Goal: Task Accomplishment & Management: Use online tool/utility

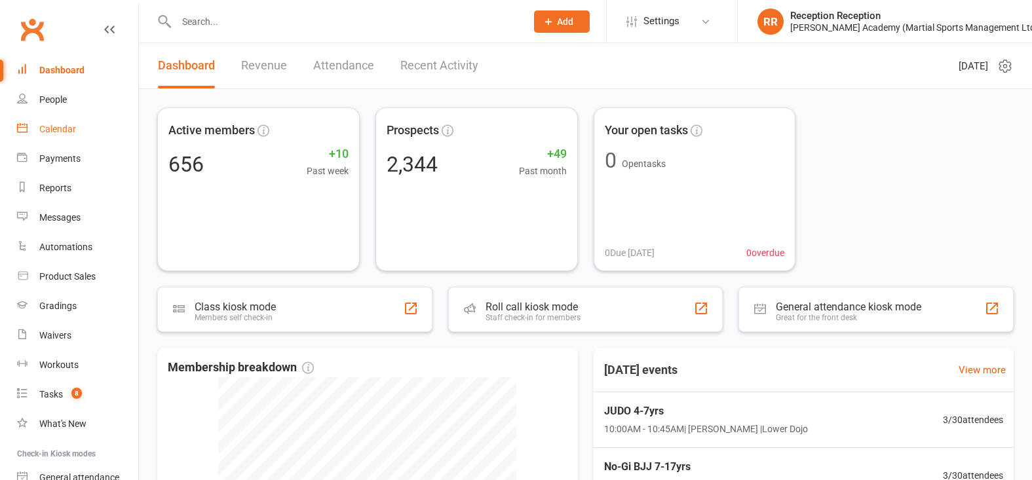
click at [54, 132] on div "Calendar" at bounding box center [57, 129] width 37 height 10
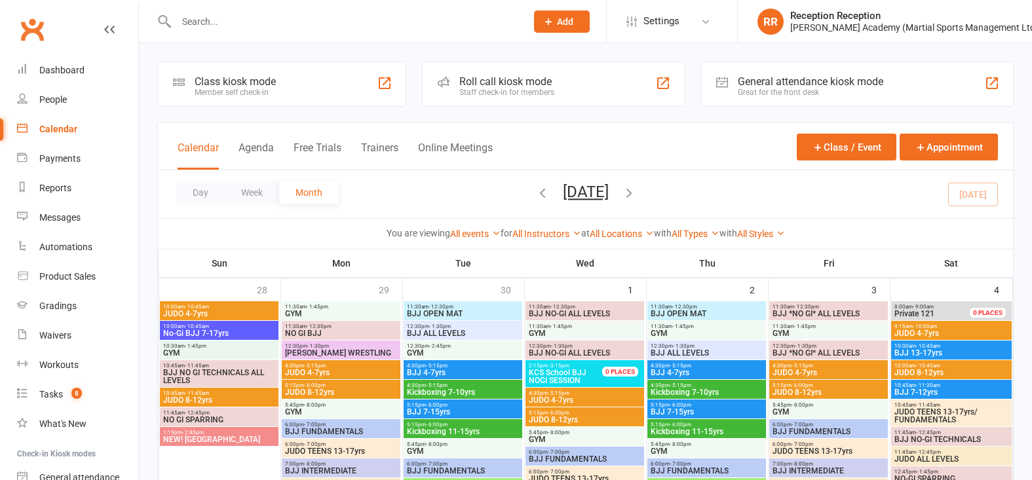
click at [392, 91] on div at bounding box center [385, 83] width 16 height 16
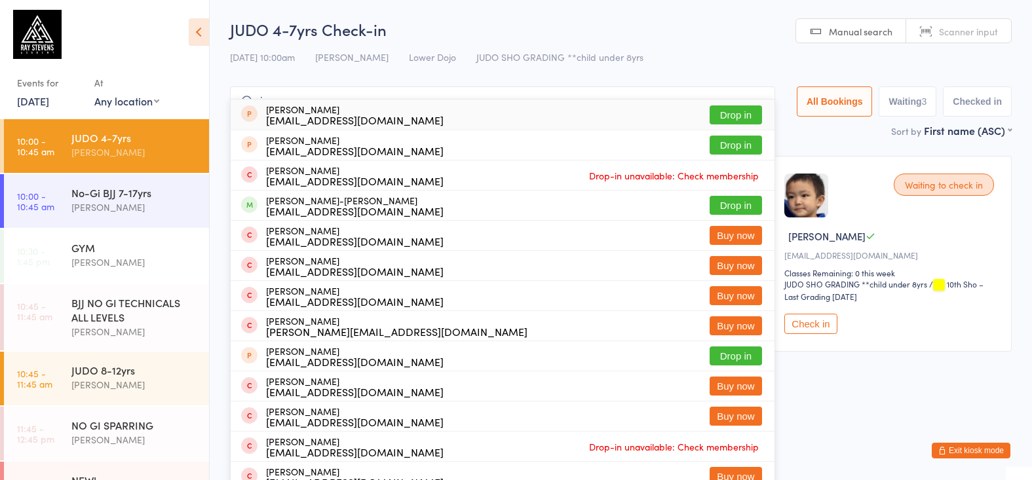
type input "i"
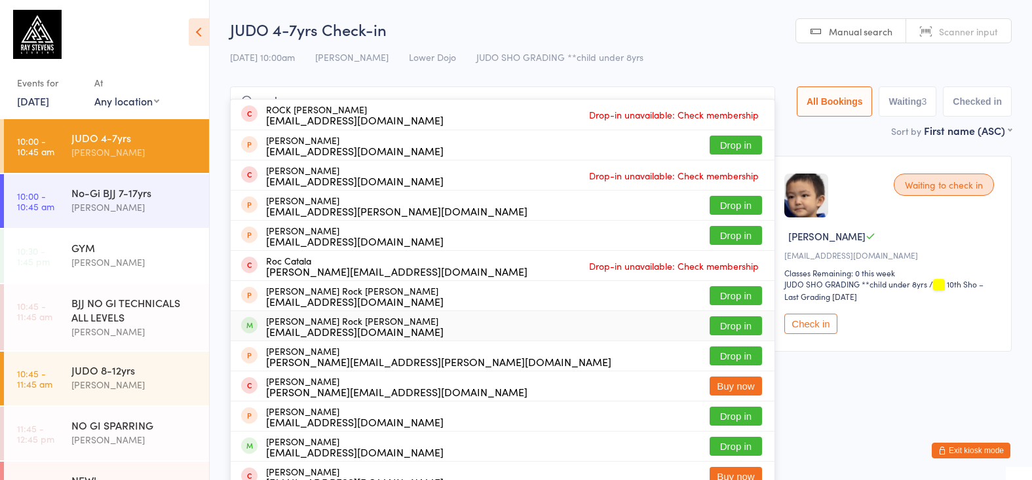
type input "rock"
click at [353, 320] on div "[PERSON_NAME] Rock Gonzalez [EMAIL_ADDRESS][DOMAIN_NAME]" at bounding box center [355, 326] width 178 height 21
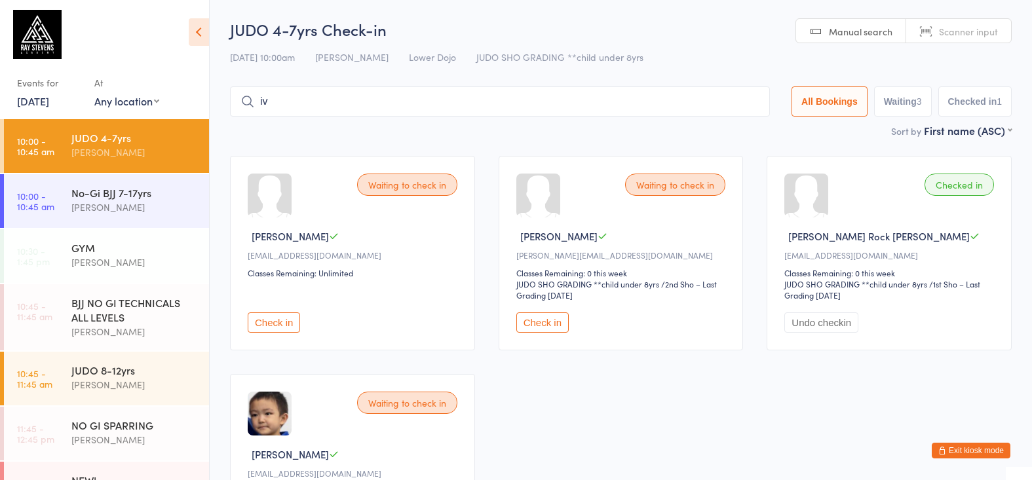
type input "i"
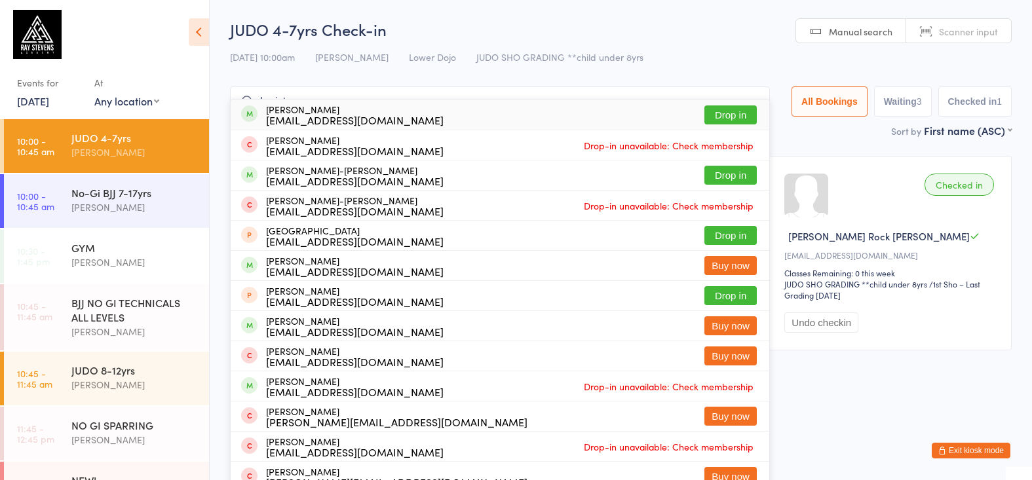
type input "[PERSON_NAME]"
drag, startPoint x: 318, startPoint y: 120, endPoint x: 413, endPoint y: 205, distance: 127.6
click at [413, 205] on div "[PERSON_NAME]-[PERSON_NAME] [PERSON_NAME][EMAIL_ADDRESS][DOMAIN_NAME] Drop-in u…" at bounding box center [500, 205] width 538 height 29
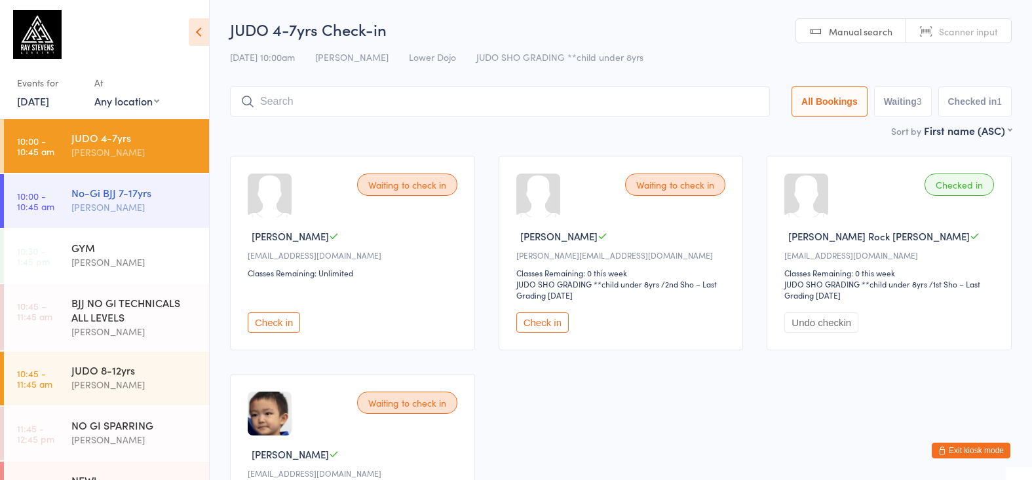
click at [108, 197] on div "No-Gi BJJ 7-17yrs" at bounding box center [134, 192] width 126 height 14
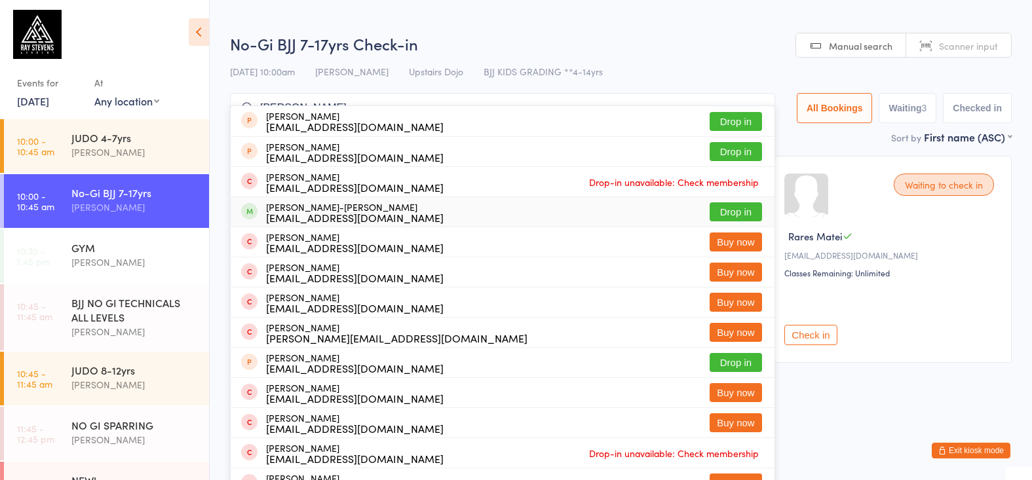
type input "[PERSON_NAME]"
click at [480, 207] on div "[PERSON_NAME]-[PERSON_NAME] [PERSON_NAME][EMAIL_ADDRESS][DOMAIN_NAME] Drop in" at bounding box center [503, 211] width 544 height 29
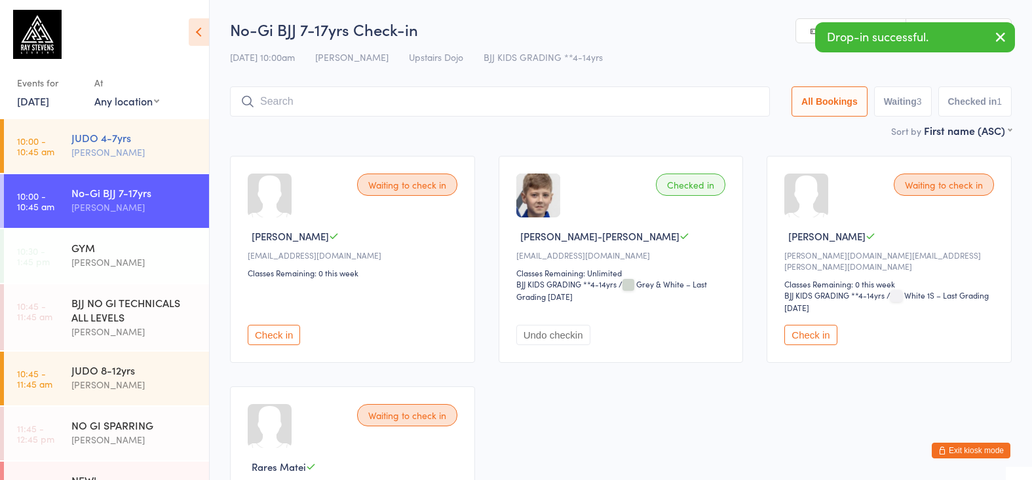
click at [175, 163] on div "JUDO 4-7yrs [PERSON_NAME]" at bounding box center [140, 145] width 138 height 52
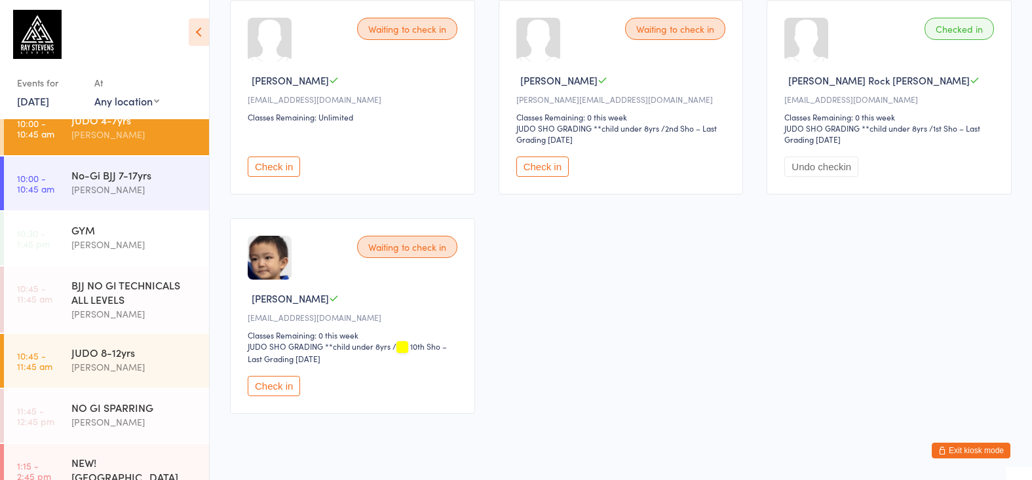
scroll to position [158, 0]
click at [267, 382] on button "Check in" at bounding box center [274, 384] width 52 height 20
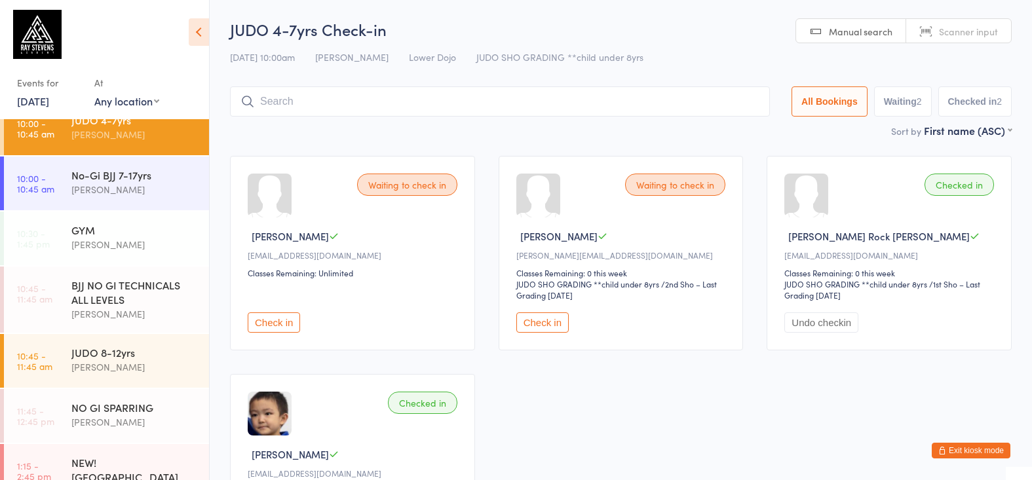
scroll to position [0, 0]
click at [331, 97] on input "search" at bounding box center [500, 101] width 540 height 30
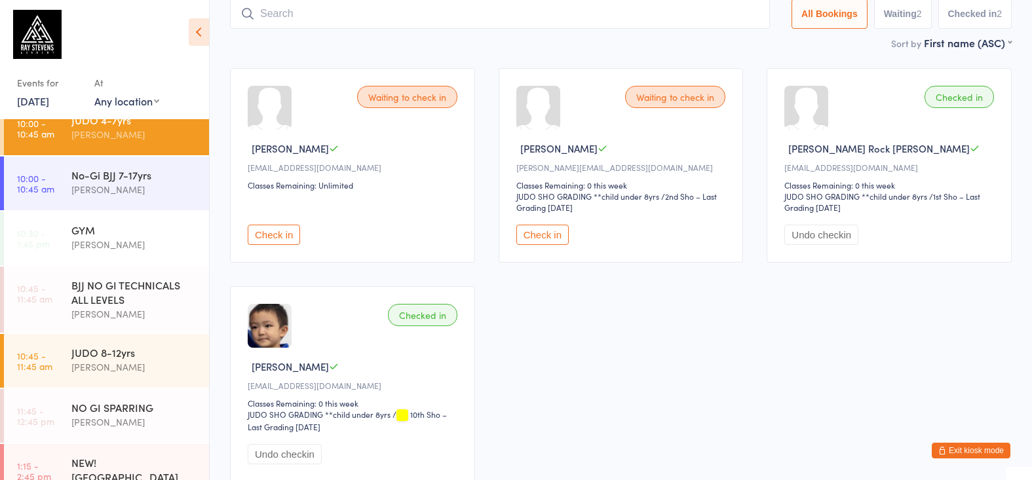
scroll to position [90, 0]
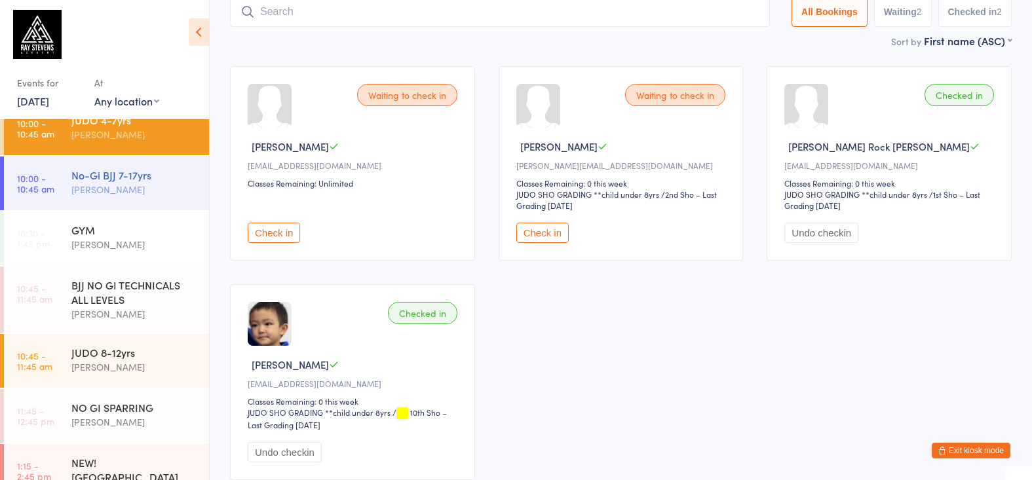
click at [162, 192] on div "[PERSON_NAME]" at bounding box center [134, 189] width 126 height 15
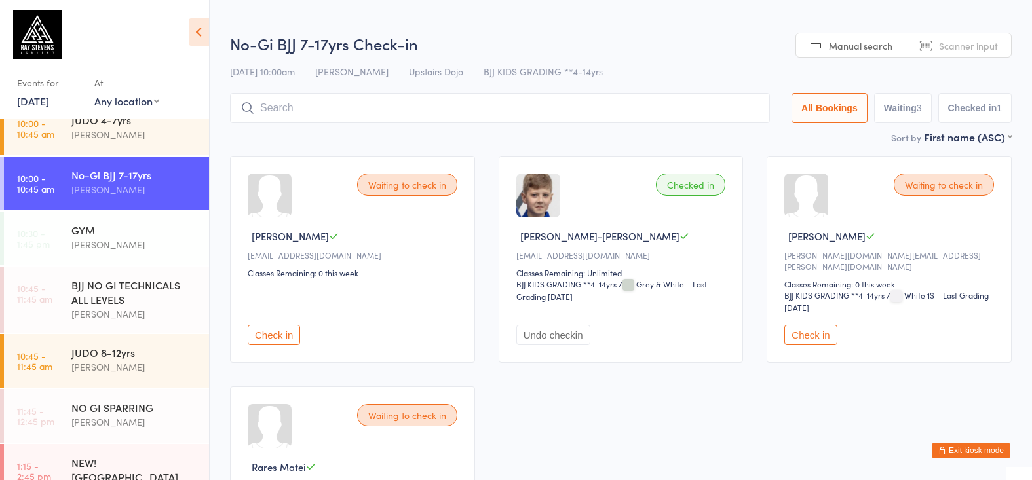
click at [159, 211] on li "10:00 - 10:45 am No-Gi BJJ 7-17yrs [PERSON_NAME]" at bounding box center [104, 184] width 209 height 55
click at [143, 223] on div "GYM" at bounding box center [134, 230] width 126 height 14
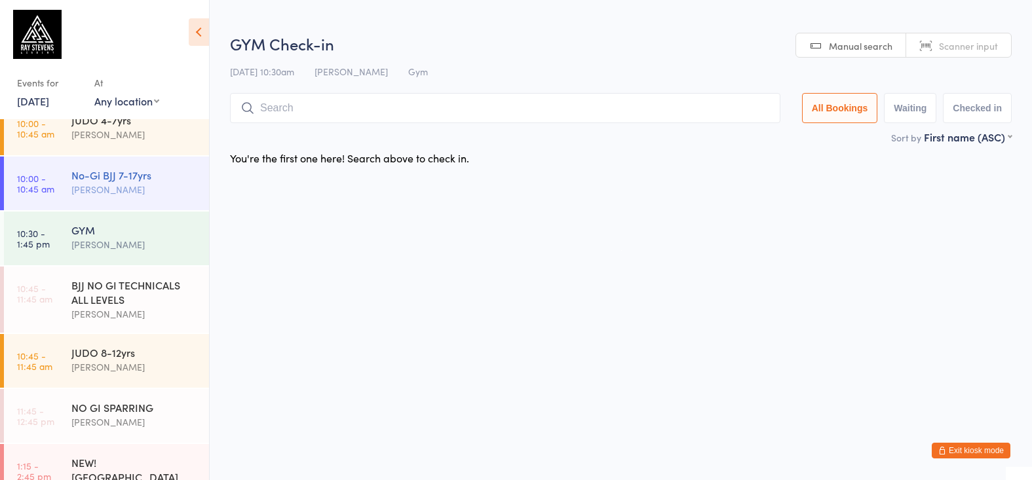
click at [136, 197] on div "No-Gi BJJ 7-17yrs [PERSON_NAME]" at bounding box center [140, 183] width 138 height 52
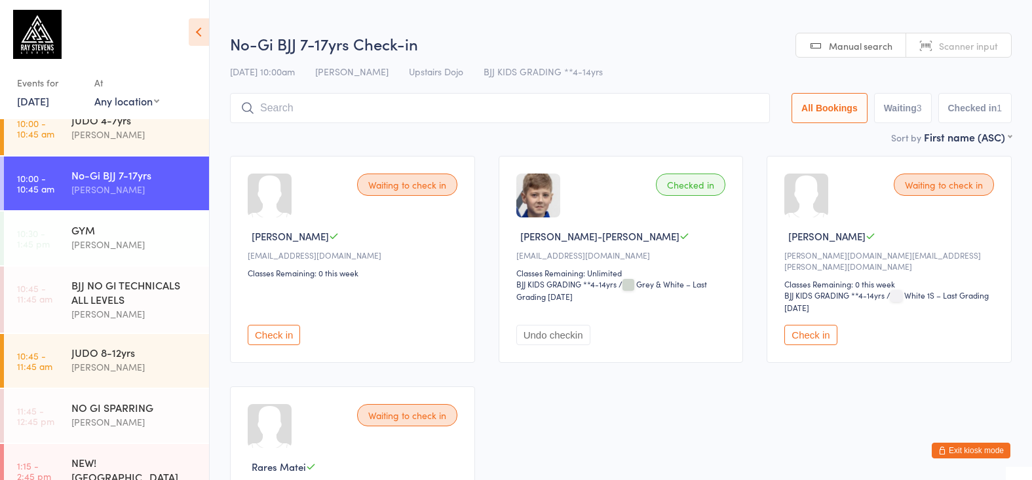
click at [310, 95] on input "search" at bounding box center [500, 108] width 540 height 30
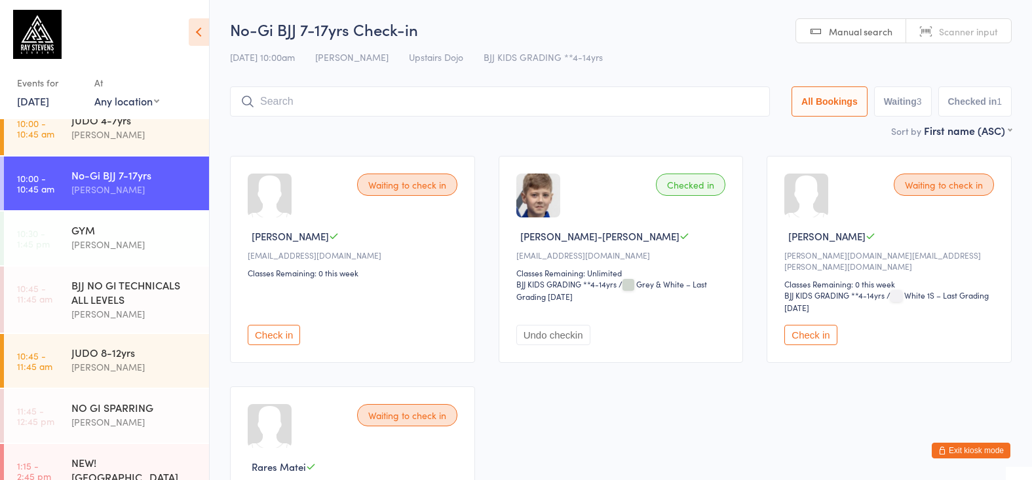
click at [826, 334] on button "Check in" at bounding box center [810, 335] width 52 height 20
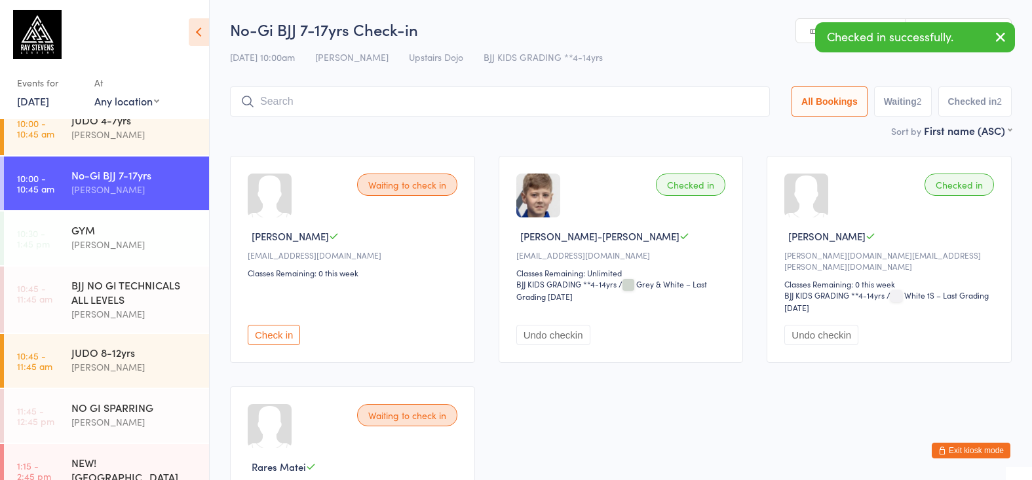
scroll to position [7, 0]
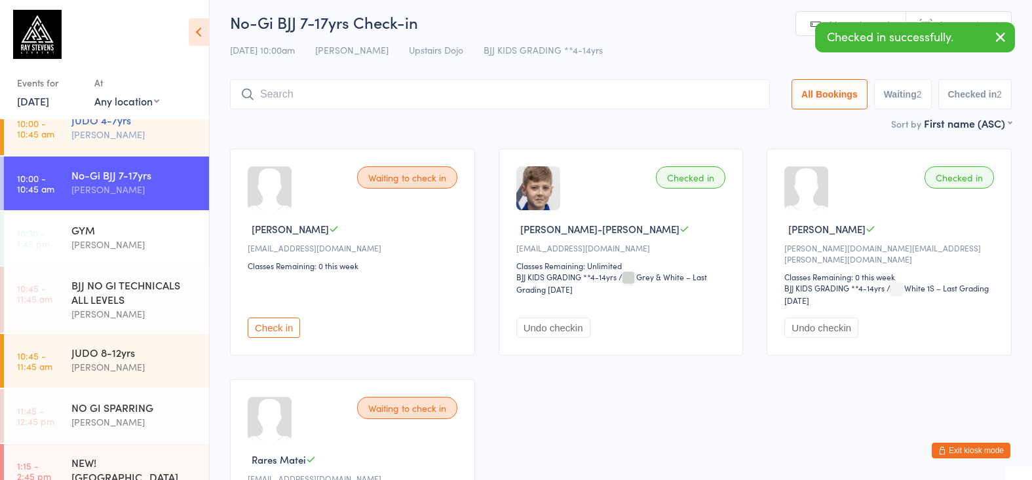
click at [97, 142] on div "JUDO 4-7yrs [PERSON_NAME]" at bounding box center [140, 128] width 138 height 52
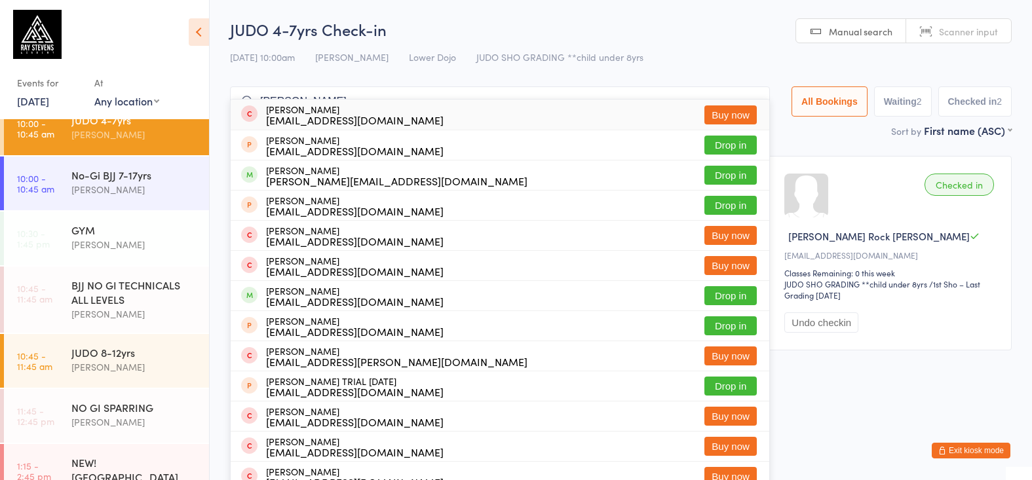
type input "[PERSON_NAME] starts"
drag, startPoint x: 355, startPoint y: 94, endPoint x: 325, endPoint y: 183, distance: 94.0
click at [326, 181] on div "[PERSON_NAME][EMAIL_ADDRESS][DOMAIN_NAME]" at bounding box center [396, 181] width 261 height 10
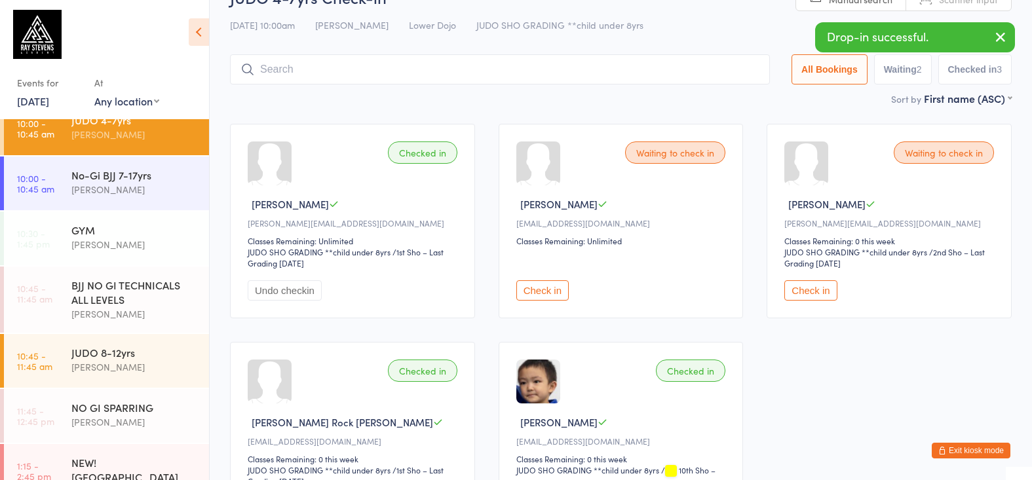
scroll to position [42, 0]
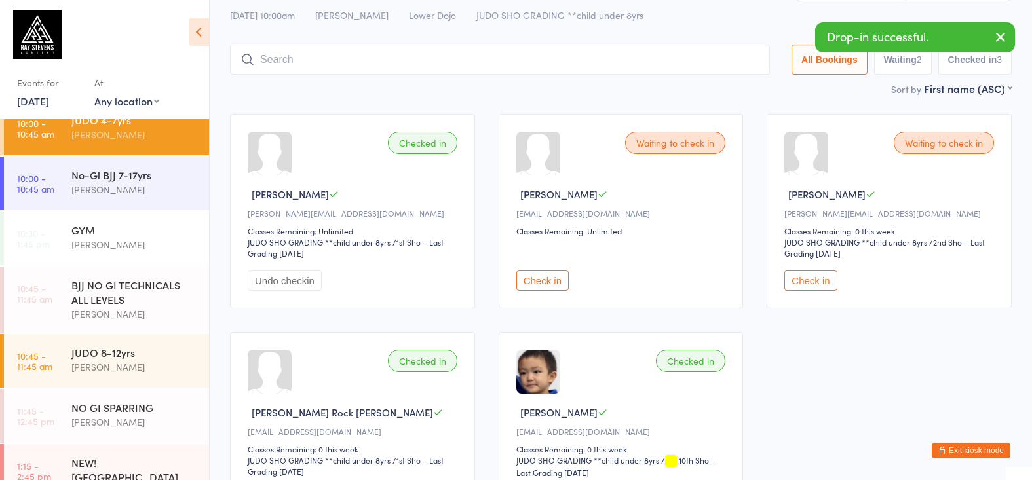
click at [555, 288] on button "Check in" at bounding box center [542, 281] width 52 height 20
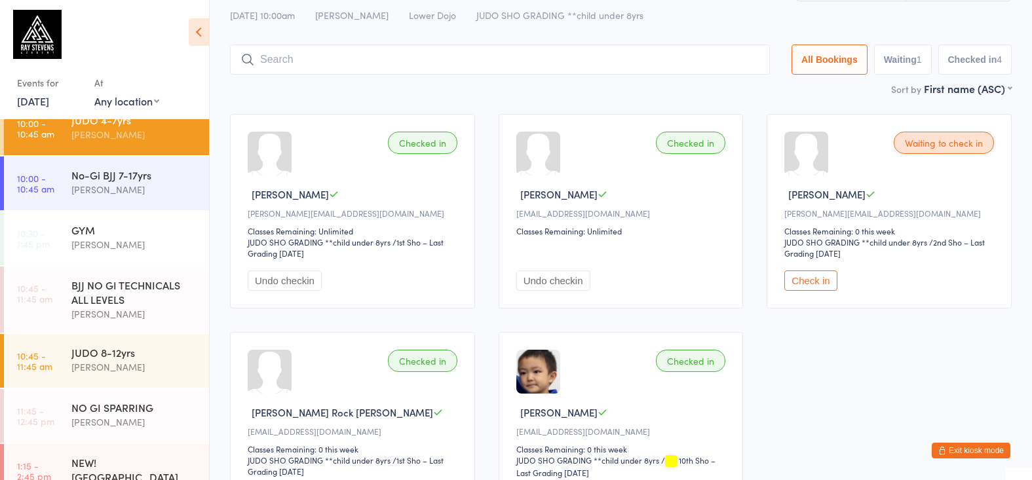
drag, startPoint x: 919, startPoint y: 377, endPoint x: 867, endPoint y: 379, distance: 52.5
click at [919, 377] on div "Checked in [PERSON_NAME] Stantejsky [EMAIL_ADDRESS][DOMAIN_NAME] Classes Remain…" at bounding box center [620, 321] width 805 height 438
click at [555, 79] on div "JUDO 4-7yrs Check-in [DATE] 10:00am [PERSON_NAME] Lower Dojo JUDO SHO GRADING *…" at bounding box center [620, 27] width 781 height 105
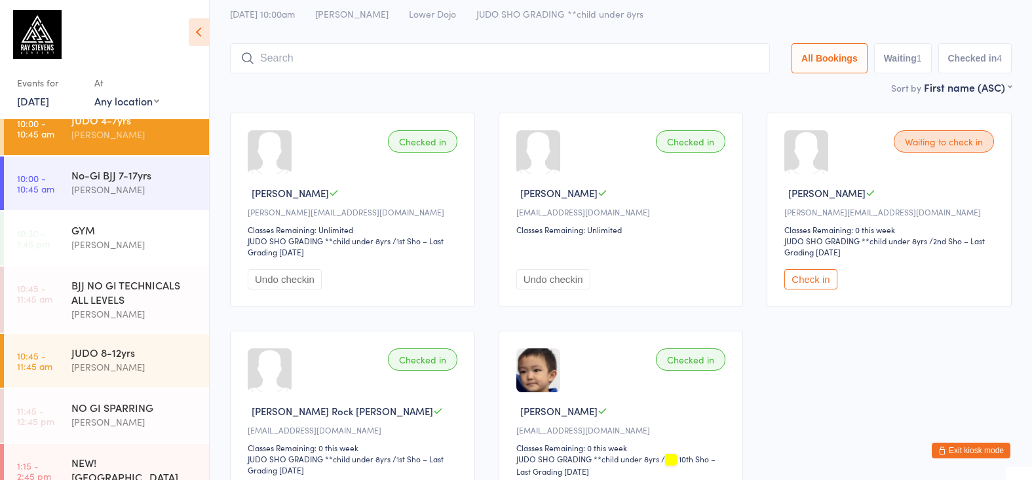
click at [303, 51] on input "search" at bounding box center [500, 58] width 540 height 30
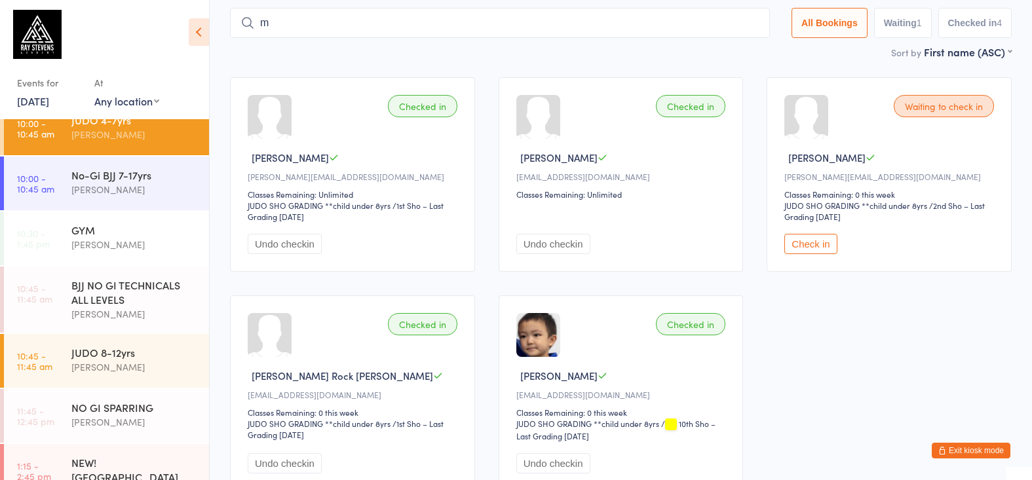
scroll to position [83, 0]
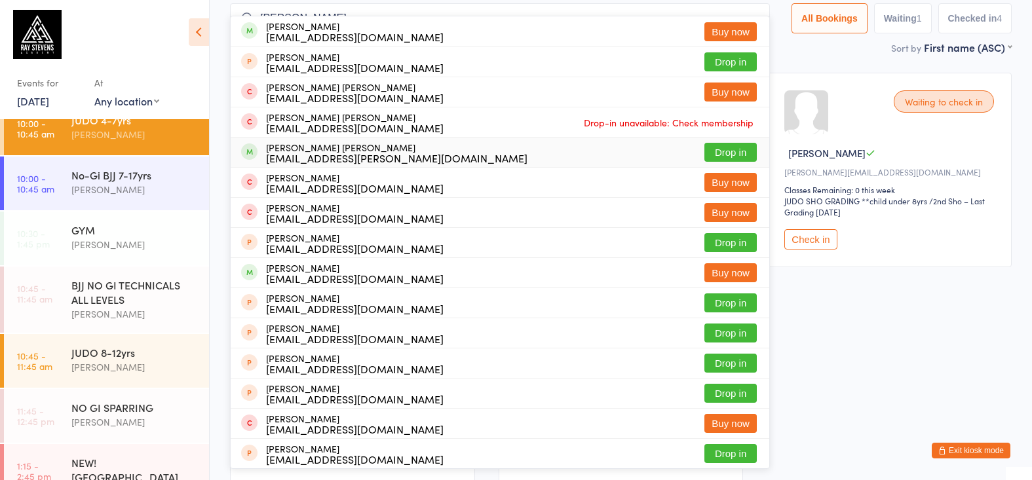
type input "[PERSON_NAME]"
click at [705, 152] on button "Drop in" at bounding box center [730, 152] width 52 height 19
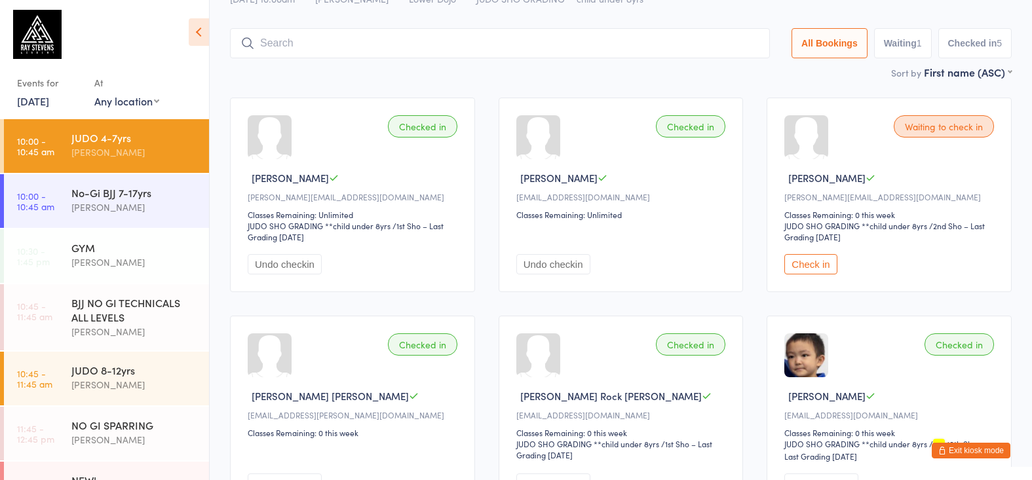
scroll to position [57, 0]
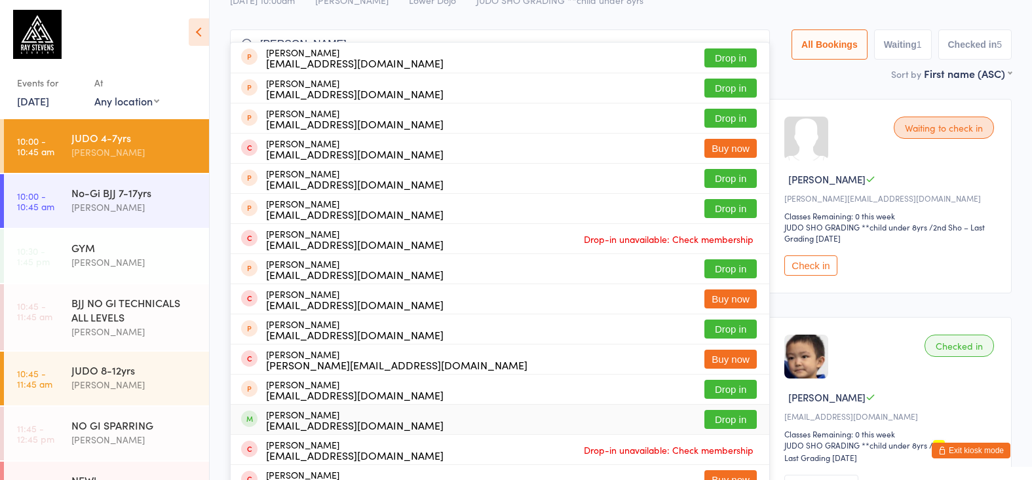
type input "[PERSON_NAME]"
click at [354, 413] on div "[PERSON_NAME] [EMAIL_ADDRESS][DOMAIN_NAME]" at bounding box center [355, 419] width 178 height 21
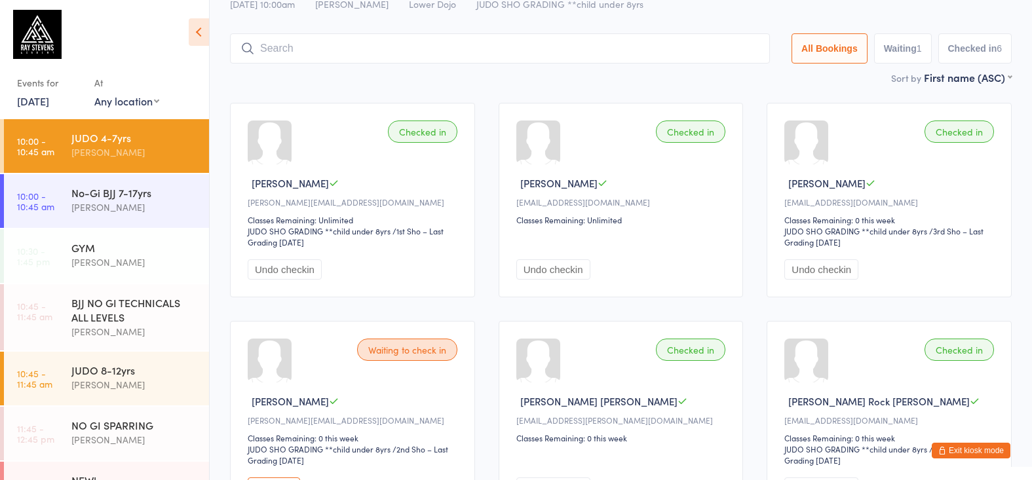
scroll to position [0, 0]
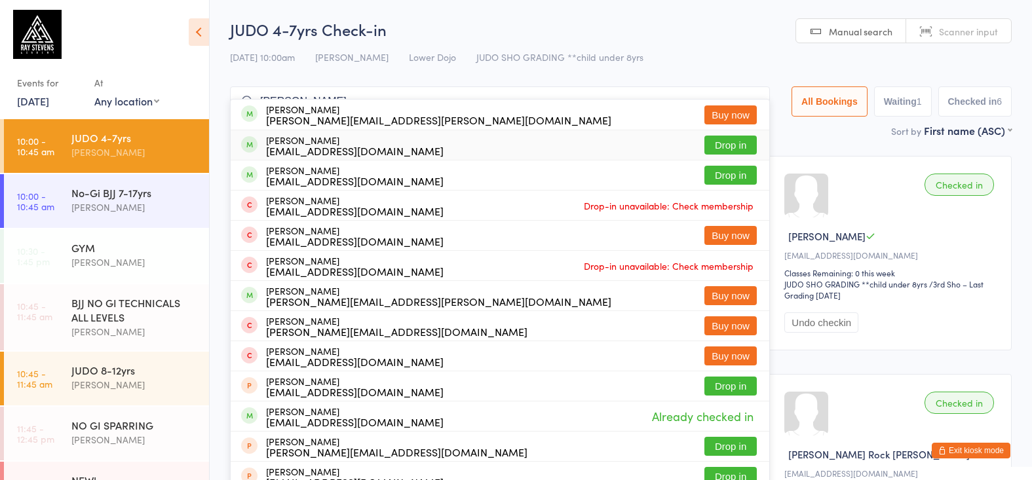
type input "[PERSON_NAME] co"
click at [371, 140] on div "[PERSON_NAME] [EMAIL_ADDRESS][DOMAIN_NAME]" at bounding box center [355, 145] width 178 height 21
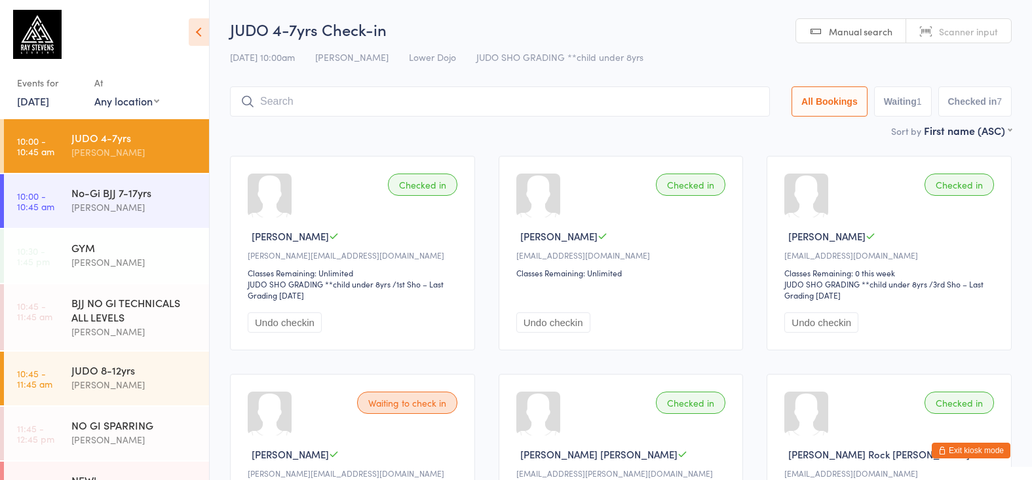
click at [345, 99] on input "search" at bounding box center [500, 101] width 540 height 30
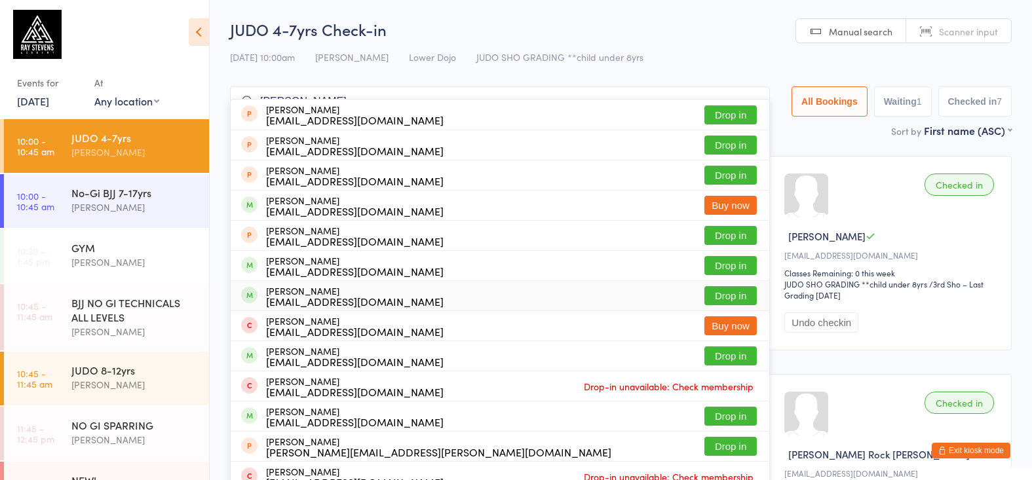
type input "[PERSON_NAME]"
click at [469, 301] on div "[PERSON_NAME] [EMAIL_ADDRESS][DOMAIN_NAME] Drop in" at bounding box center [500, 295] width 538 height 29
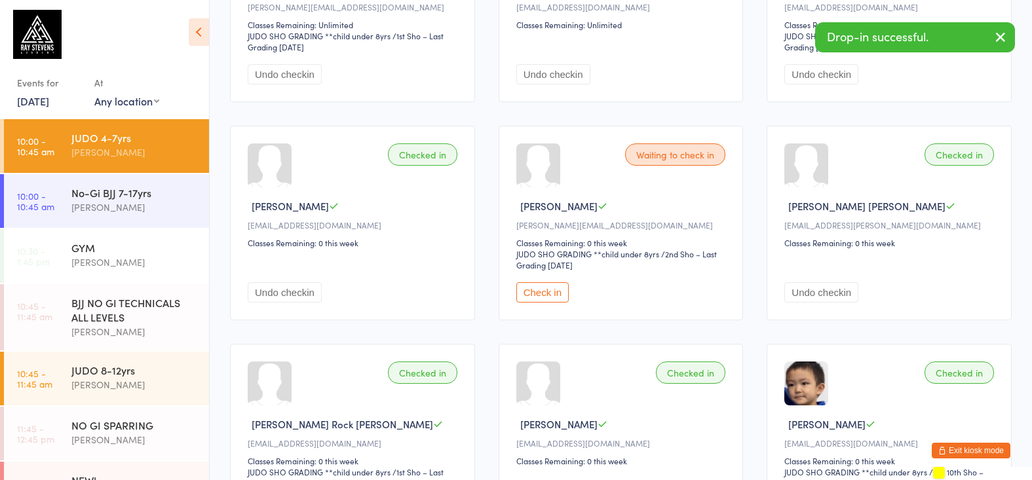
scroll to position [254, 0]
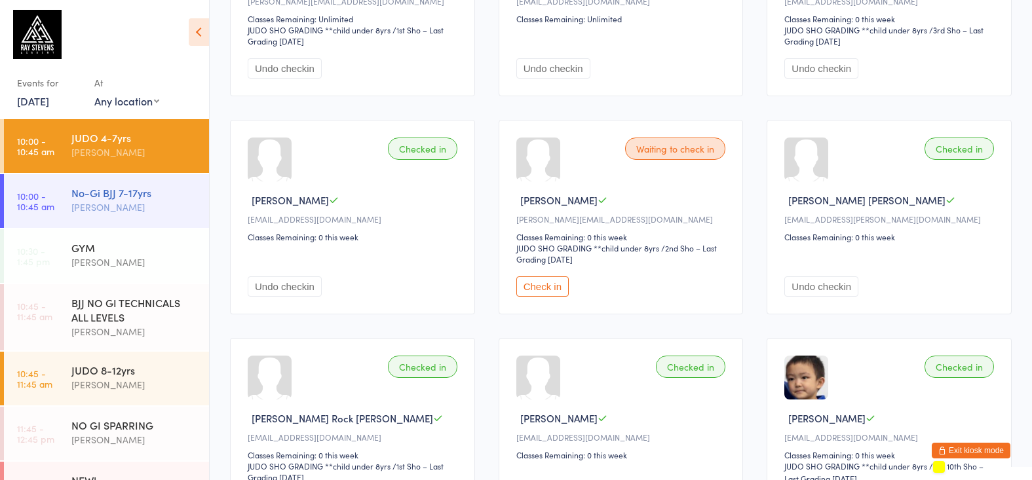
click at [145, 200] on div "[PERSON_NAME]" at bounding box center [134, 207] width 126 height 15
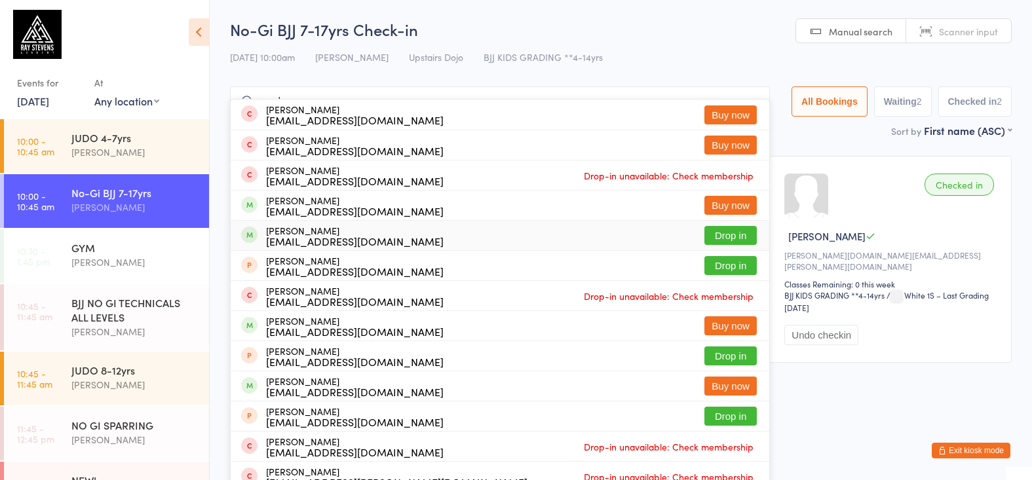
type input "mark"
click at [367, 242] on div "[PERSON_NAME] [EMAIL_ADDRESS][DOMAIN_NAME] Drop in" at bounding box center [500, 235] width 538 height 29
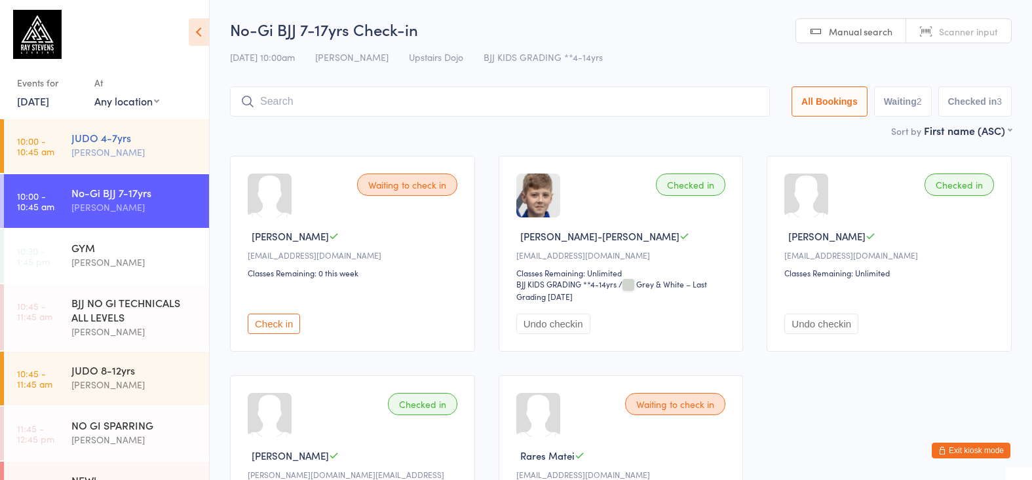
click at [206, 148] on div "JUDO 4-7yrs [PERSON_NAME]" at bounding box center [140, 145] width 138 height 52
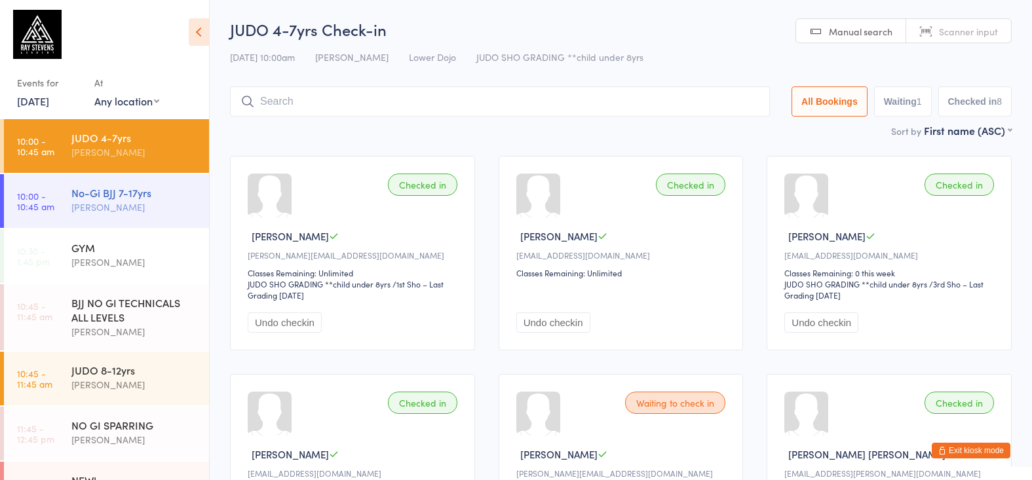
click at [100, 196] on div "No-Gi BJJ 7-17yrs" at bounding box center [134, 192] width 126 height 14
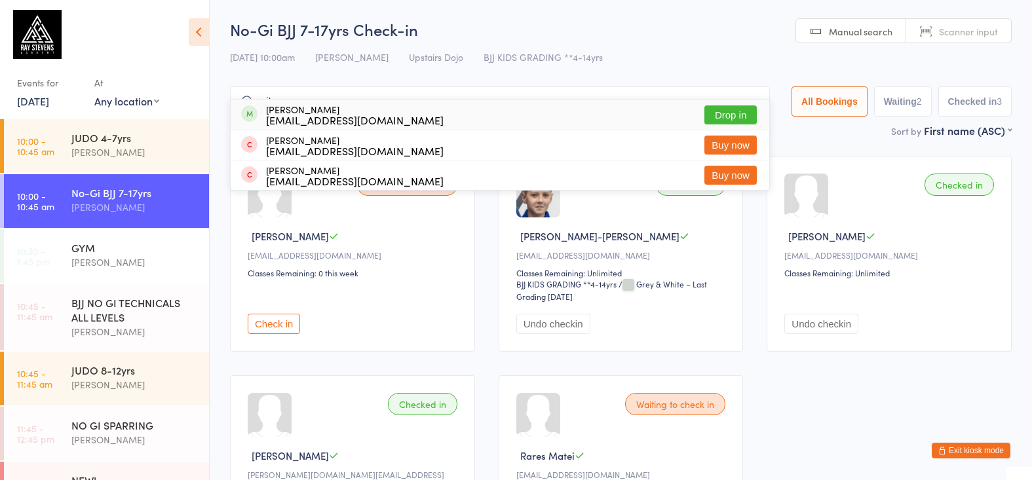
type input "nitre"
drag, startPoint x: 324, startPoint y: 62, endPoint x: 350, endPoint y: 110, distance: 54.5
click at [350, 110] on div "[PERSON_NAME] [EMAIL_ADDRESS][DOMAIN_NAME]" at bounding box center [355, 114] width 178 height 21
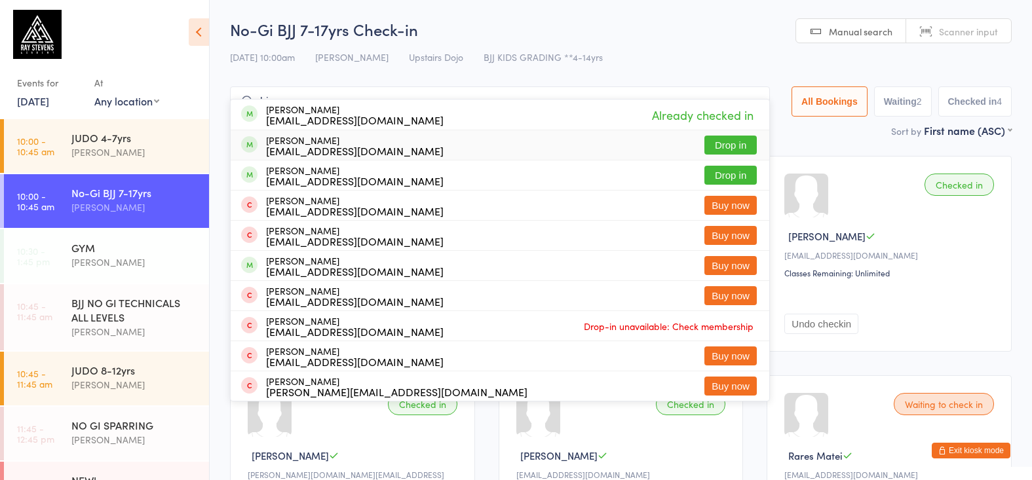
type input "hing"
click at [375, 140] on div "[PERSON_NAME] [EMAIL_ADDRESS][DOMAIN_NAME] Drop in" at bounding box center [500, 144] width 538 height 29
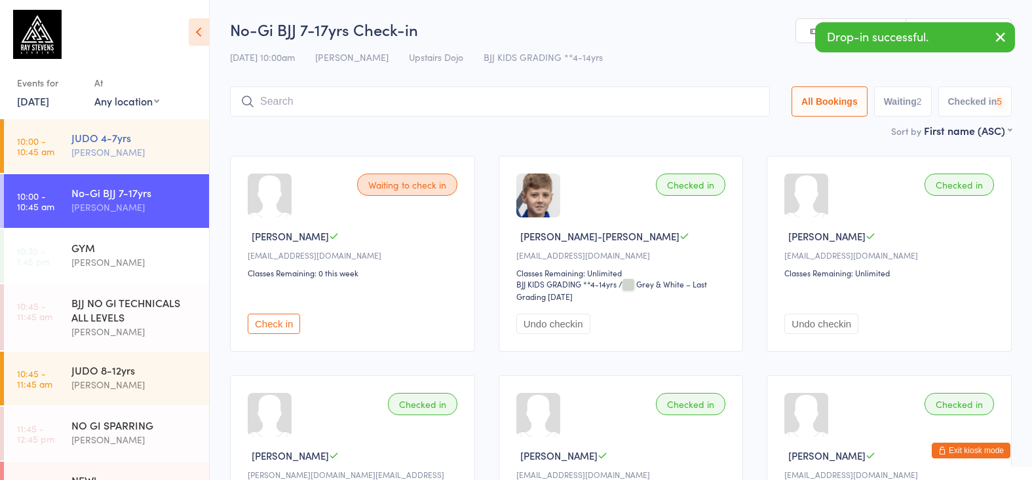
click at [144, 136] on div "JUDO 4-7yrs" at bounding box center [134, 137] width 126 height 14
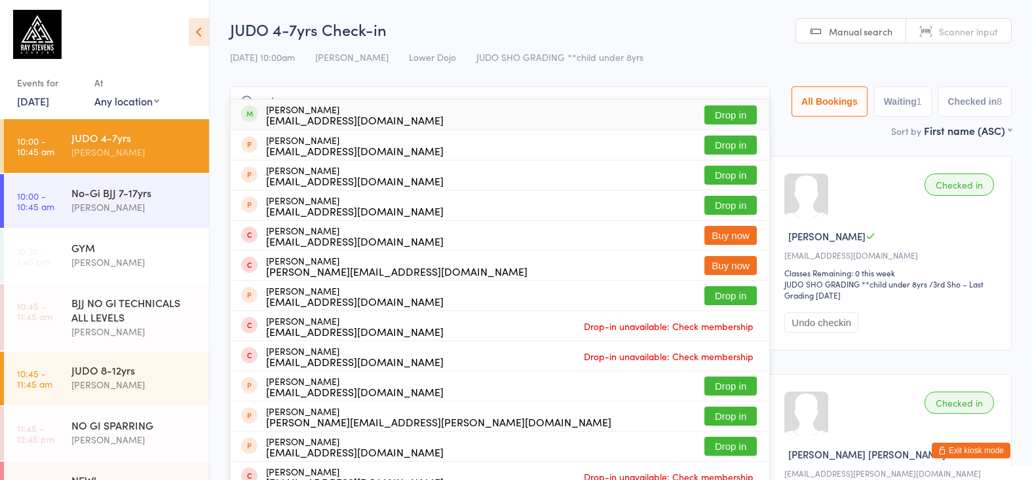
type input "sates"
drag, startPoint x: 279, startPoint y: 117, endPoint x: 310, endPoint y: 115, distance: 30.8
click at [310, 115] on div "[EMAIL_ADDRESS][DOMAIN_NAME]" at bounding box center [355, 120] width 178 height 10
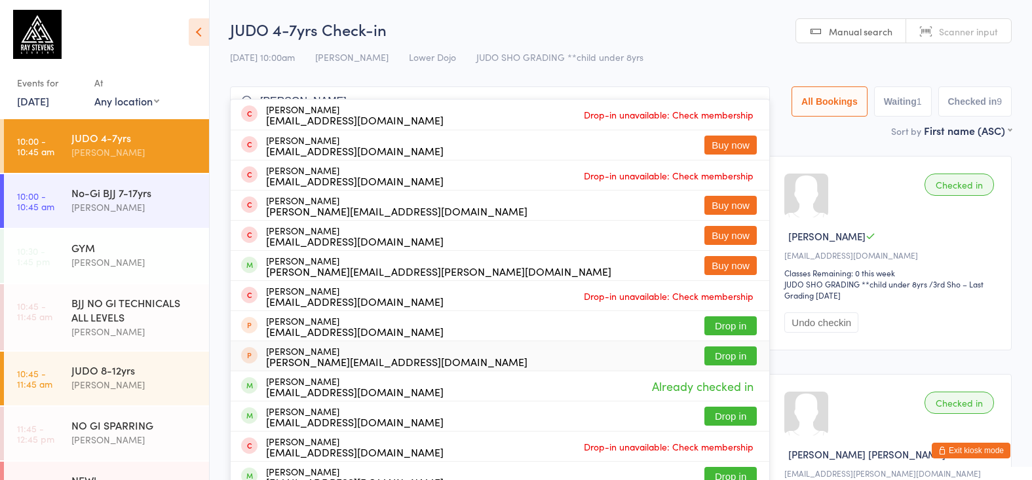
scroll to position [3, 0]
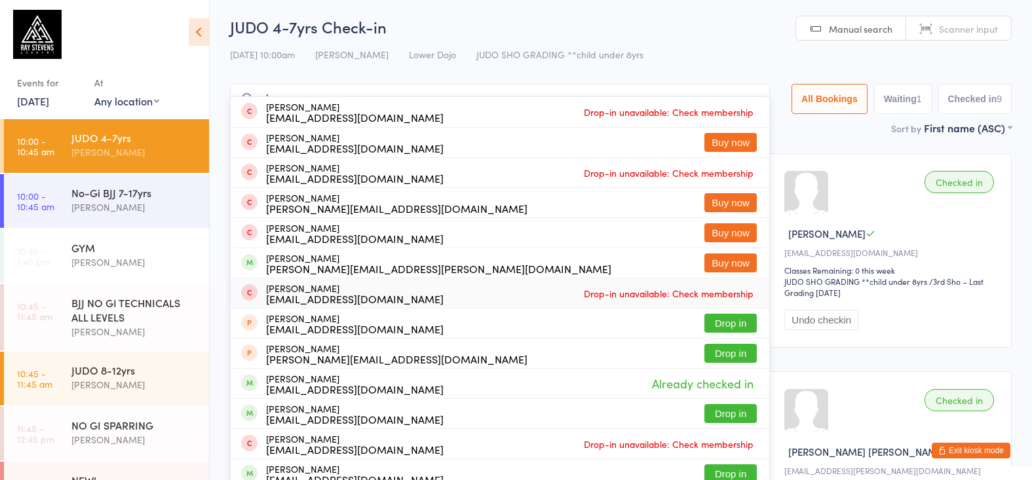
type input "o"
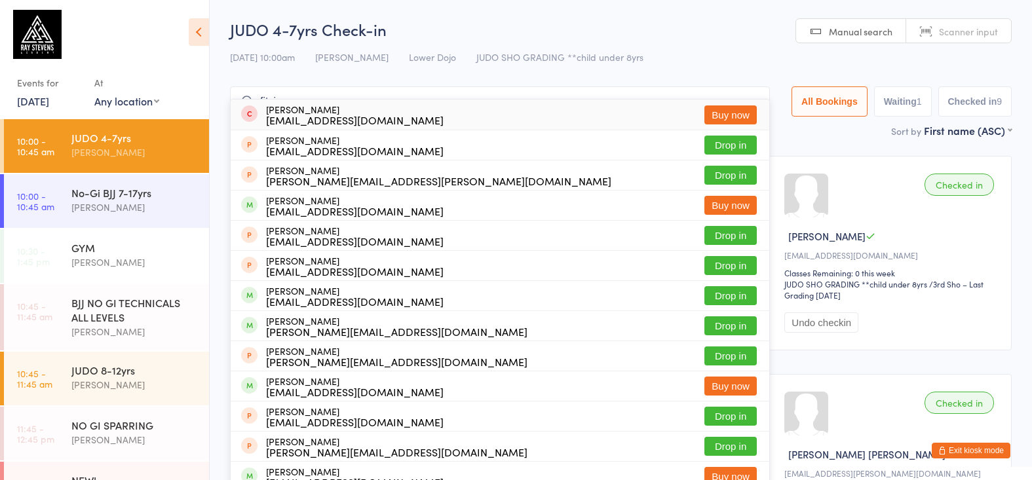
scroll to position [0, 0]
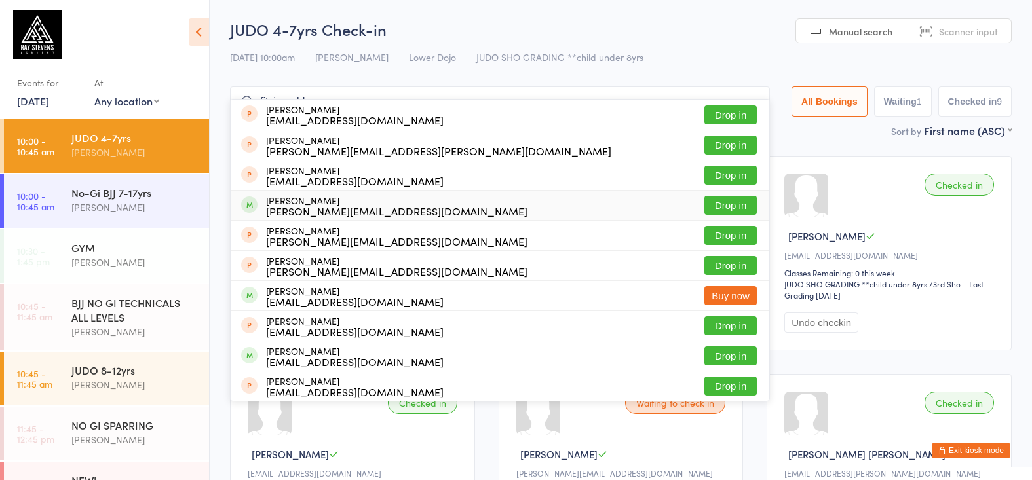
type input "fitzjgerald"
click at [434, 212] on div "[PERSON_NAME] [PERSON_NAME][EMAIL_ADDRESS][DOMAIN_NAME] Drop in" at bounding box center [500, 205] width 538 height 29
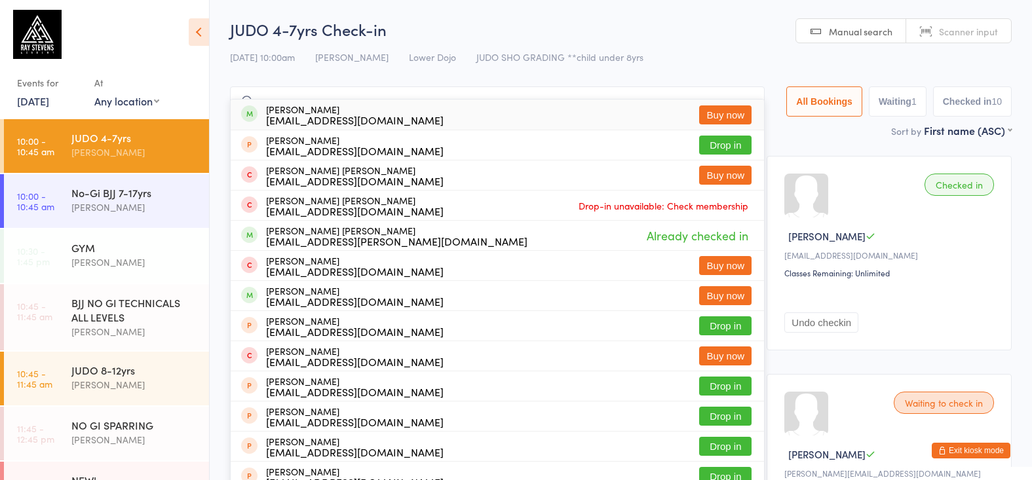
type input "m"
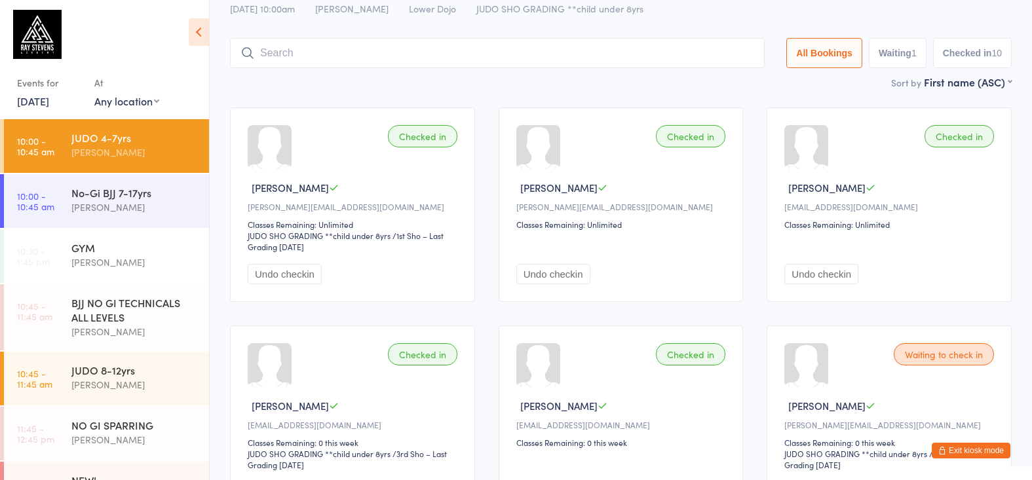
scroll to position [50, 0]
click at [137, 212] on div "[PERSON_NAME]" at bounding box center [134, 207] width 126 height 15
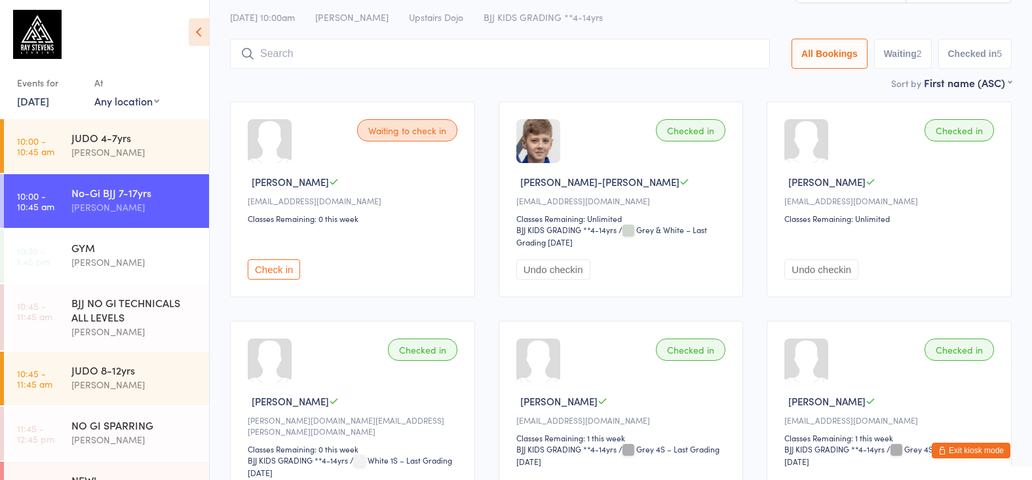
scroll to position [54, 0]
click at [291, 274] on button "Check in" at bounding box center [274, 269] width 52 height 20
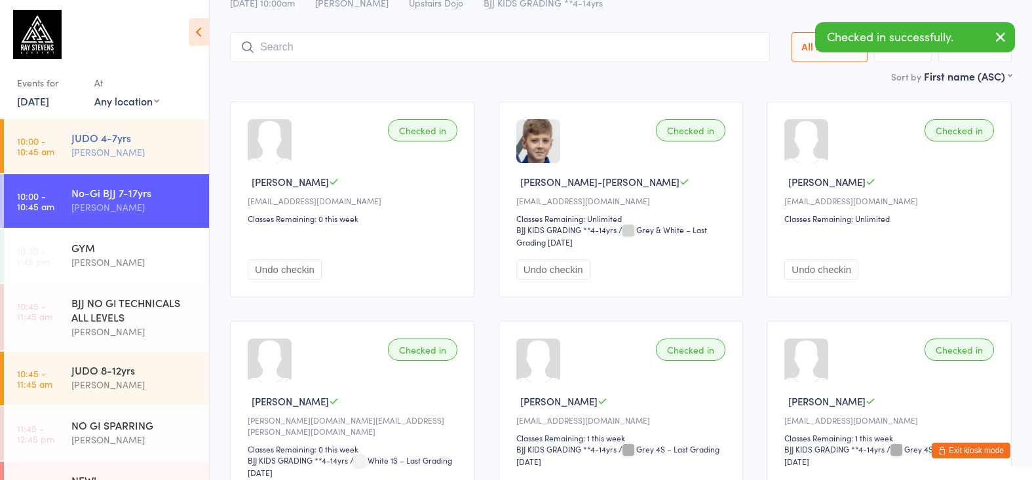
click at [151, 156] on div "[PERSON_NAME]" at bounding box center [134, 152] width 126 height 15
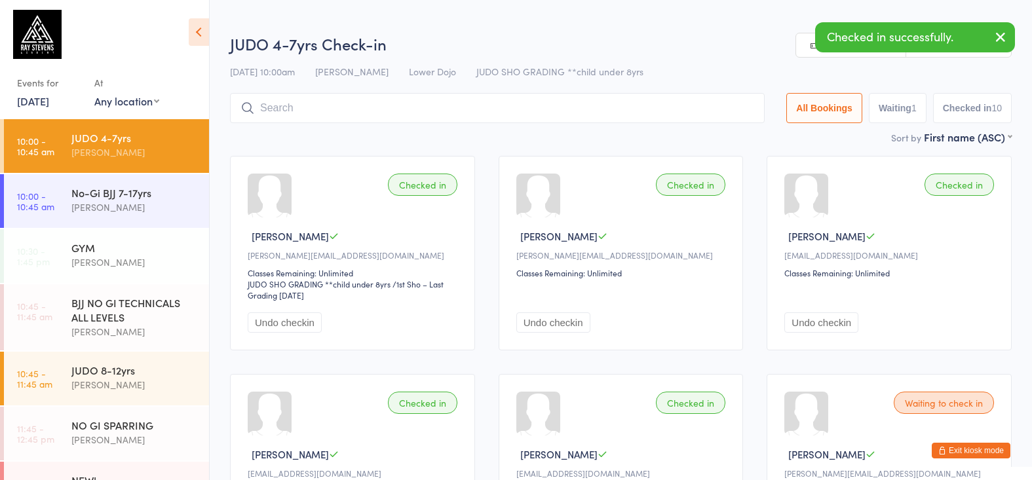
drag, startPoint x: 26, startPoint y: 98, endPoint x: 45, endPoint y: 109, distance: 22.0
click at [26, 98] on link "[DATE]" at bounding box center [33, 101] width 32 height 14
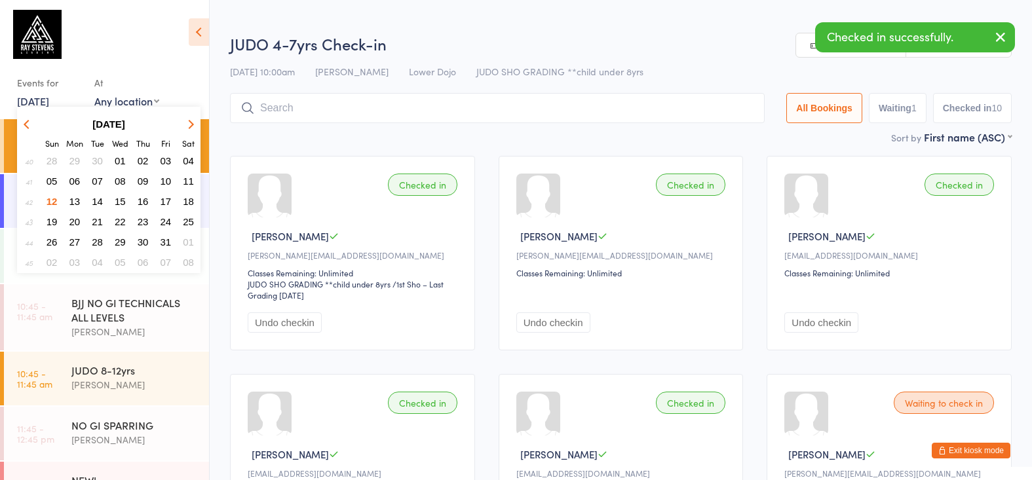
click at [62, 183] on button "05" at bounding box center [52, 181] width 20 height 18
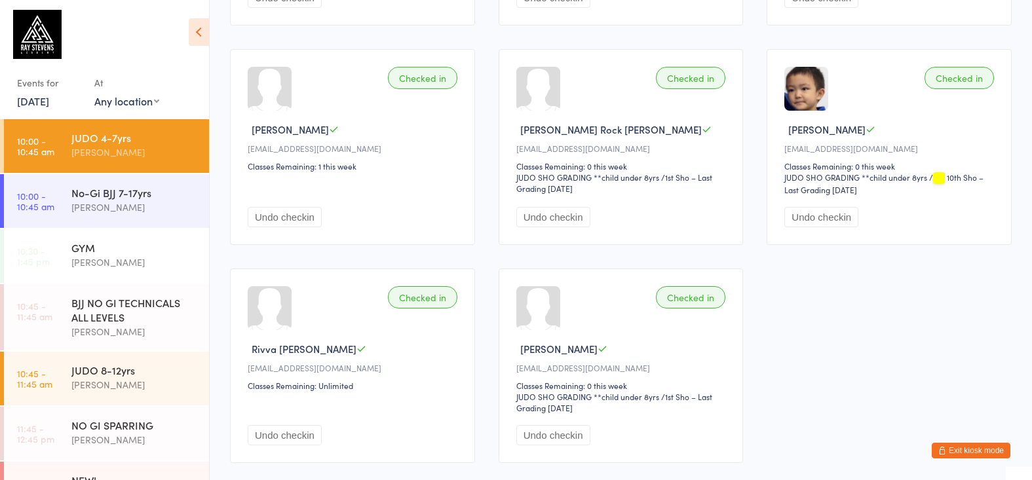
scroll to position [982, 0]
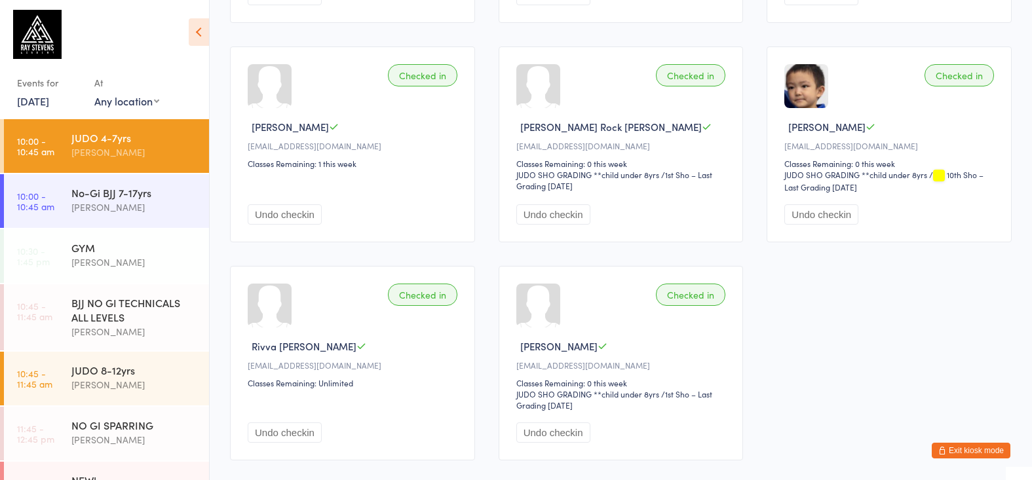
click at [37, 105] on link "[DATE]" at bounding box center [33, 101] width 32 height 14
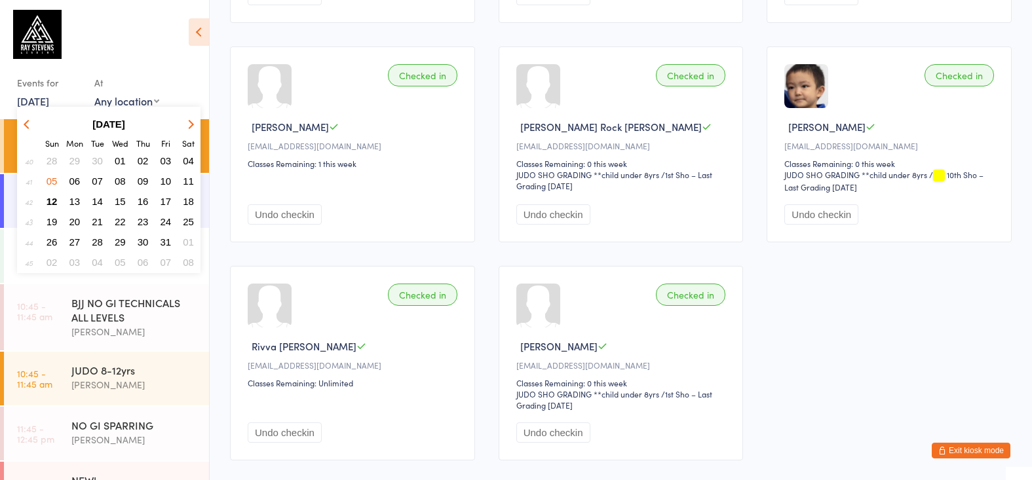
click at [52, 199] on span "12" at bounding box center [52, 201] width 11 height 11
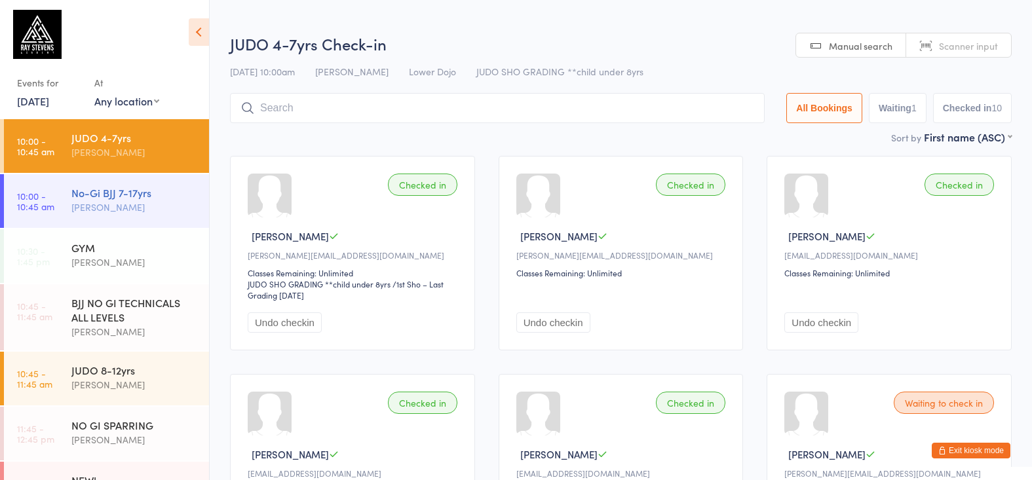
click at [95, 210] on div "[PERSON_NAME]" at bounding box center [134, 207] width 126 height 15
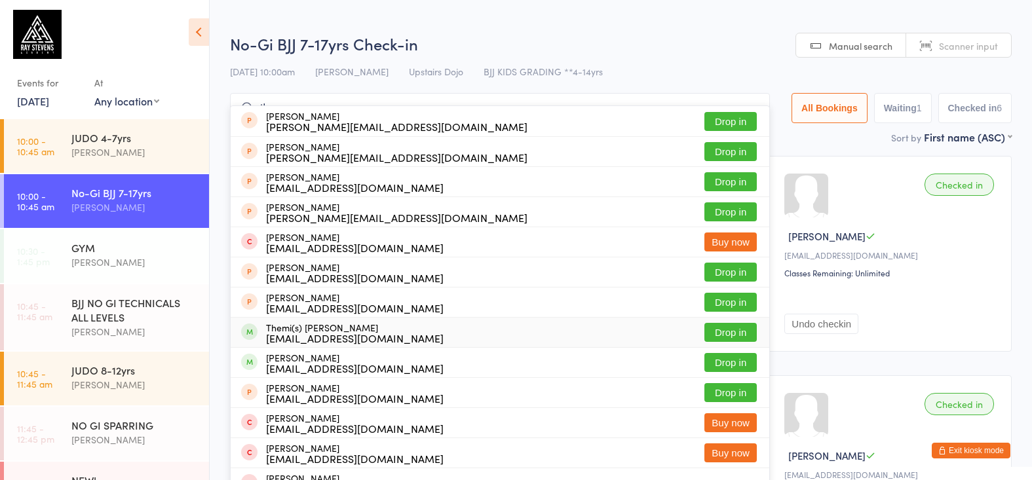
type input "themes"
click at [384, 333] on div "[EMAIL_ADDRESS][DOMAIN_NAME]" at bounding box center [355, 338] width 178 height 10
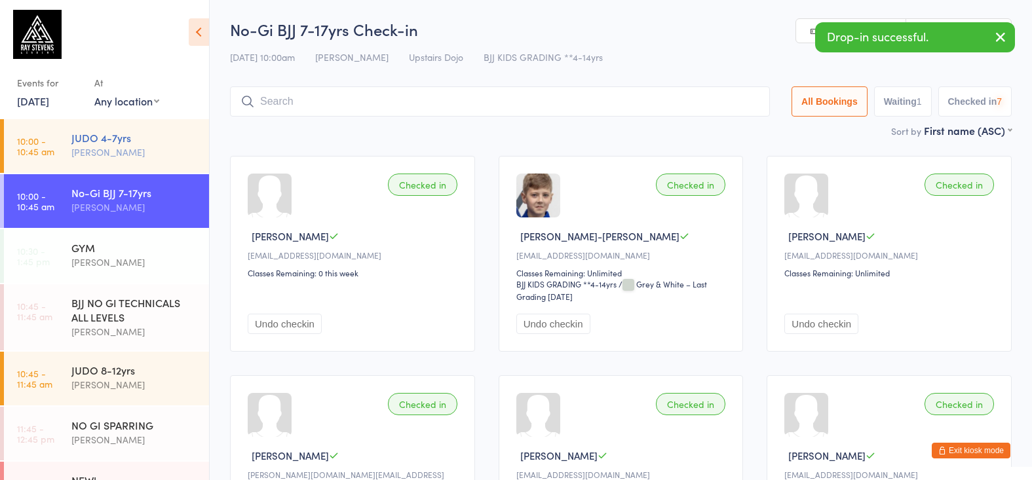
click at [127, 156] on div "[PERSON_NAME]" at bounding box center [134, 152] width 126 height 15
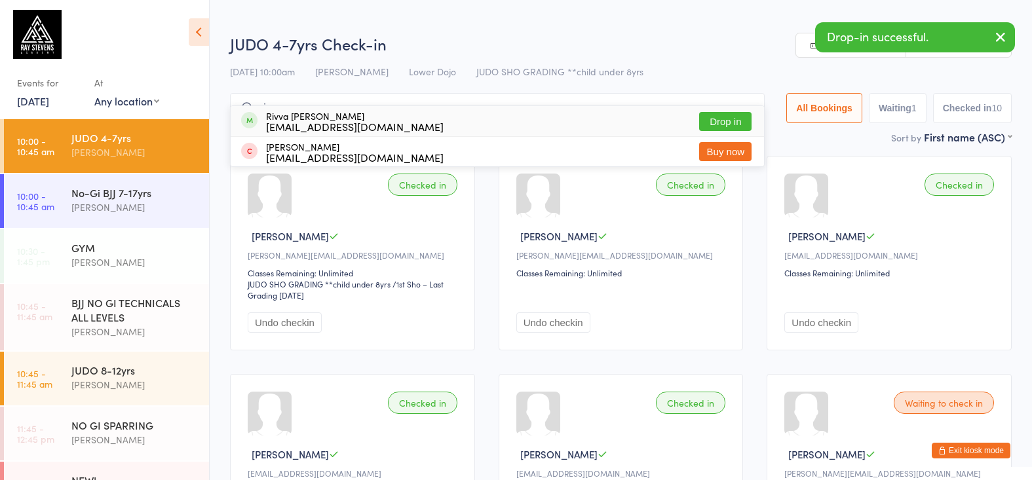
type input "river"
drag, startPoint x: 276, startPoint y: 115, endPoint x: 312, endPoint y: 123, distance: 37.0
click at [312, 123] on div "[EMAIL_ADDRESS][DOMAIN_NAME]" at bounding box center [355, 126] width 178 height 10
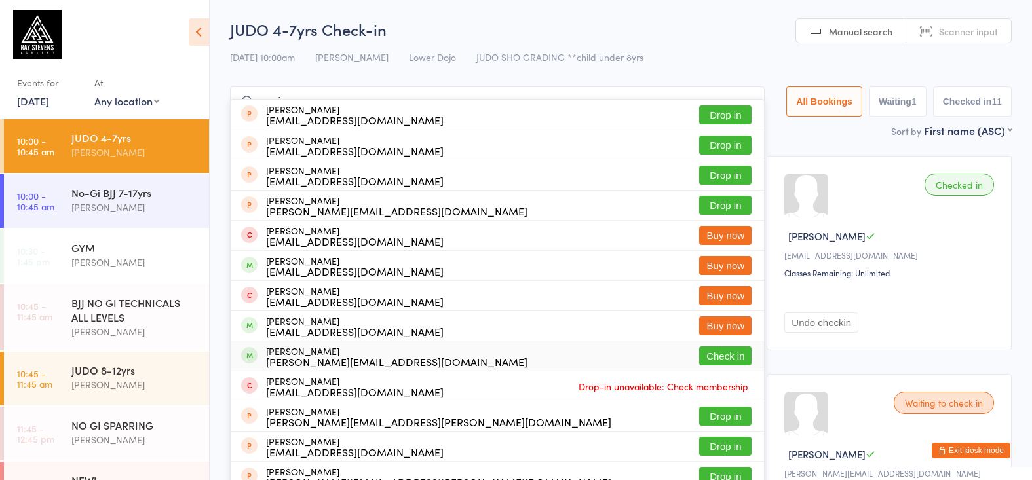
type input "maris"
click at [354, 356] on div "[PERSON_NAME][EMAIL_ADDRESS][DOMAIN_NAME]" at bounding box center [396, 361] width 261 height 10
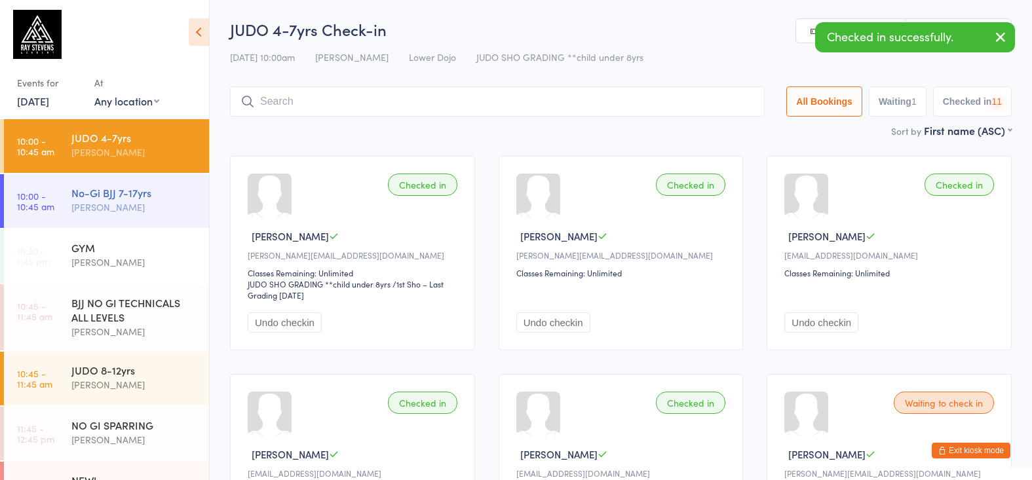
click at [79, 200] on div "[PERSON_NAME]" at bounding box center [134, 207] width 126 height 15
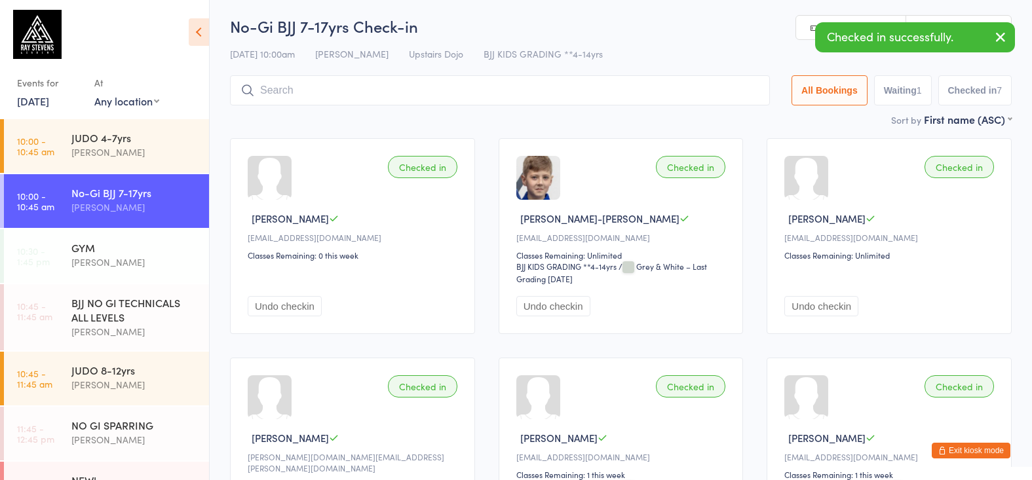
scroll to position [17, 0]
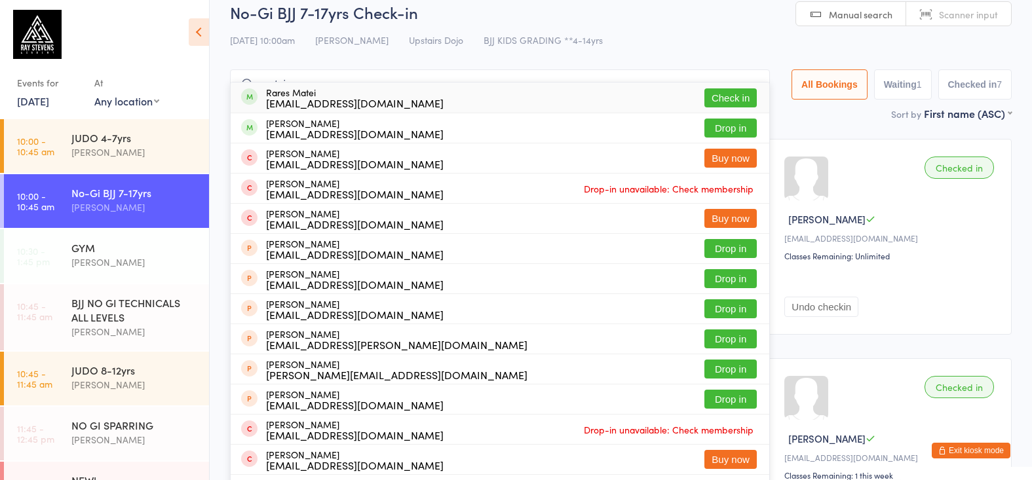
type input "matei"
click at [351, 105] on div "[EMAIL_ADDRESS][DOMAIN_NAME]" at bounding box center [355, 103] width 178 height 10
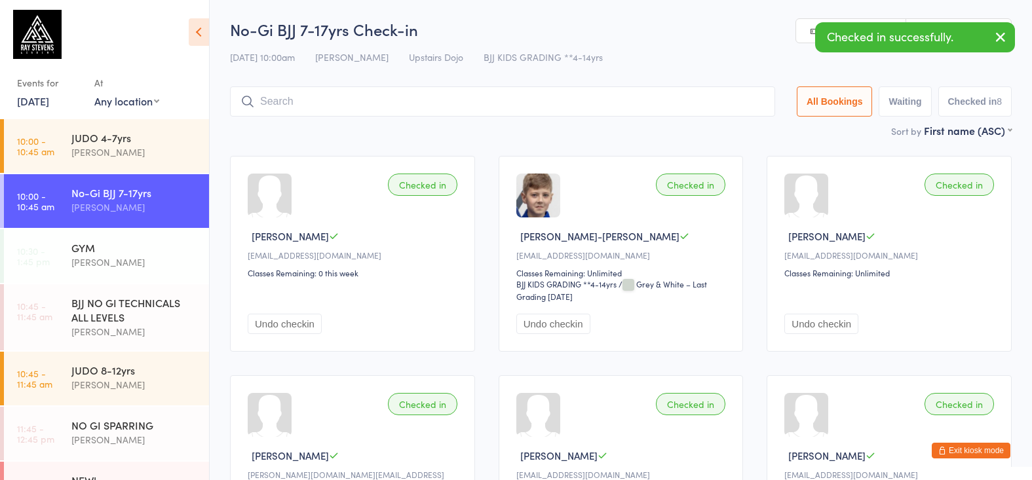
scroll to position [0, 0]
click at [125, 162] on div "JUDO 4-7yrs [PERSON_NAME]" at bounding box center [140, 145] width 138 height 52
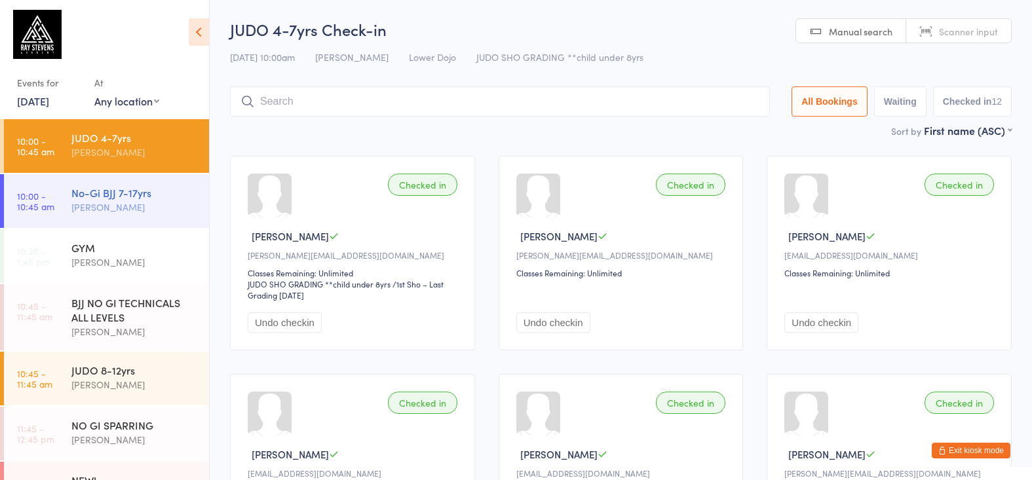
click at [138, 212] on div "[PERSON_NAME]" at bounding box center [134, 207] width 126 height 15
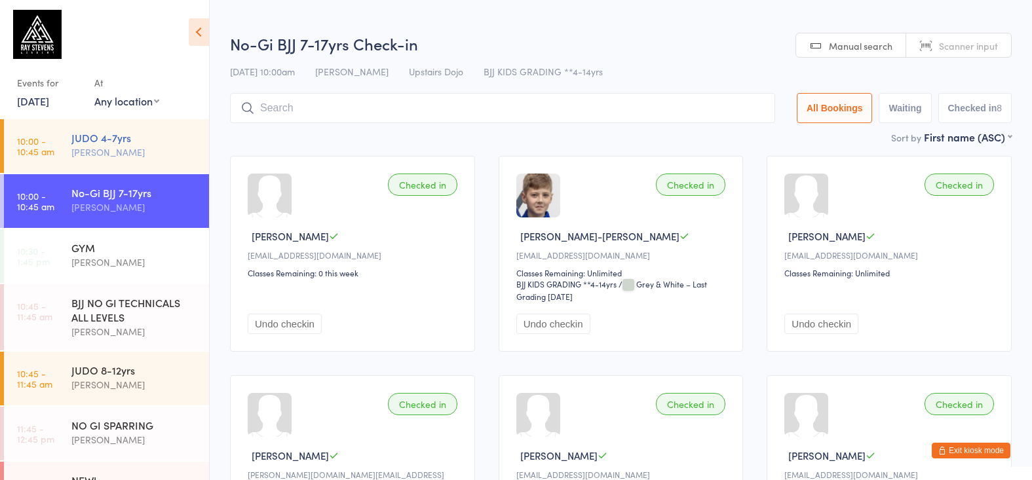
click at [136, 162] on div "JUDO 4-7yrs [PERSON_NAME]" at bounding box center [140, 145] width 138 height 52
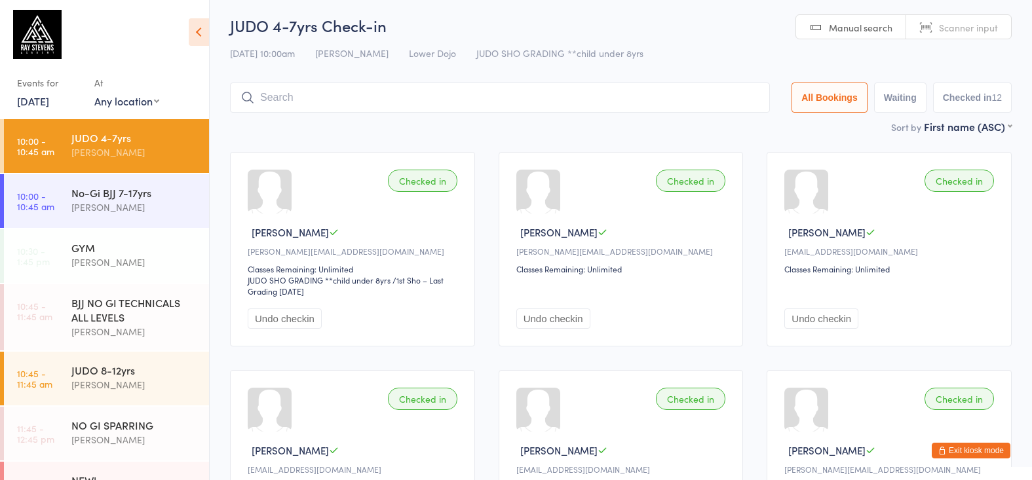
scroll to position [8, 0]
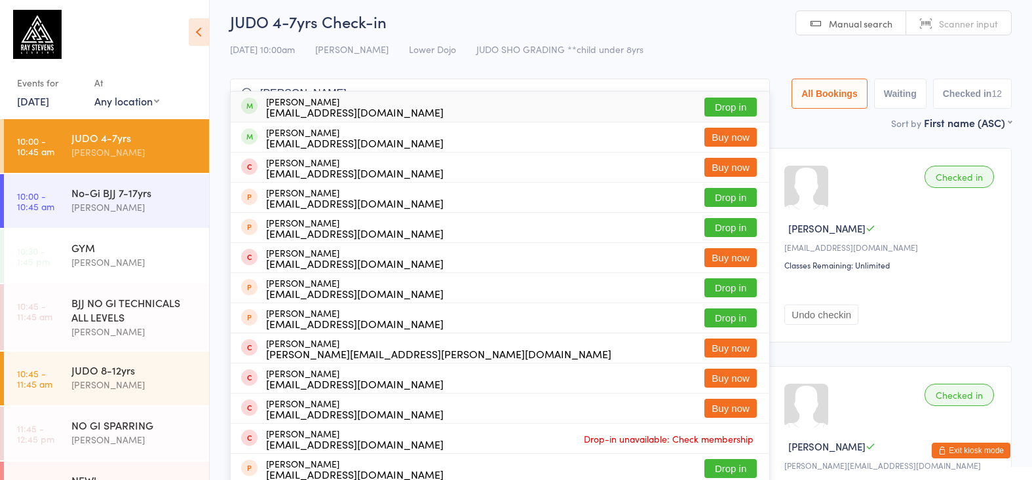
type input "[PERSON_NAME]"
drag, startPoint x: 257, startPoint y: 71, endPoint x: 354, endPoint y: 105, distance: 102.8
click at [354, 105] on div "[PERSON_NAME] [EMAIL_ADDRESS][DOMAIN_NAME] Drop in" at bounding box center [500, 107] width 538 height 30
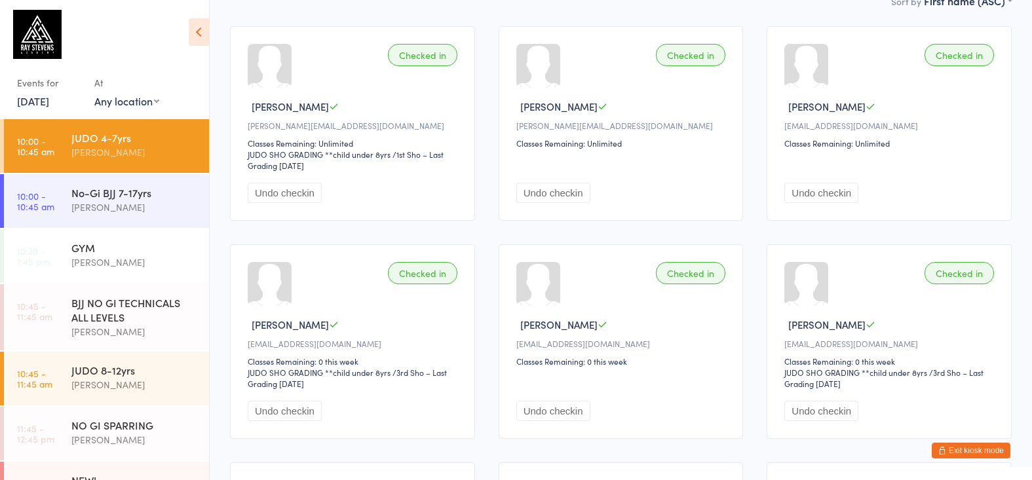
scroll to position [64, 0]
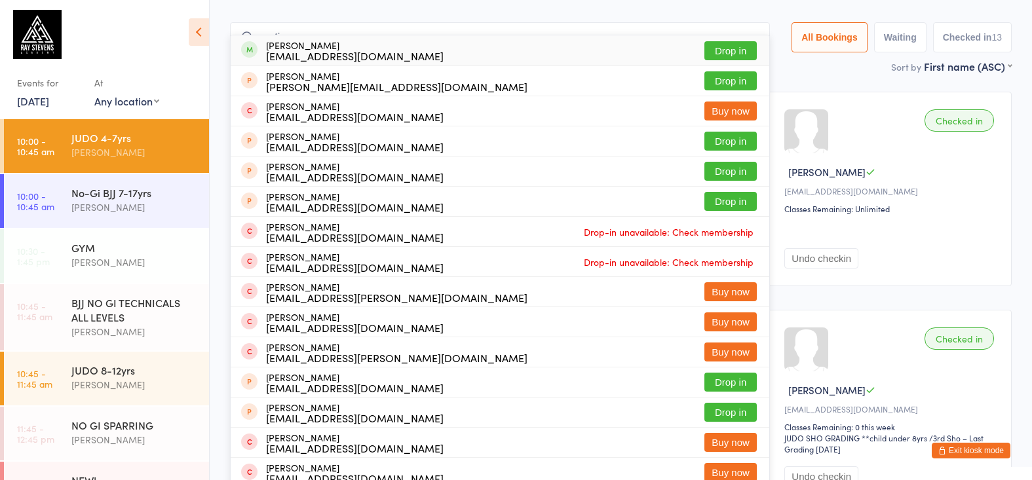
type input "matin"
click at [322, 43] on div "[PERSON_NAME] [EMAIL_ADDRESS][DOMAIN_NAME]" at bounding box center [355, 50] width 178 height 21
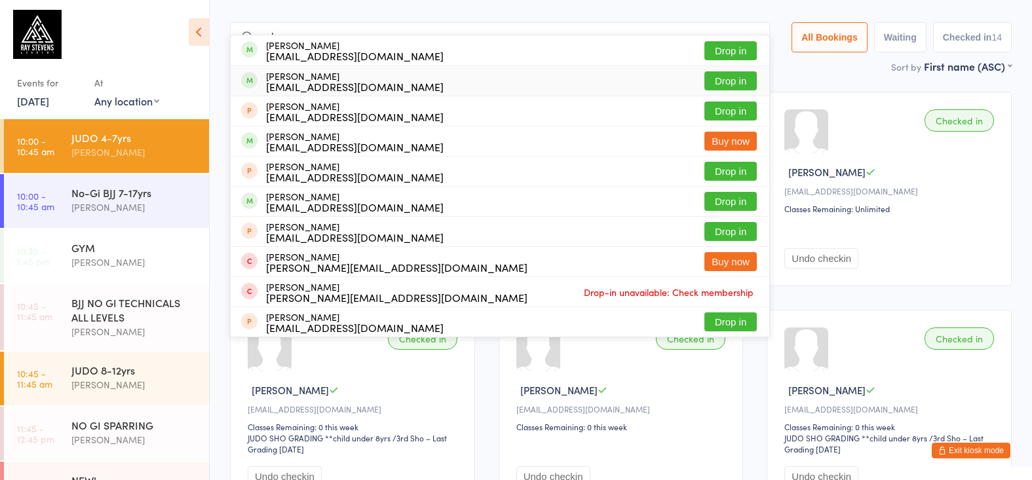
type input "ayla"
click at [337, 73] on div "[PERSON_NAME] [EMAIL_ADDRESS][DOMAIN_NAME]" at bounding box center [355, 81] width 178 height 21
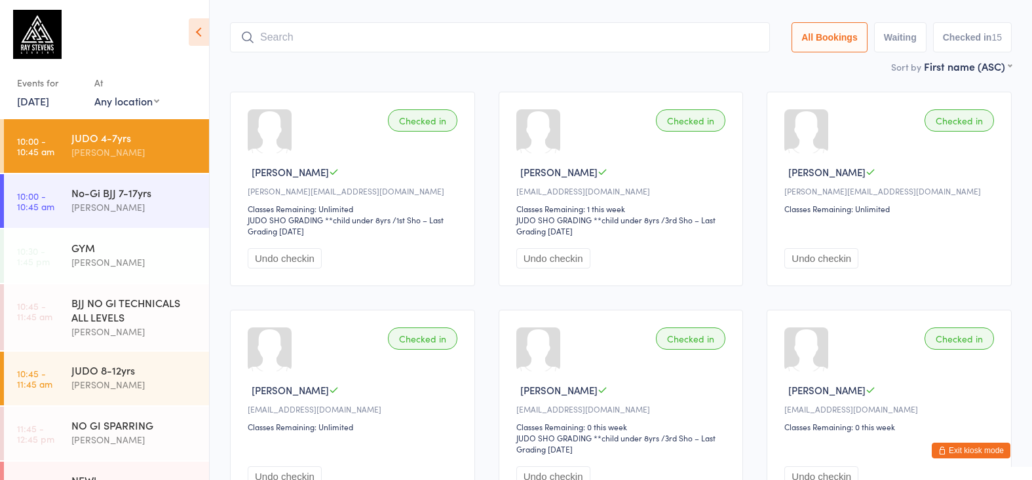
click at [119, 350] on div "BJJ NO GI TECHNICALS ALL LEVELS [PERSON_NAME]" at bounding box center [140, 317] width 138 height 66
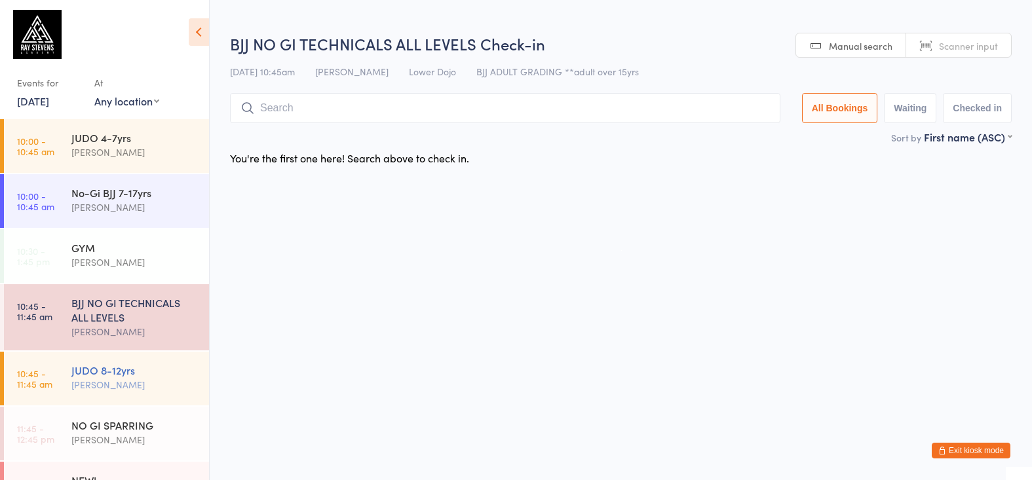
click at [137, 385] on div "[PERSON_NAME]" at bounding box center [134, 384] width 126 height 15
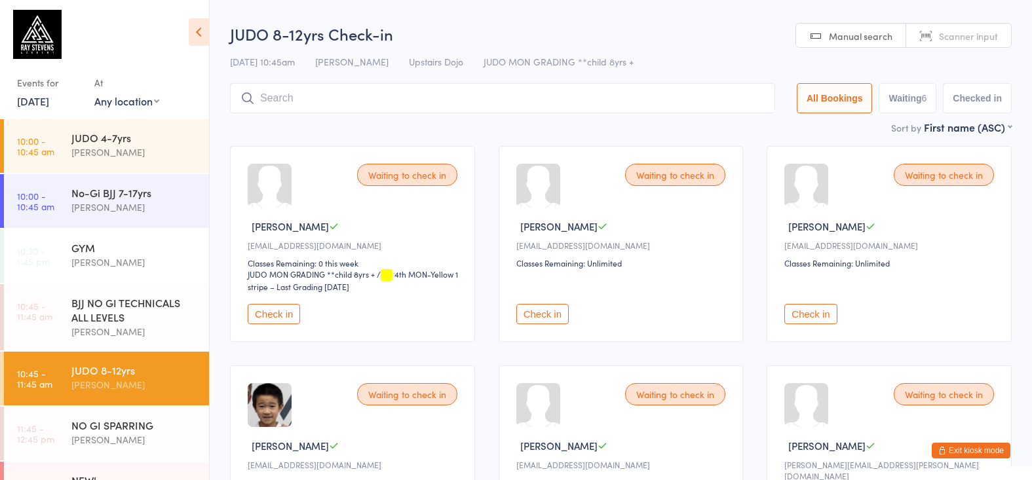
scroll to position [16, 0]
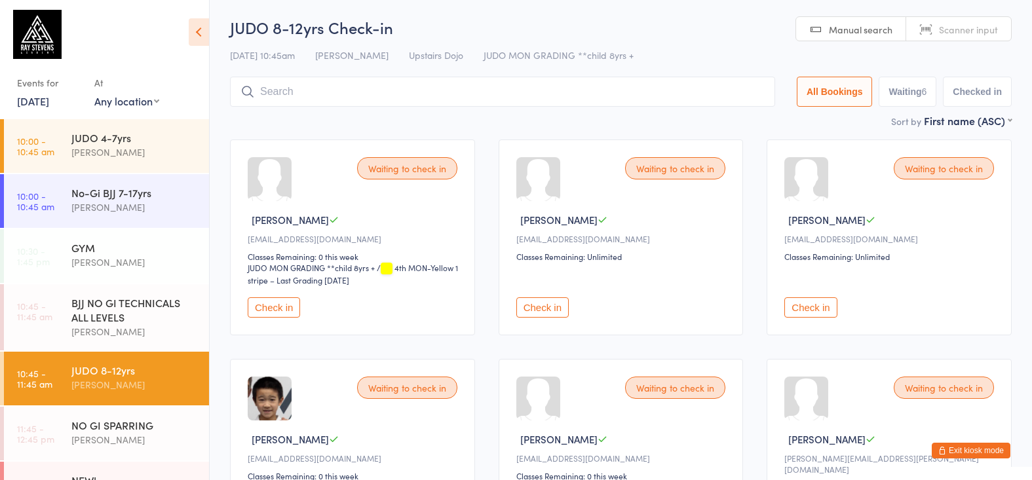
drag, startPoint x: 528, startPoint y: 312, endPoint x: 827, endPoint y: 312, distance: 298.7
click at [533, 311] on button "Check in" at bounding box center [542, 307] width 52 height 20
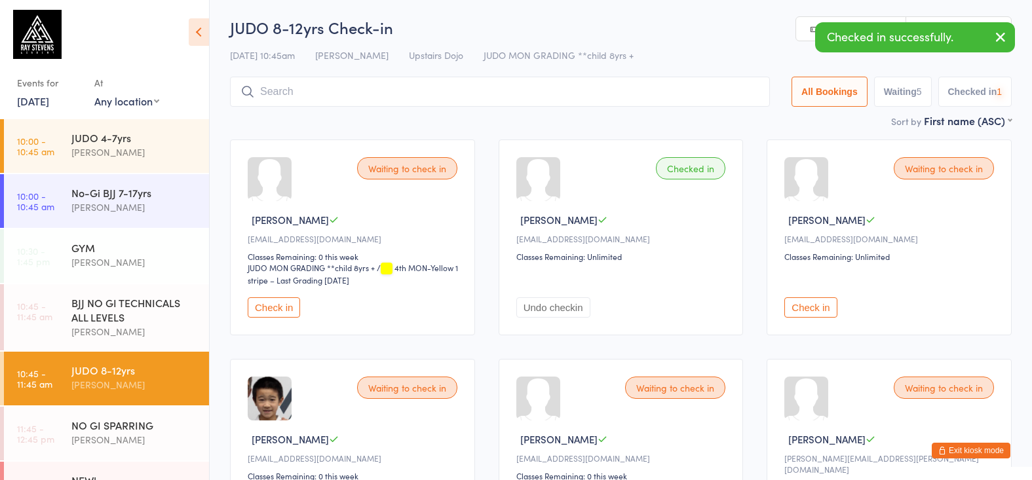
click at [823, 311] on button "Check in" at bounding box center [810, 307] width 52 height 20
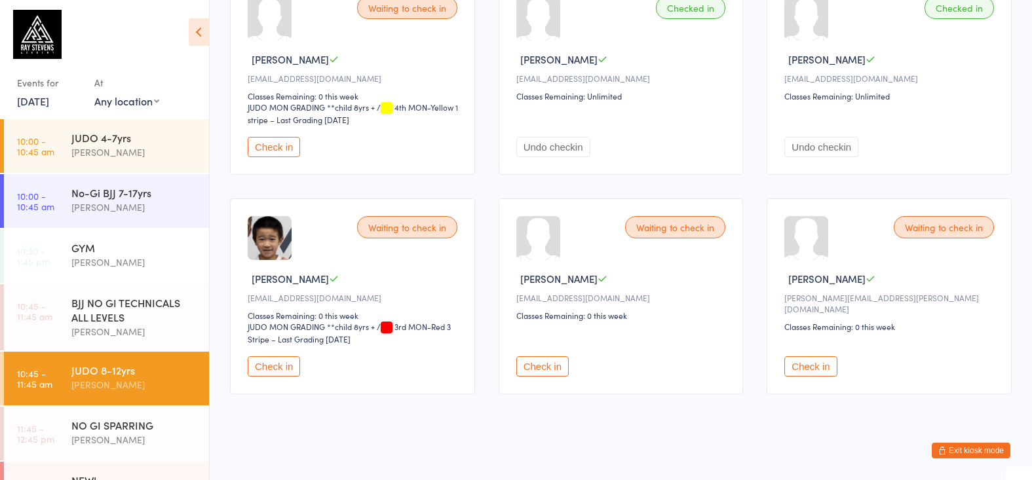
scroll to position [183, 0]
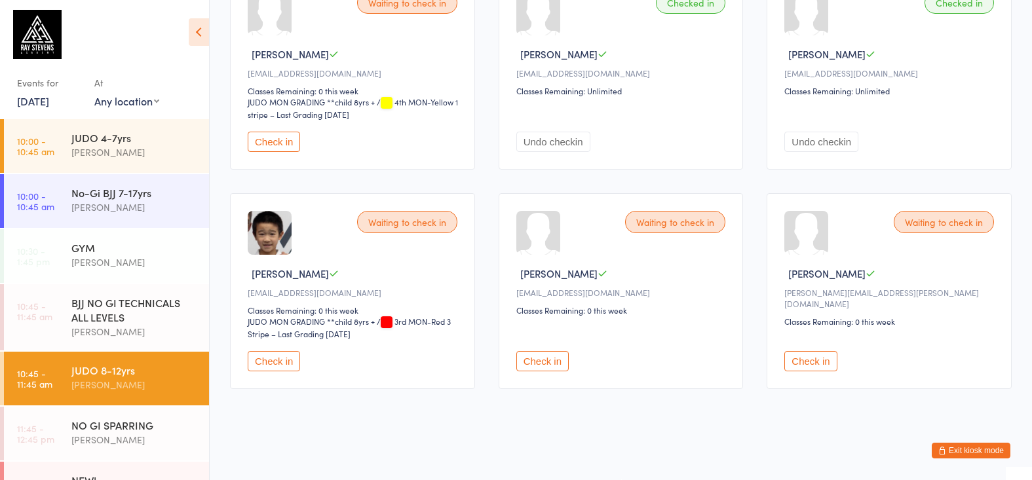
click at [836, 371] on button "Check in" at bounding box center [810, 361] width 52 height 20
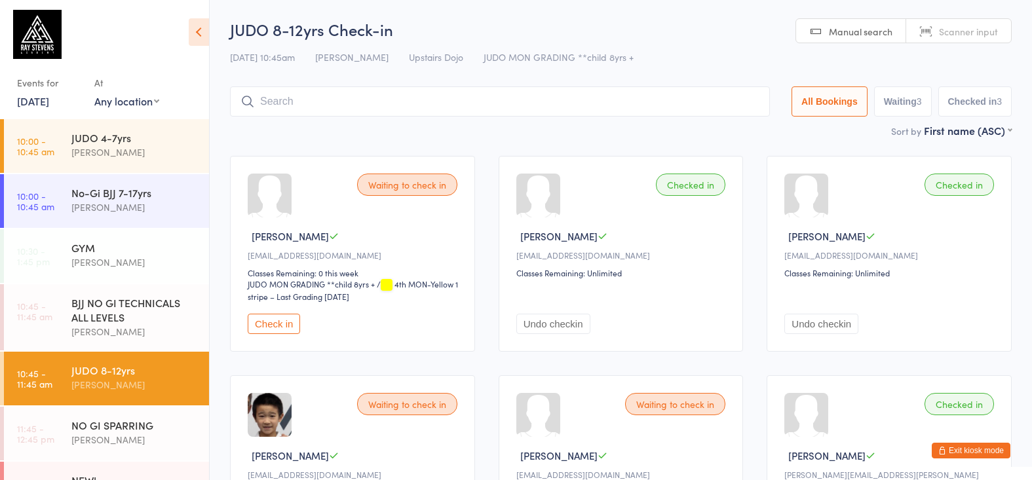
scroll to position [0, 0]
click at [438, 94] on input "search" at bounding box center [500, 101] width 540 height 30
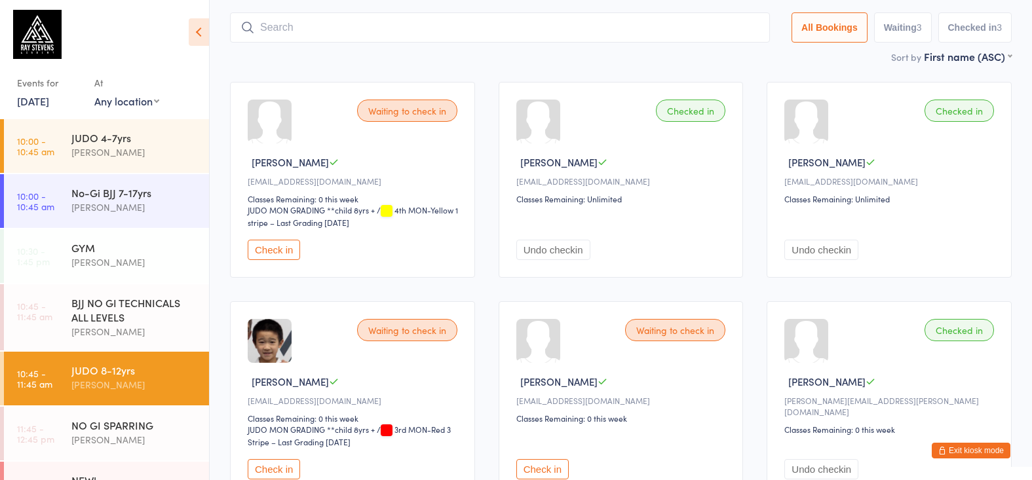
scroll to position [88, 0]
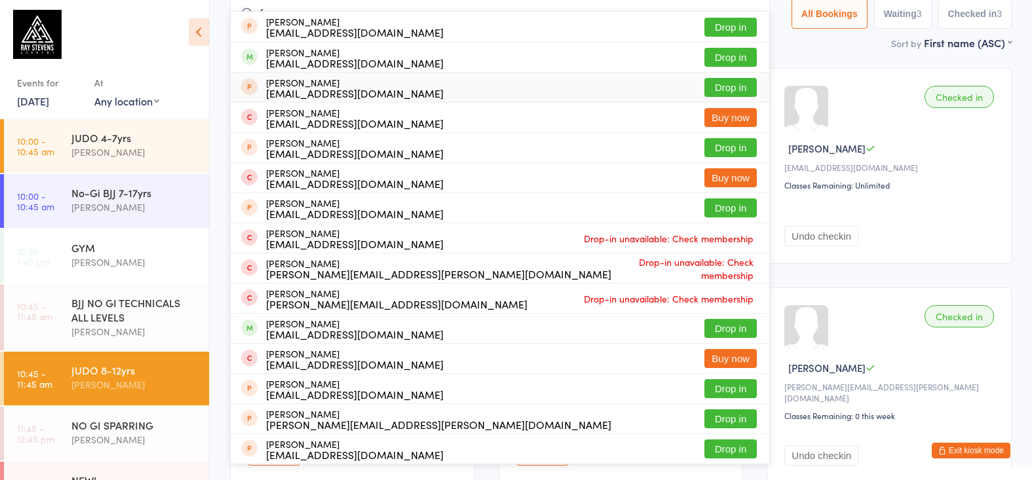
type input "f"
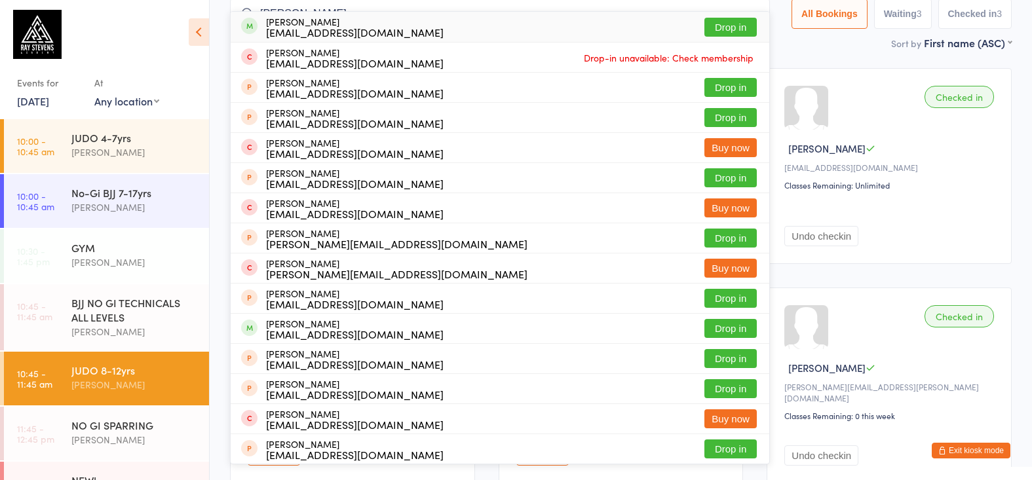
type input "[PERSON_NAME]"
click at [309, 36] on div "[EMAIL_ADDRESS][DOMAIN_NAME]" at bounding box center [355, 32] width 178 height 10
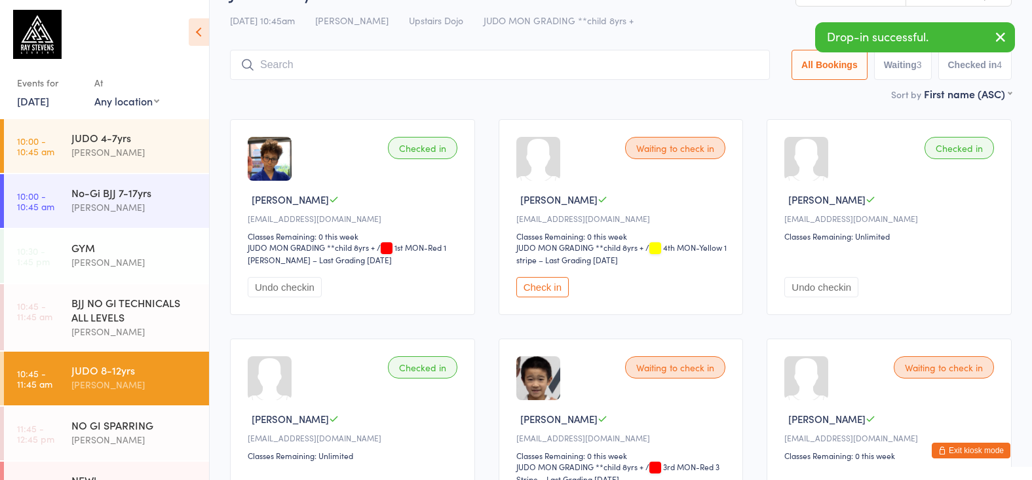
scroll to position [41, 0]
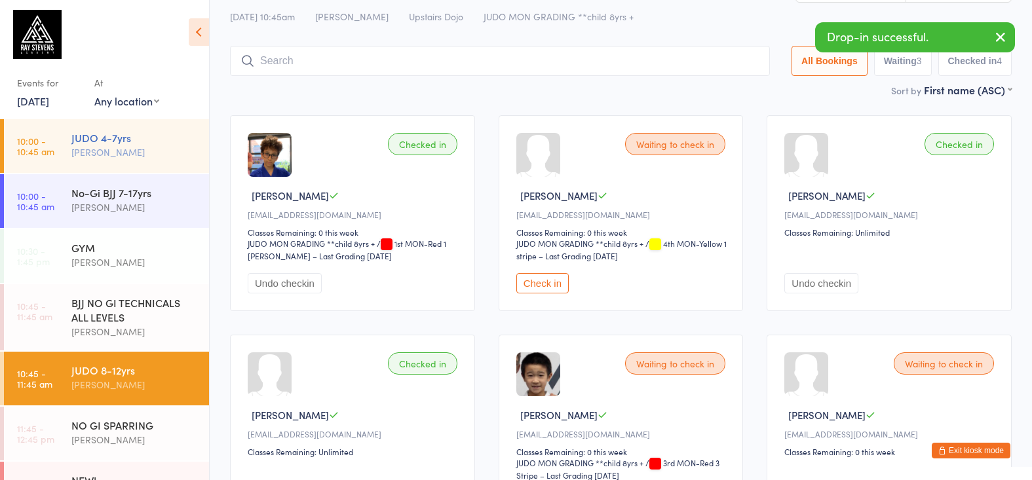
click at [102, 165] on div "JUDO 4-7yrs [PERSON_NAME]" at bounding box center [140, 145] width 138 height 52
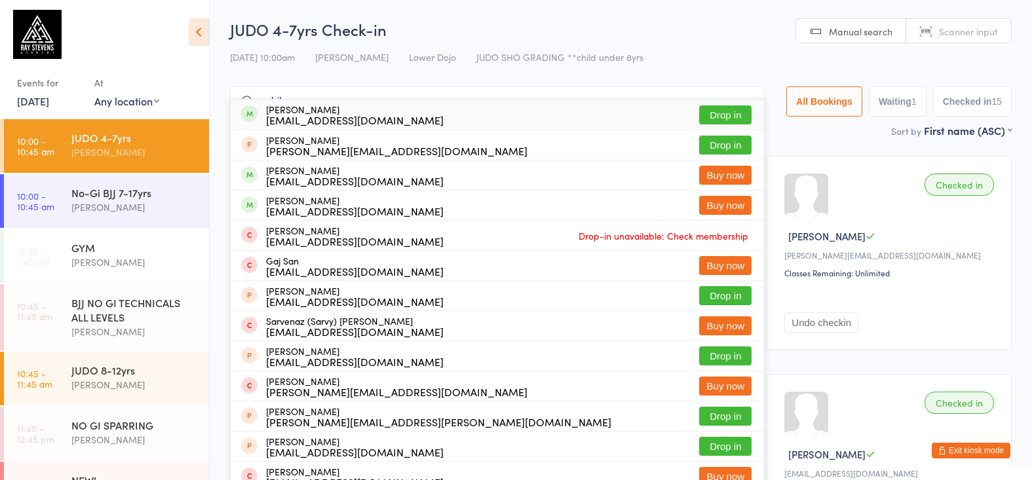
type input "sahib"
click at [299, 109] on div "[PERSON_NAME] [EMAIL_ADDRESS][DOMAIN_NAME]" at bounding box center [355, 114] width 178 height 21
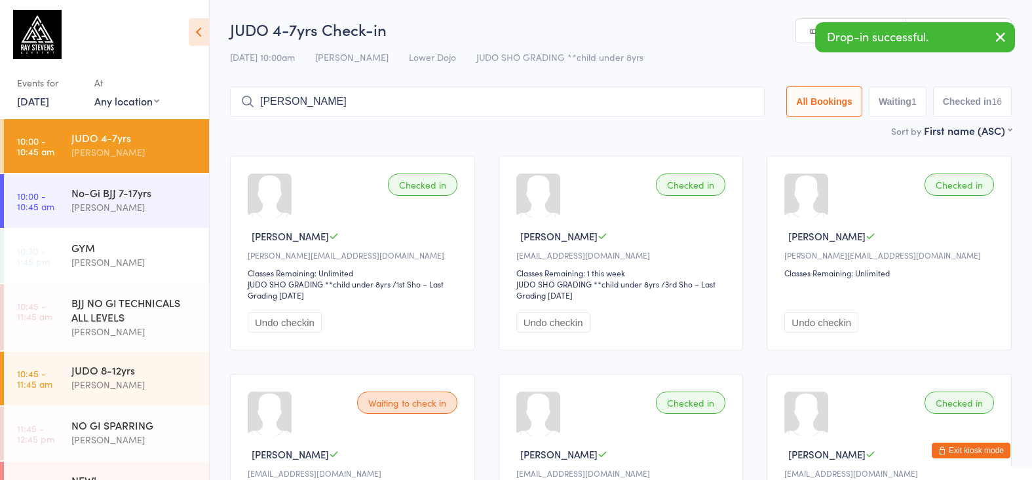
type input "[PERSON_NAME]"
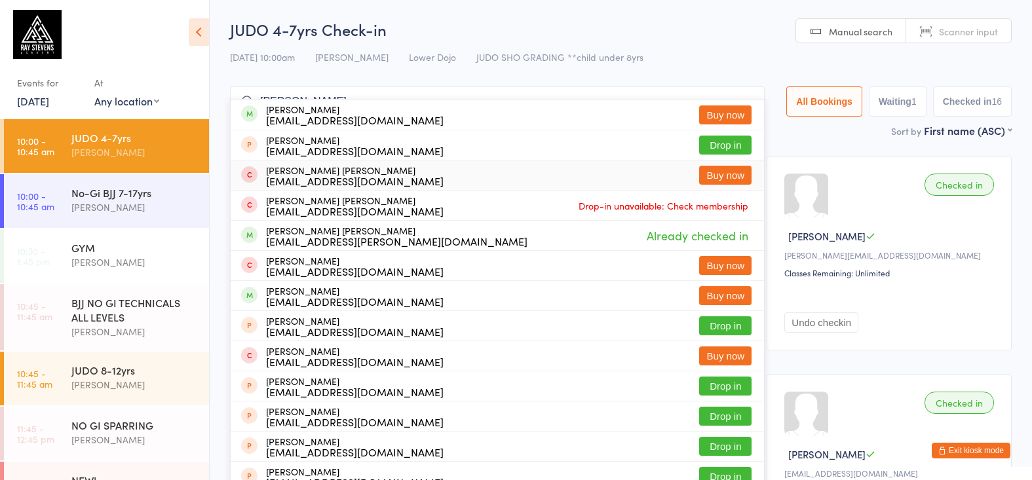
click at [749, 95] on input "[PERSON_NAME]" at bounding box center [497, 101] width 535 height 30
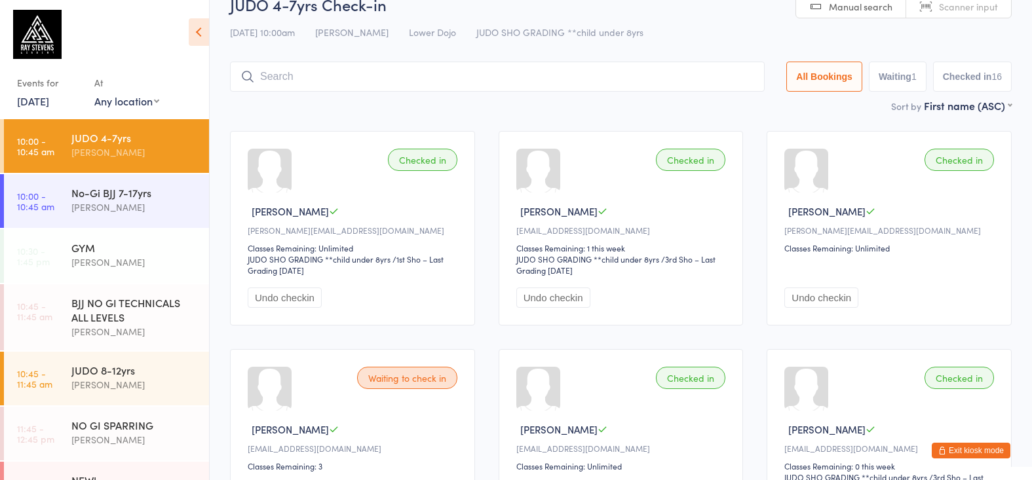
scroll to position [81, 0]
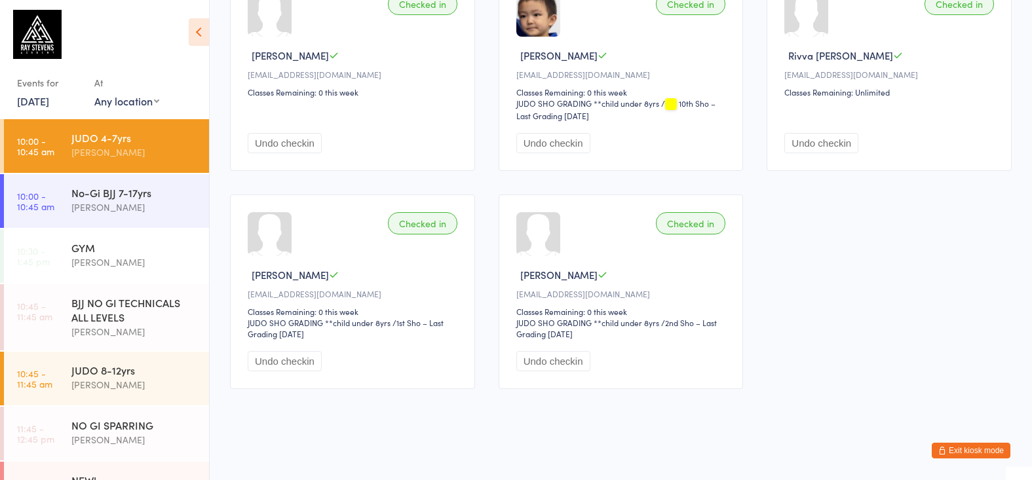
scroll to position [1076, 0]
click at [186, 200] on div "[PERSON_NAME]" at bounding box center [134, 207] width 126 height 15
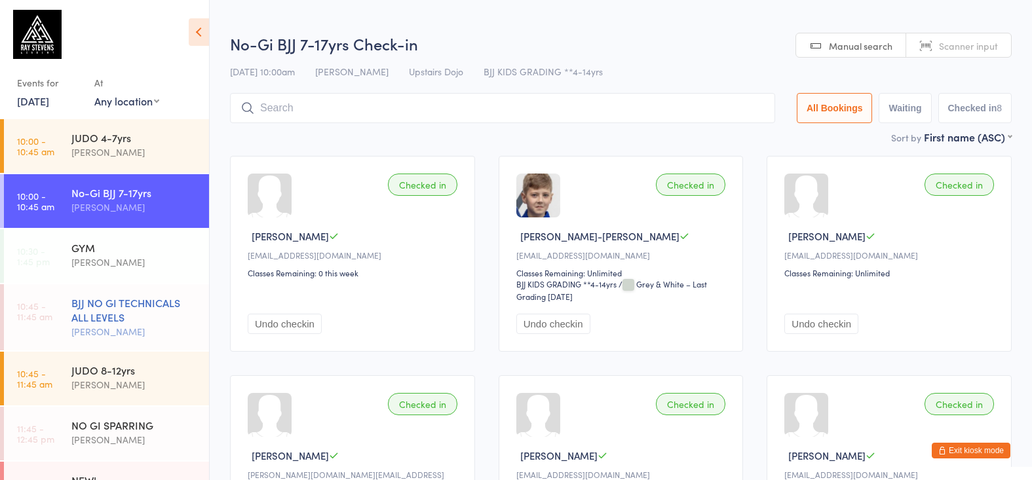
click at [139, 305] on div "BJJ NO GI TECHNICALS ALL LEVELS" at bounding box center [134, 309] width 126 height 29
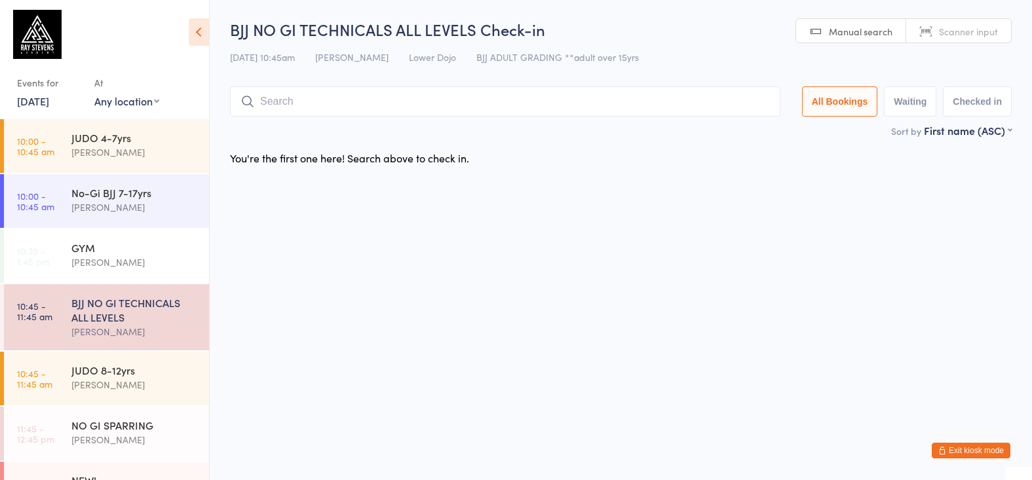
click at [383, 89] on input "search" at bounding box center [505, 101] width 550 height 30
drag, startPoint x: 170, startPoint y: 232, endPoint x: 168, endPoint y: 223, distance: 9.3
click at [170, 232] on div "GYM [PERSON_NAME]" at bounding box center [140, 255] width 138 height 52
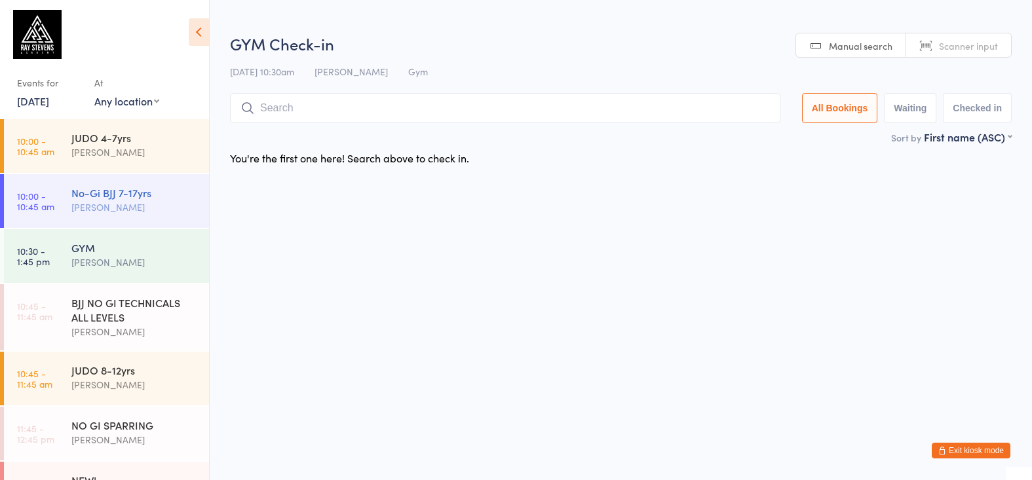
drag, startPoint x: 171, startPoint y: 218, endPoint x: 182, endPoint y: 214, distance: 12.0
click at [171, 218] on div "No-Gi BJJ 7-17yrs [PERSON_NAME]" at bounding box center [140, 200] width 138 height 52
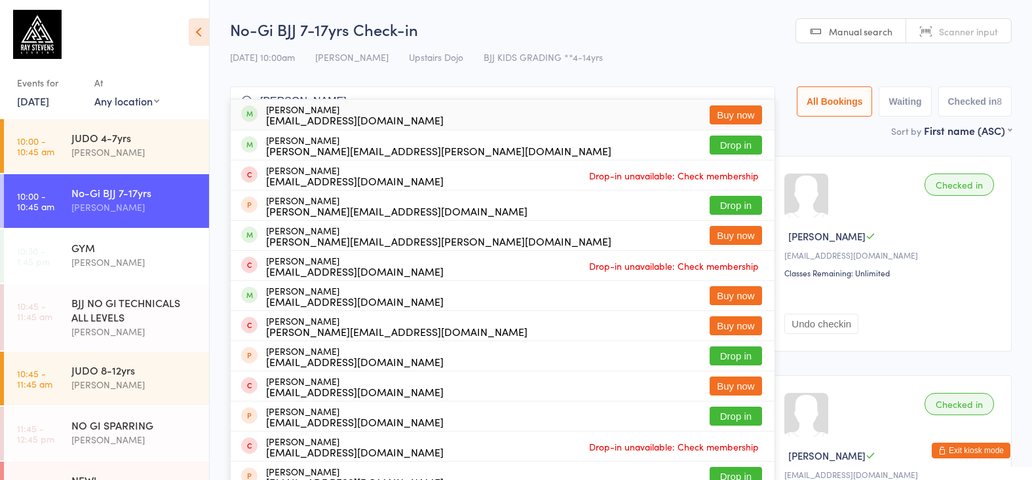
type input "[PERSON_NAME]"
click at [352, 119] on div "[EMAIL_ADDRESS][DOMAIN_NAME]" at bounding box center [355, 120] width 178 height 10
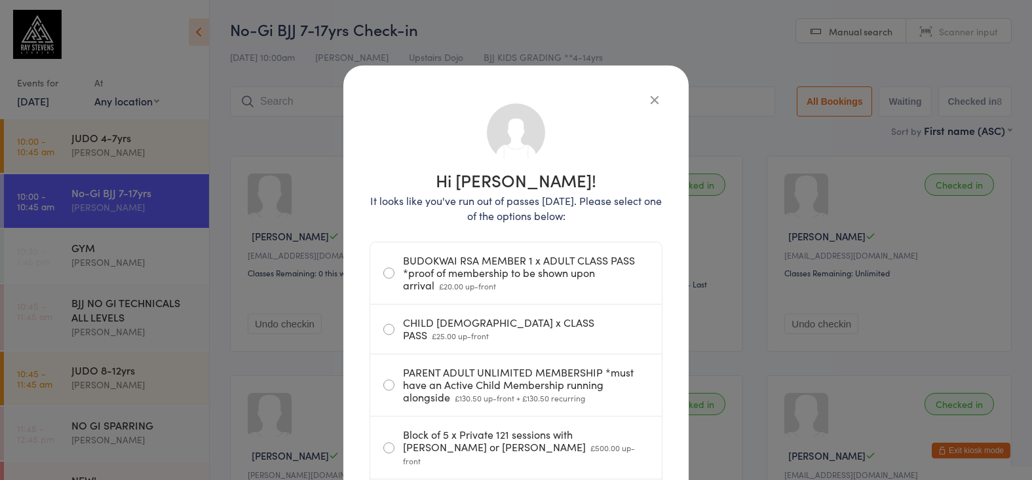
drag, startPoint x: 654, startPoint y: 98, endPoint x: 664, endPoint y: 78, distance: 22.3
click at [654, 98] on icon "button" at bounding box center [654, 99] width 14 height 14
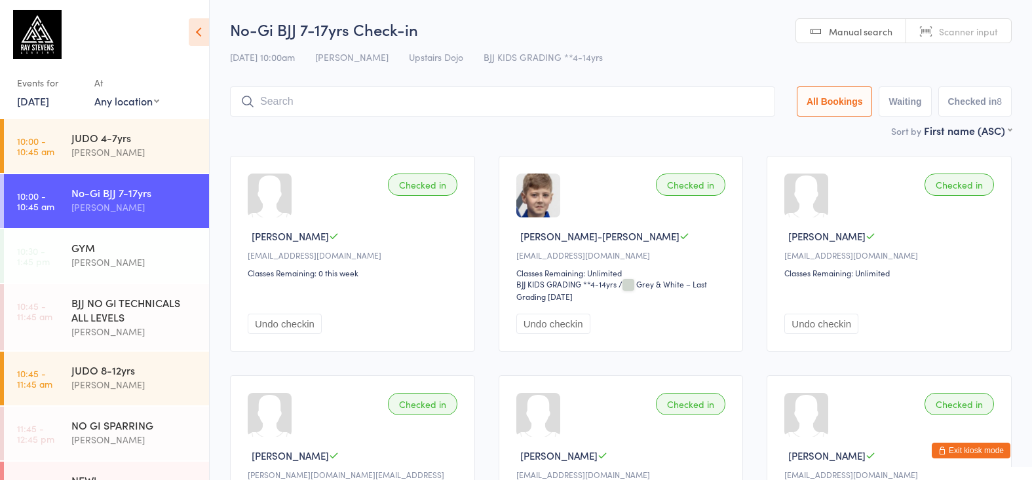
scroll to position [56, 0]
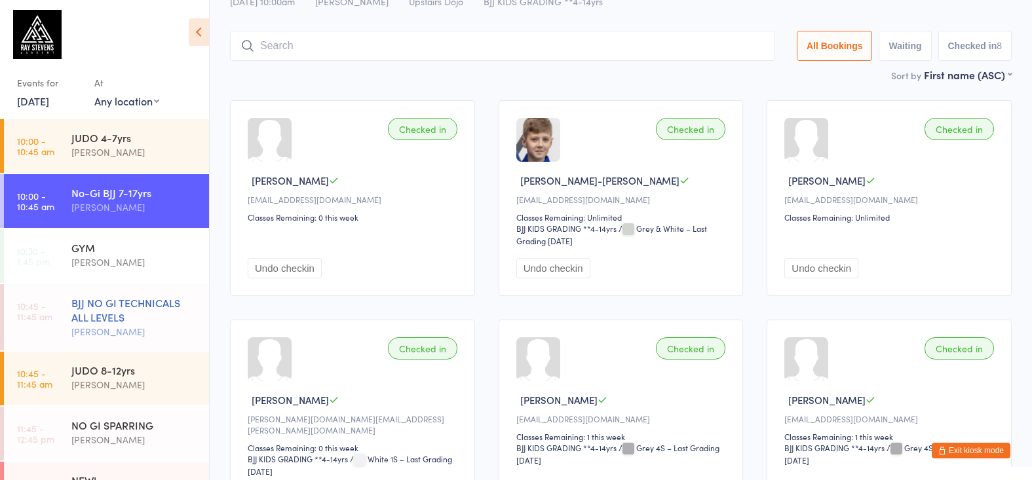
click at [151, 305] on div "BJJ NO GI TECHNICALS ALL LEVELS" at bounding box center [134, 309] width 126 height 29
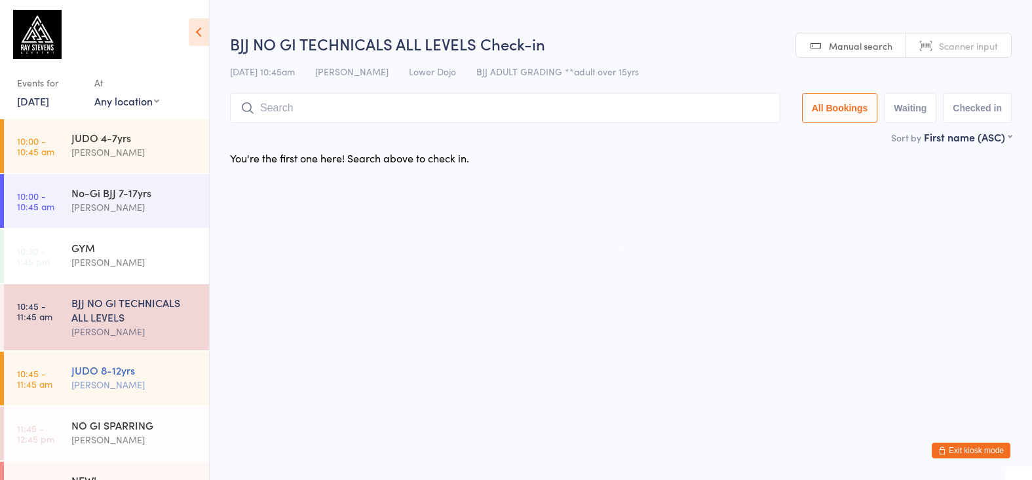
click at [114, 362] on div "JUDO 8-12yrs [PERSON_NAME]" at bounding box center [140, 378] width 138 height 52
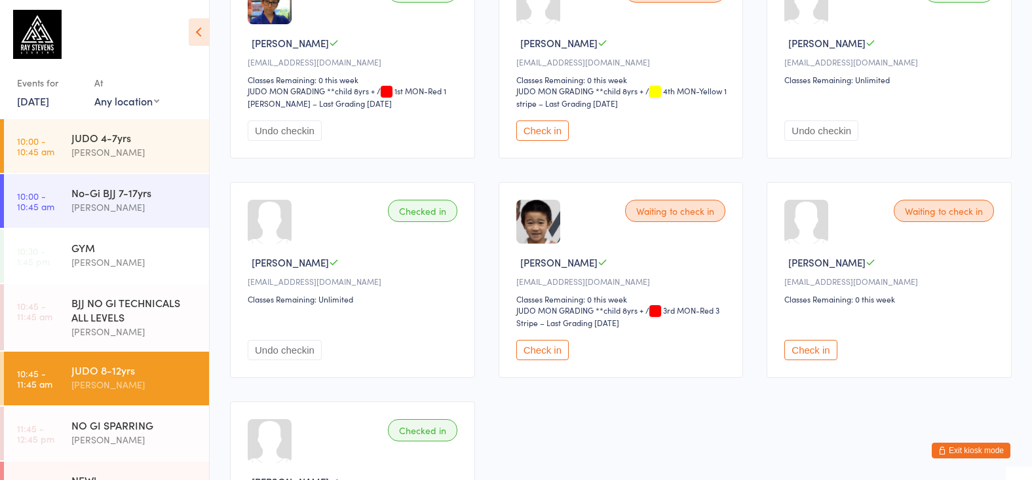
scroll to position [204, 0]
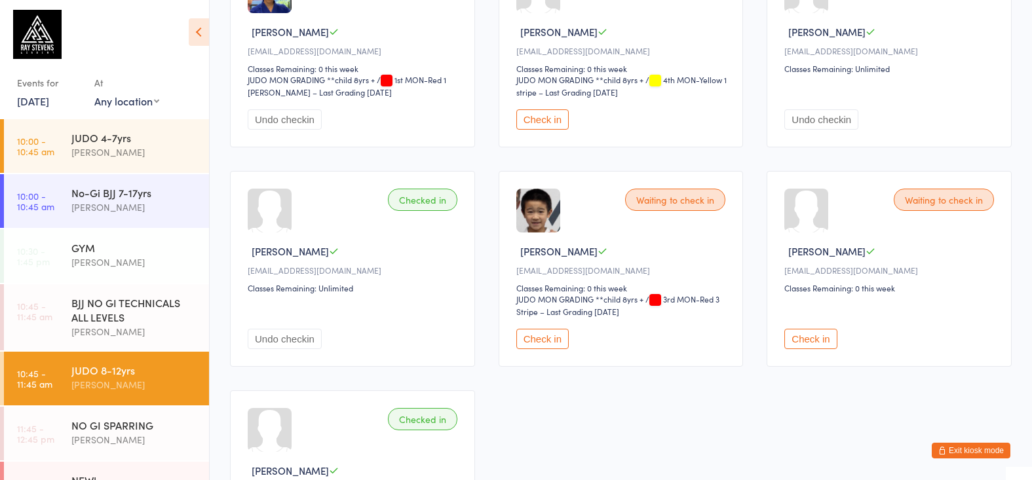
click at [831, 343] on button "Check in" at bounding box center [810, 339] width 52 height 20
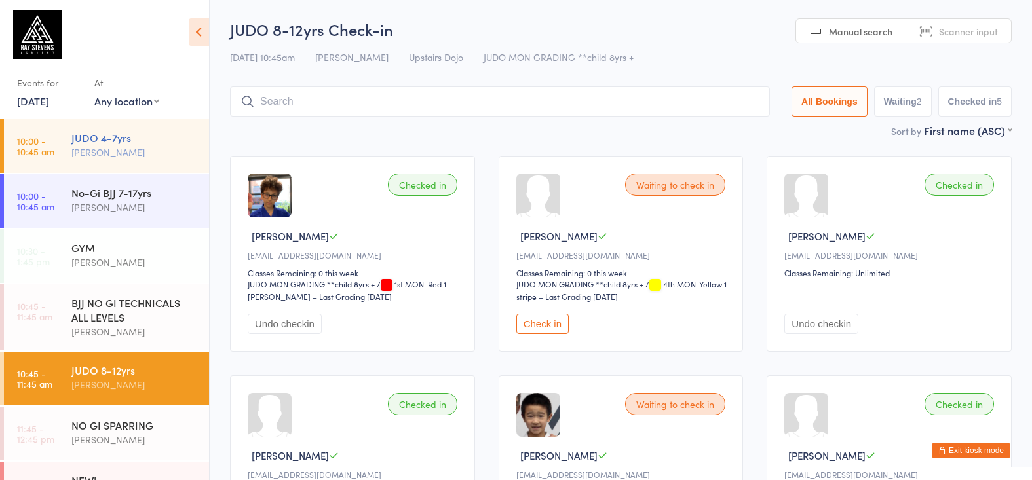
scroll to position [-1, 0]
click at [96, 166] on div "JUDO 4-7yrs [PERSON_NAME]" at bounding box center [140, 145] width 138 height 52
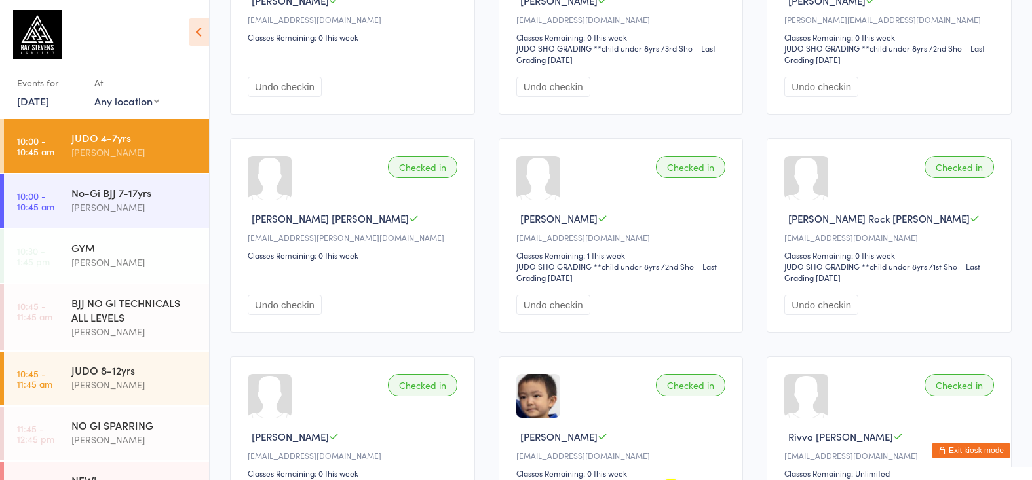
scroll to position [677, 0]
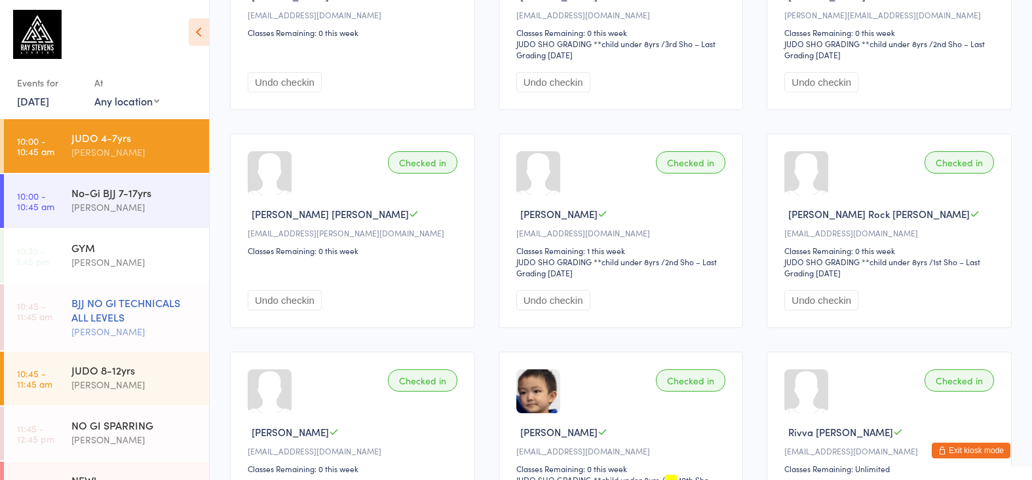
click at [69, 341] on link "10:45 - 11:45 am BJJ NO GI TECHNICALS ALL LEVELS [PERSON_NAME]" at bounding box center [106, 317] width 205 height 66
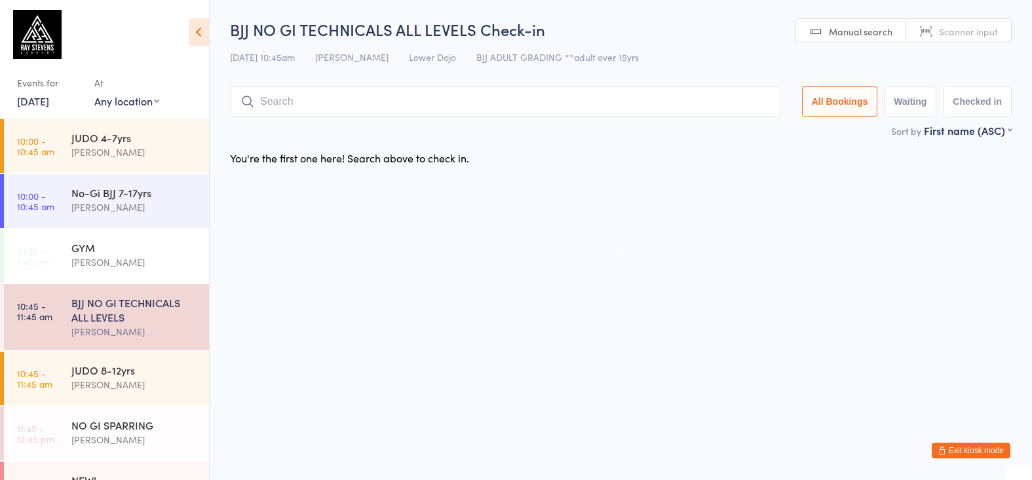
click at [309, 98] on input "search" at bounding box center [505, 101] width 550 height 30
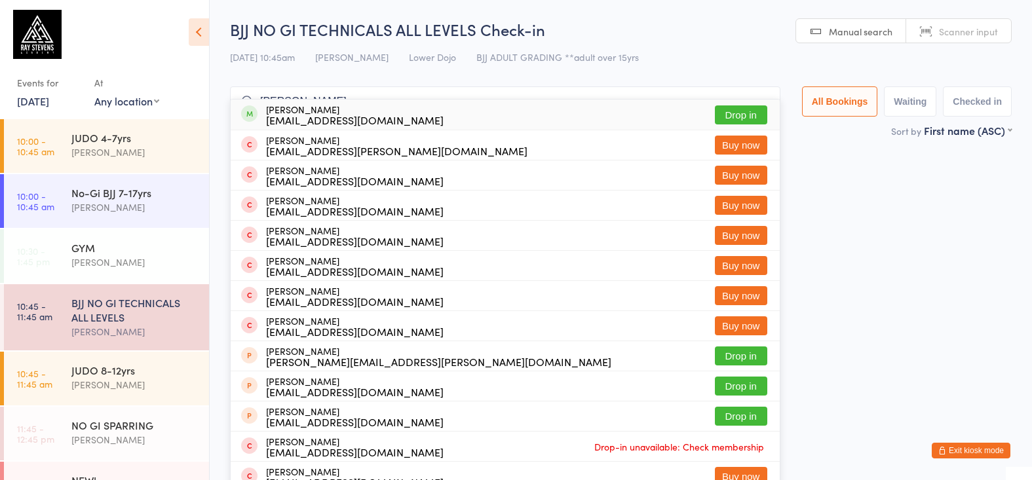
type input "[PERSON_NAME]"
drag, startPoint x: 319, startPoint y: 67, endPoint x: 445, endPoint y: 109, distance: 132.8
click at [445, 109] on div "[PERSON_NAME] [EMAIL_ADDRESS][DOMAIN_NAME] Drop in" at bounding box center [505, 115] width 549 height 30
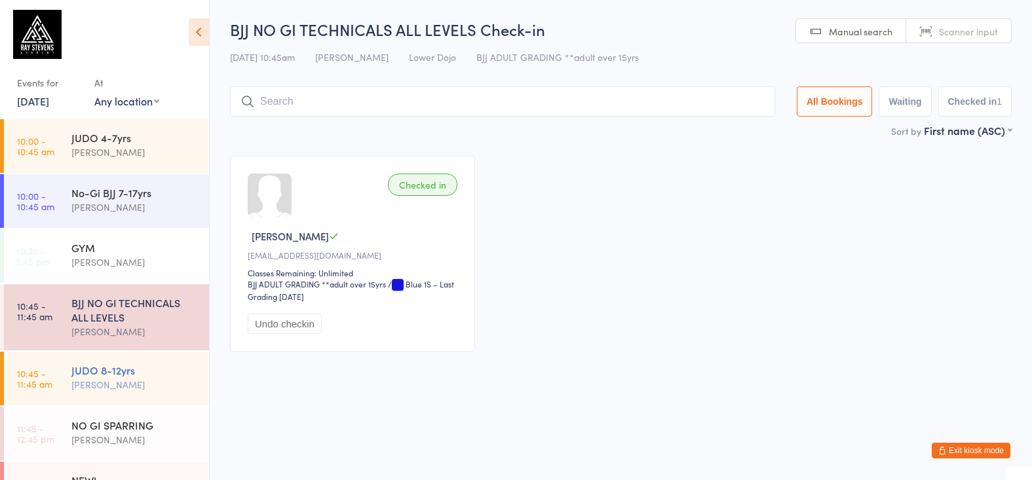
click at [84, 388] on div "[PERSON_NAME]" at bounding box center [134, 384] width 126 height 15
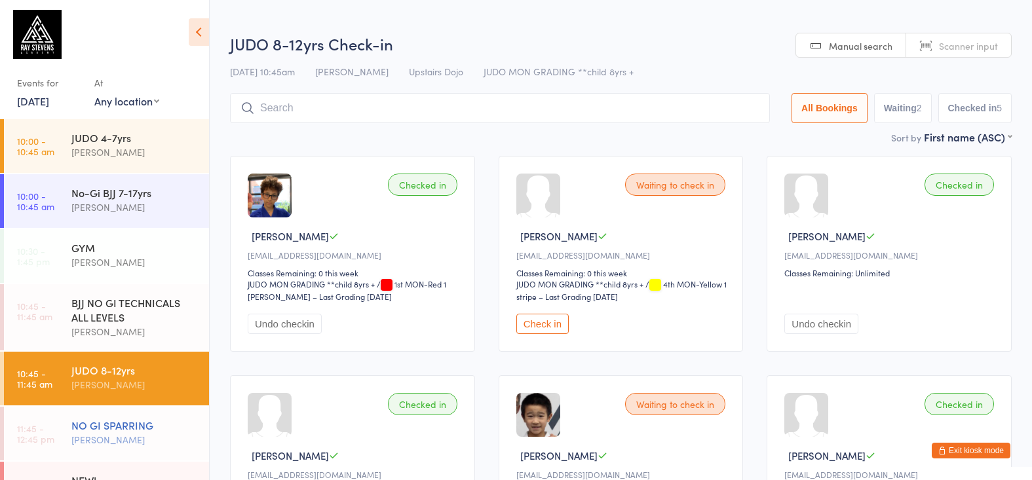
click at [83, 454] on div "NO GI SPARRING [PERSON_NAME]" at bounding box center [140, 433] width 138 height 52
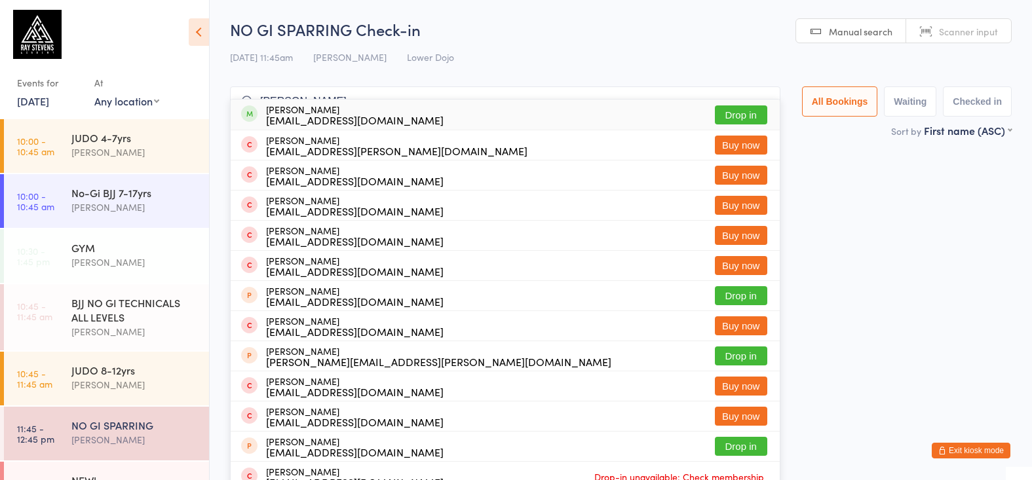
type input "[PERSON_NAME]"
click at [305, 111] on div "[PERSON_NAME] [EMAIL_ADDRESS][DOMAIN_NAME]" at bounding box center [355, 114] width 178 height 21
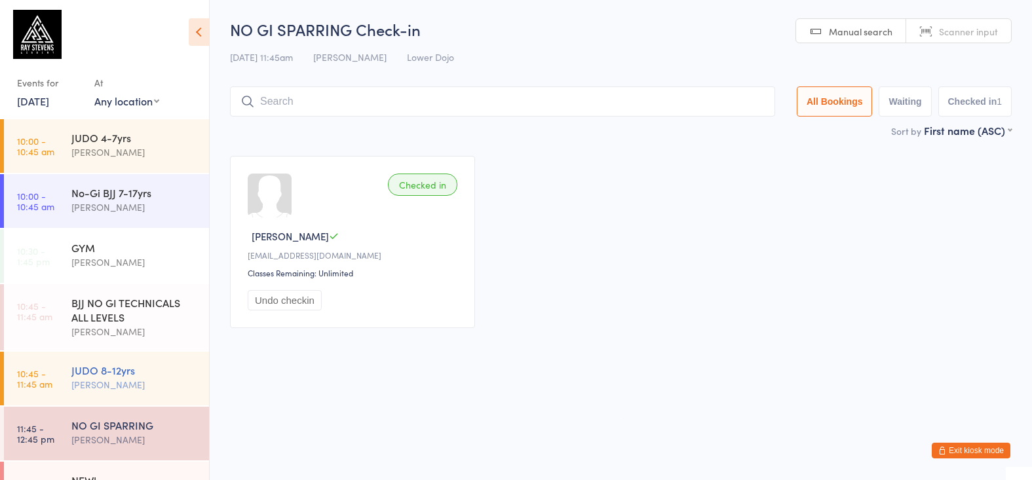
click at [159, 381] on div "[PERSON_NAME]" at bounding box center [134, 384] width 126 height 15
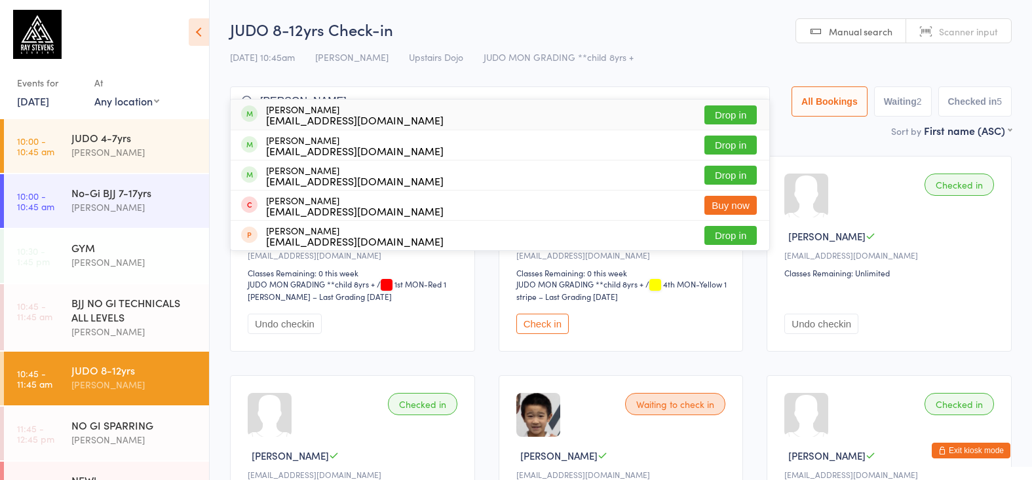
type input "[PERSON_NAME]"
click at [328, 107] on div "[PERSON_NAME] [PERSON_NAME][EMAIL_ADDRESS][DOMAIN_NAME]" at bounding box center [355, 114] width 178 height 21
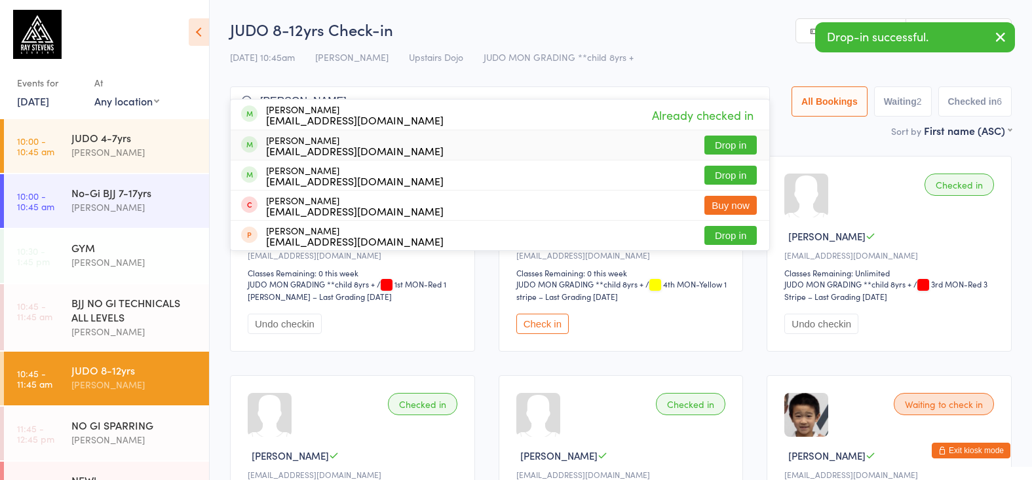
type input "[PERSON_NAME]"
click at [326, 137] on div "[PERSON_NAME] [PERSON_NAME][EMAIL_ADDRESS][DOMAIN_NAME]" at bounding box center [355, 145] width 178 height 21
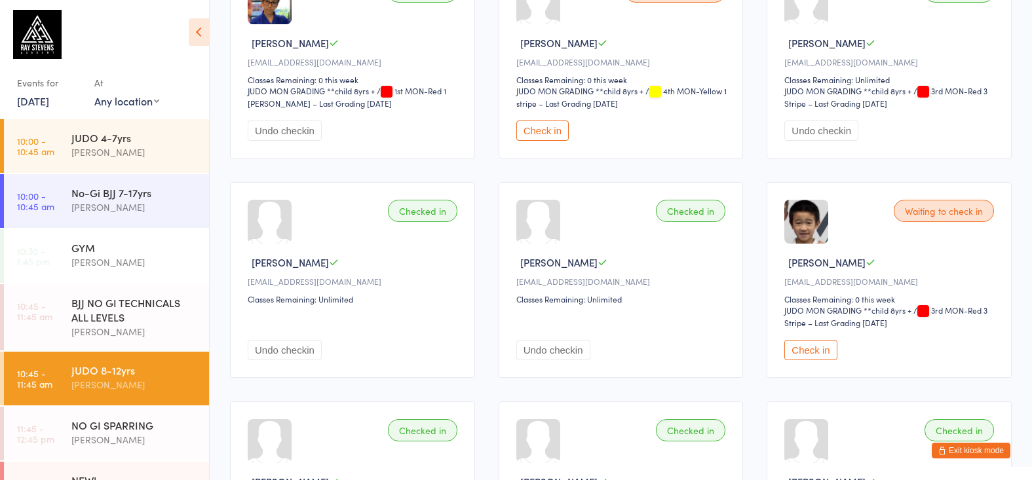
scroll to position [231, 0]
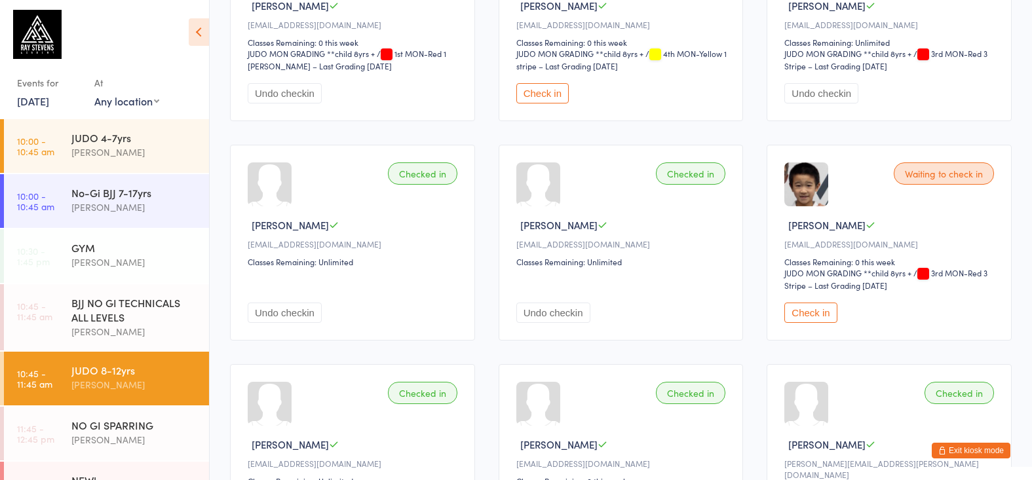
click at [565, 94] on button "Check in" at bounding box center [542, 93] width 52 height 20
click at [115, 217] on div "No-Gi BJJ 7-17yrs [PERSON_NAME]" at bounding box center [140, 200] width 138 height 52
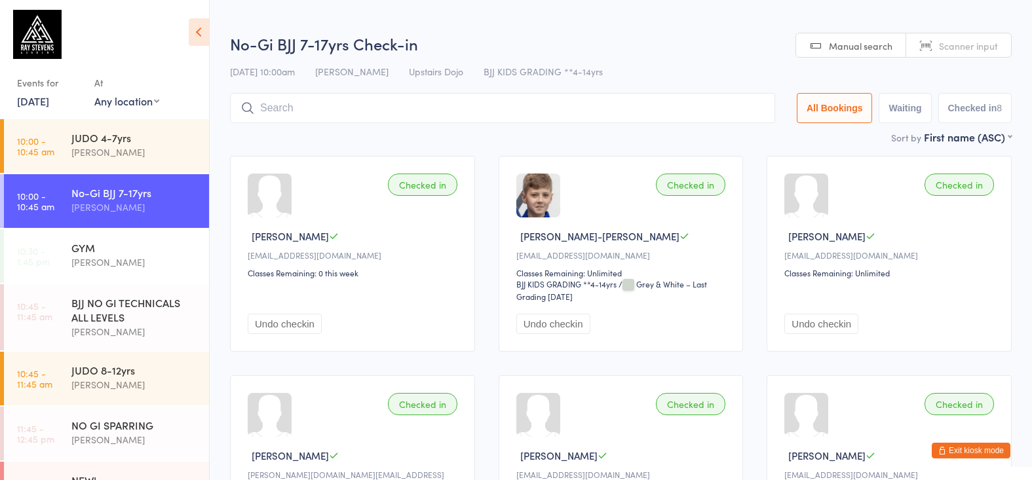
type input "a"
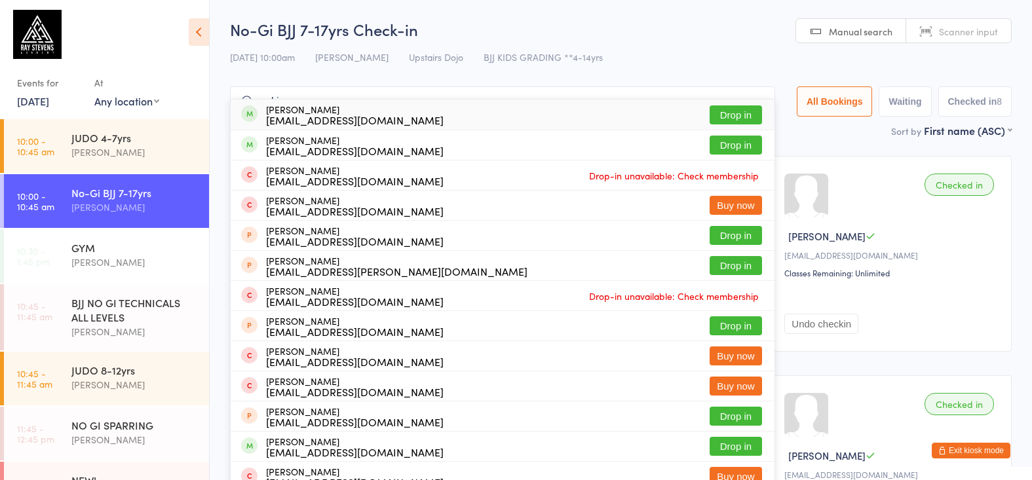
type input "zaki"
click at [315, 123] on div "[EMAIL_ADDRESS][DOMAIN_NAME]" at bounding box center [355, 120] width 178 height 10
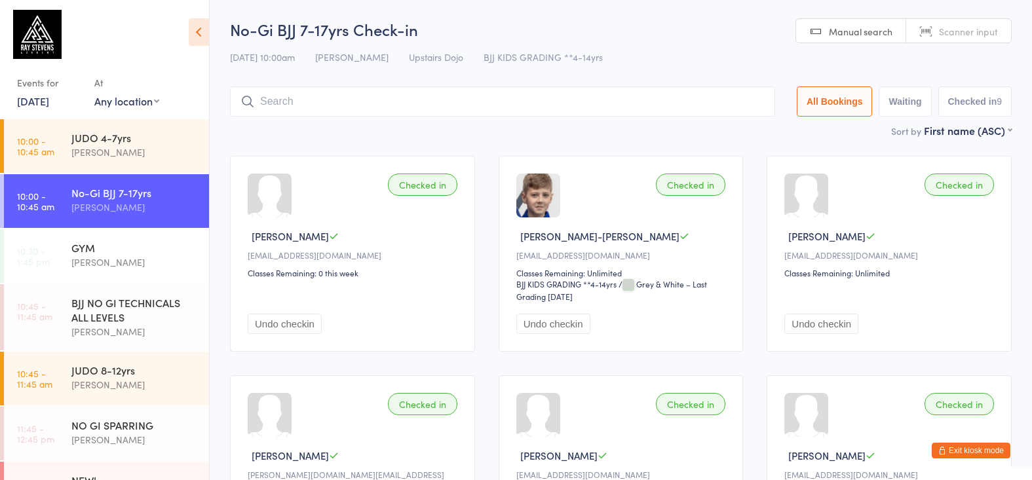
scroll to position [5, 0]
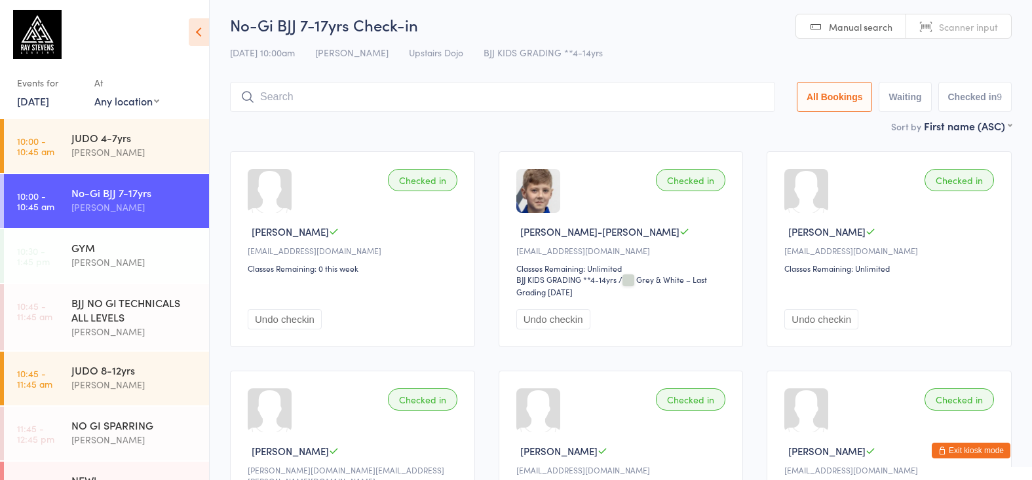
drag, startPoint x: 173, startPoint y: 329, endPoint x: 271, endPoint y: 235, distance: 135.7
click at [173, 329] on div "[PERSON_NAME]" at bounding box center [134, 331] width 126 height 15
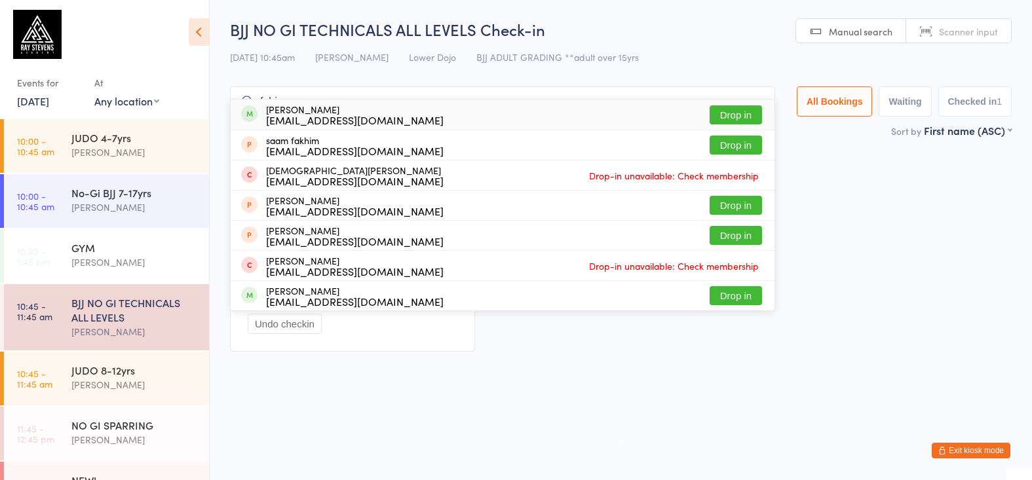
type input "fathom"
drag, startPoint x: 367, startPoint y: 98, endPoint x: 531, endPoint y: 119, distance: 165.7
click at [531, 119] on div "[PERSON_NAME] [EMAIL_ADDRESS][DOMAIN_NAME] Drop in" at bounding box center [503, 115] width 544 height 30
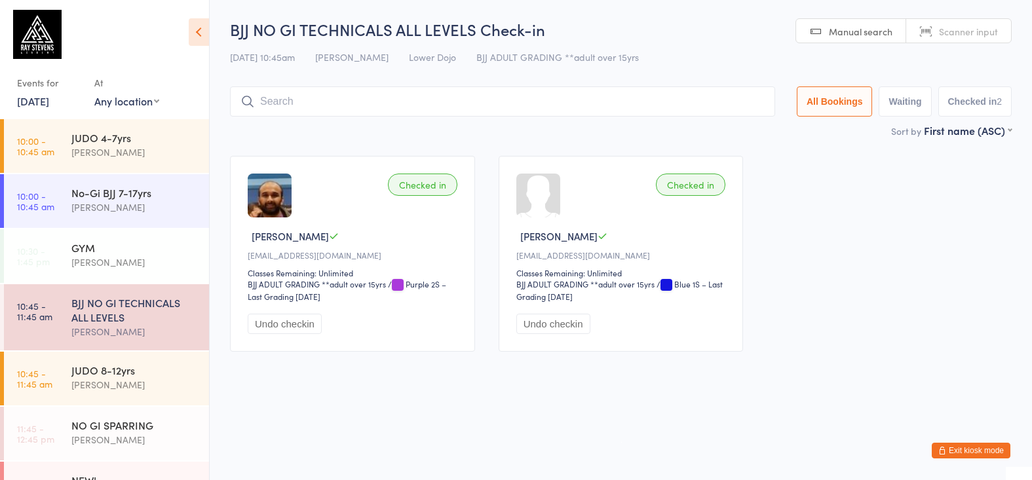
click at [267, 96] on input "search" at bounding box center [502, 101] width 545 height 30
click at [155, 362] on div "JUDO 8-12yrs [PERSON_NAME]" at bounding box center [140, 378] width 138 height 52
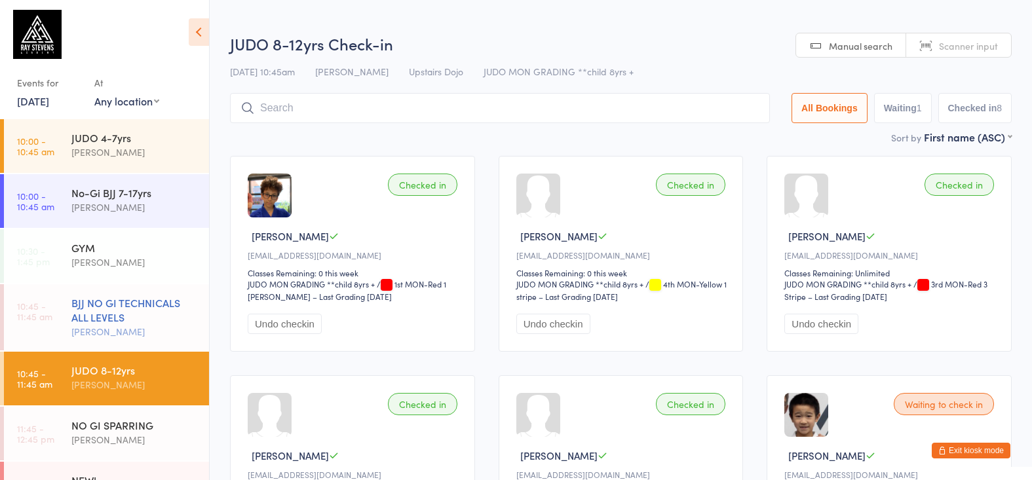
click at [155, 321] on div "BJJ NO GI TECHNICALS ALL LEVELS" at bounding box center [134, 309] width 126 height 29
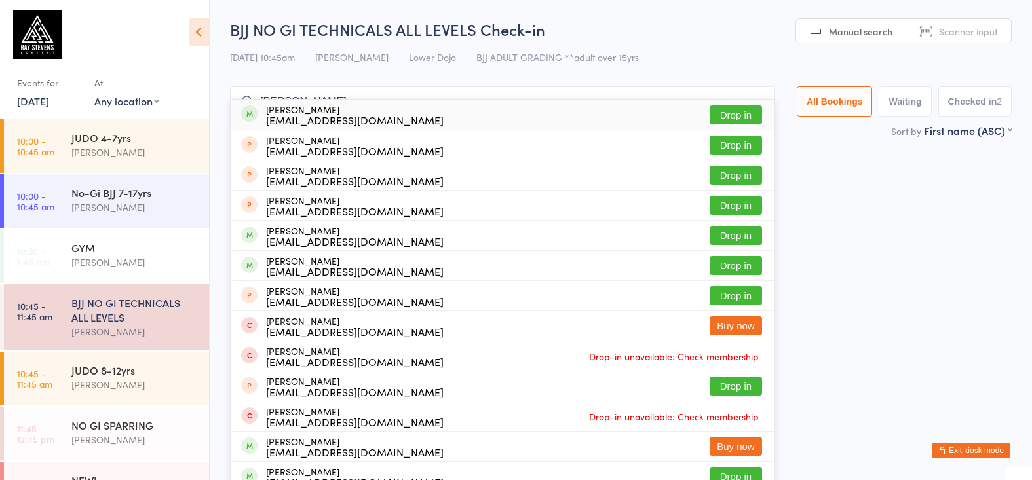
type input "[PERSON_NAME]"
click at [335, 119] on div "[EMAIL_ADDRESS][DOMAIN_NAME]" at bounding box center [355, 120] width 178 height 10
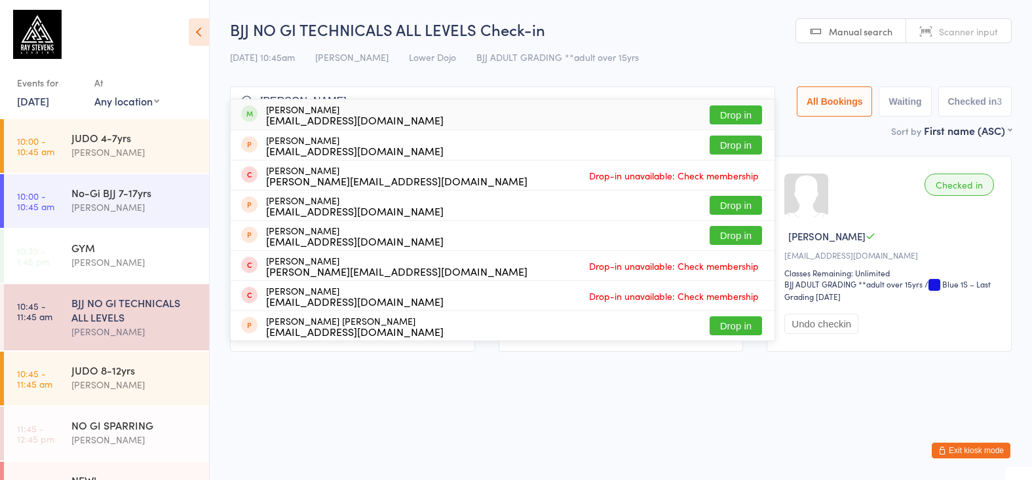
type input "[PERSON_NAME]"
click at [359, 124] on div "[EMAIL_ADDRESS][DOMAIN_NAME]" at bounding box center [355, 120] width 178 height 10
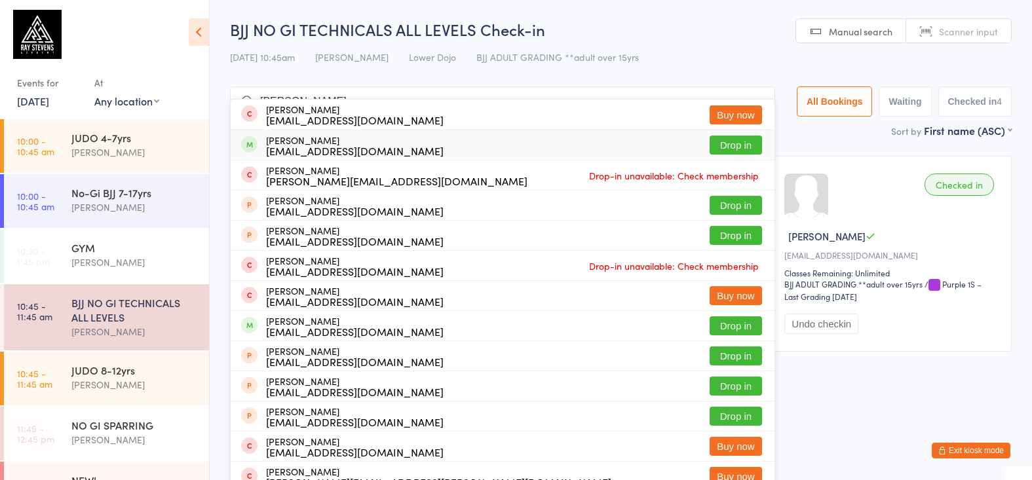
type input "[PERSON_NAME] up"
click at [341, 145] on div "[EMAIL_ADDRESS][DOMAIN_NAME]" at bounding box center [355, 150] width 178 height 10
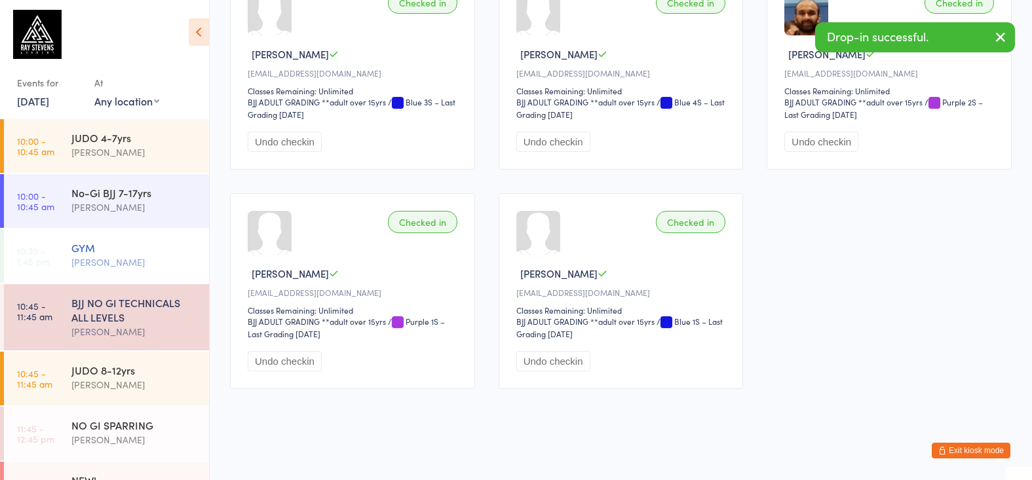
scroll to position [192, 0]
click at [105, 267] on div "[PERSON_NAME]" at bounding box center [134, 262] width 126 height 15
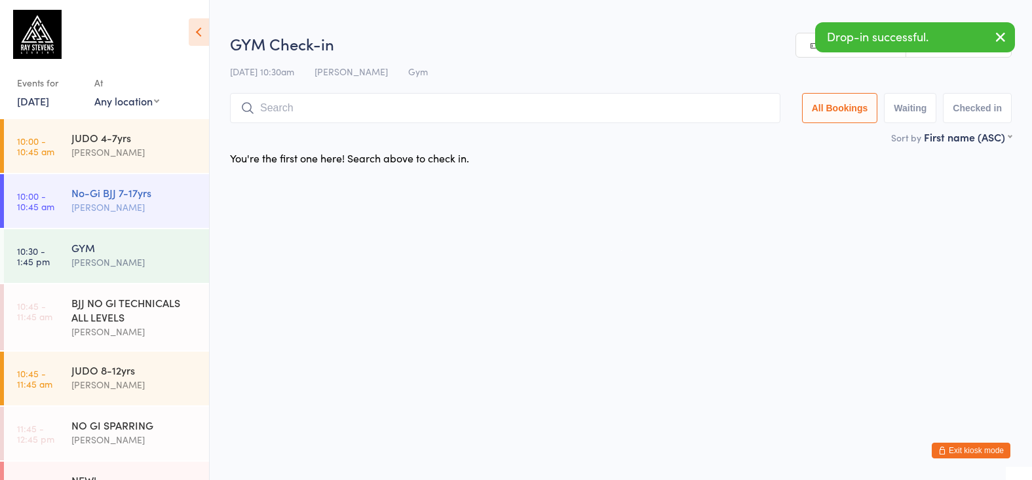
click at [118, 225] on div "No-Gi BJJ 7-17yrs [PERSON_NAME]" at bounding box center [140, 200] width 138 height 52
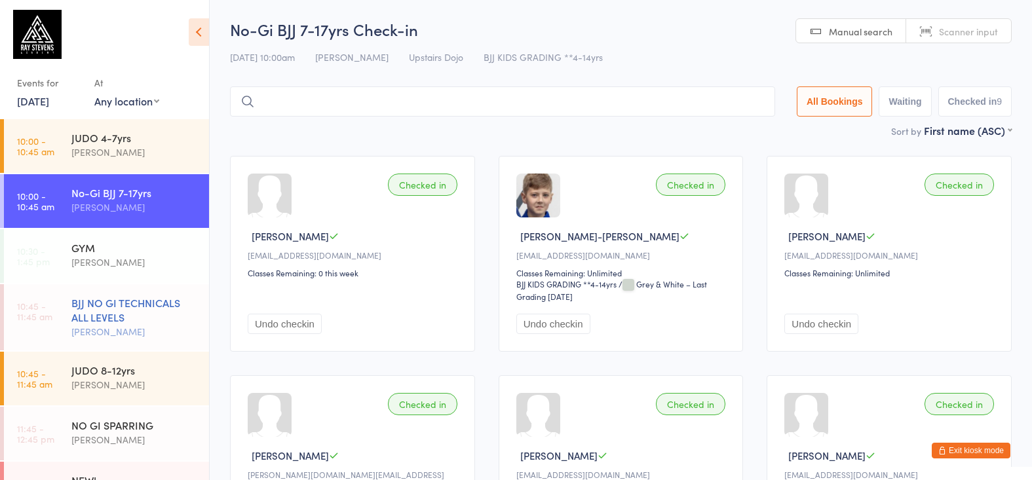
click at [125, 303] on div "BJJ NO GI TECHNICALS ALL LEVELS" at bounding box center [134, 309] width 126 height 29
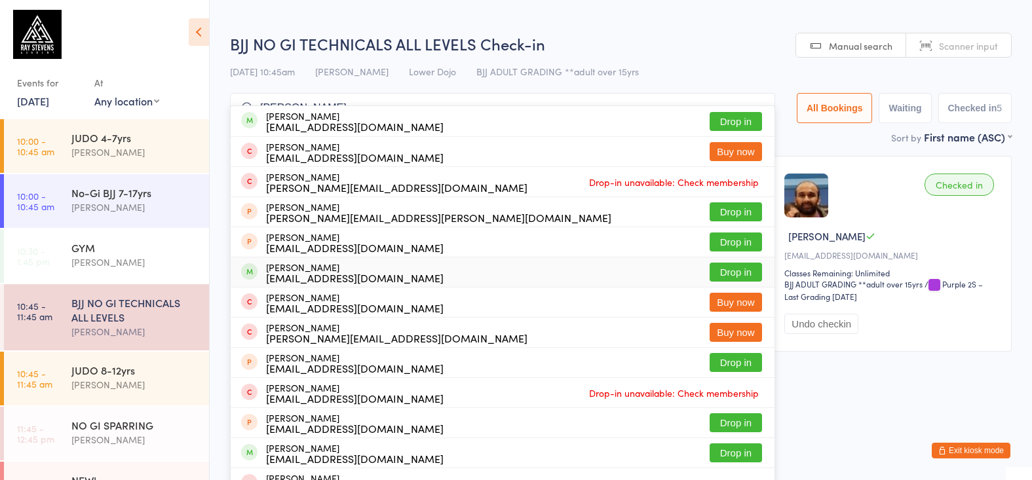
type input "[PERSON_NAME]"
click at [397, 272] on div "[EMAIL_ADDRESS][DOMAIN_NAME]" at bounding box center [355, 277] width 178 height 10
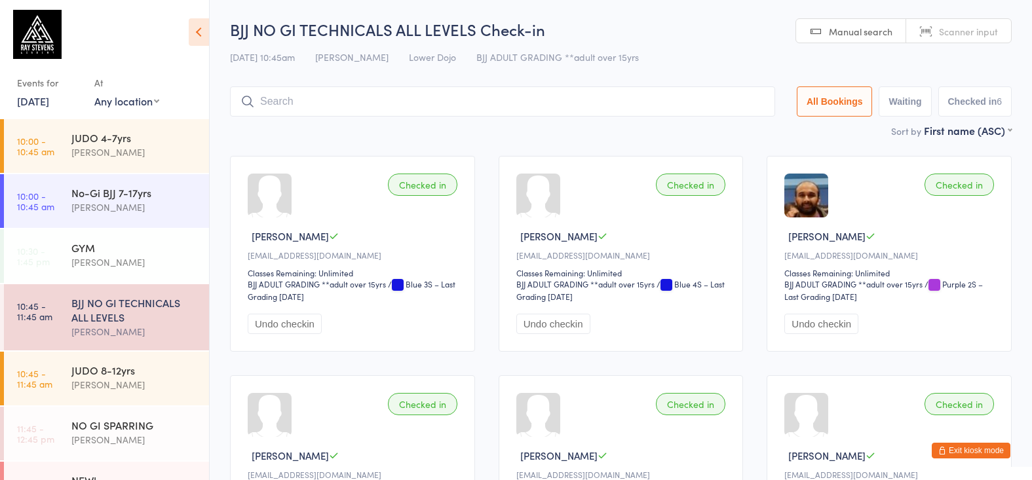
click at [174, 314] on div "BJJ NO GI TECHNICALS ALL LEVELS" at bounding box center [134, 309] width 126 height 29
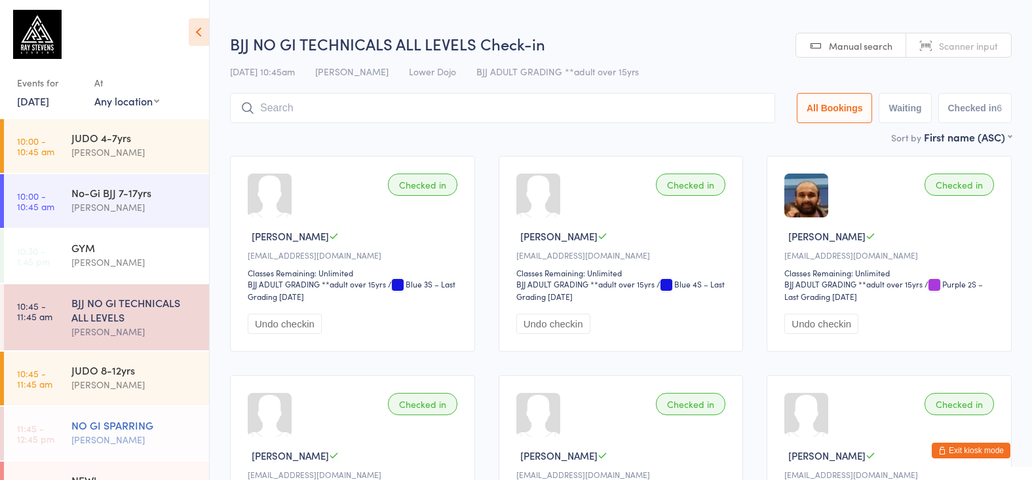
click at [151, 421] on div "NO GI SPARRING" at bounding box center [134, 425] width 126 height 14
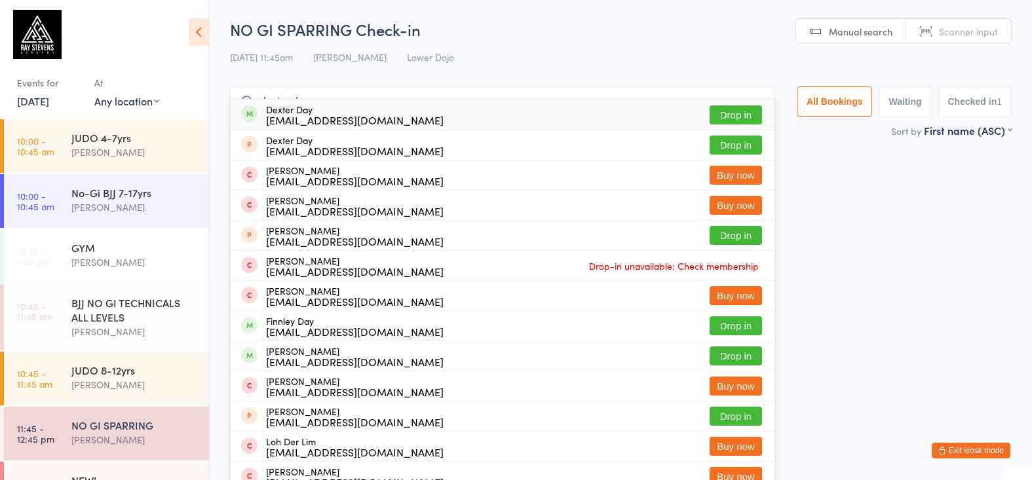
type input "dexter day"
click at [365, 115] on div "[EMAIL_ADDRESS][DOMAIN_NAME]" at bounding box center [355, 120] width 178 height 10
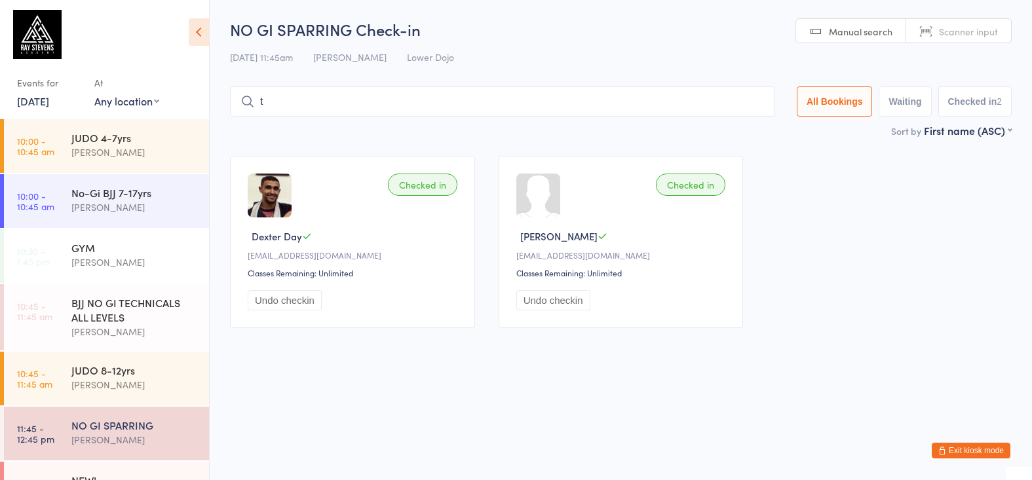
type input "tr"
